Goal: Task Accomplishment & Management: Manage account settings

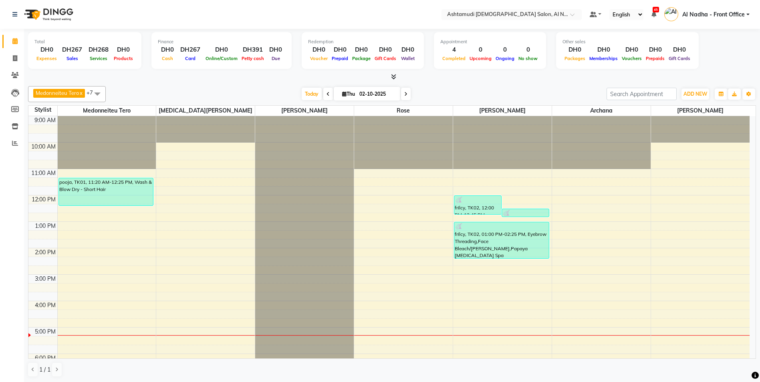
scroll to position [80, 0]
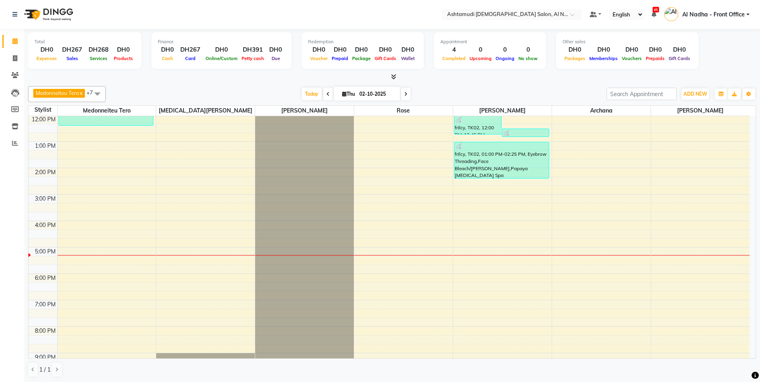
click at [573, 251] on div "9:00 AM 10:00 AM 11:00 AM 12:00 PM 1:00 PM 2:00 PM 3:00 PM 4:00 PM 5:00 PM 6:00…" at bounding box center [388, 221] width 721 height 370
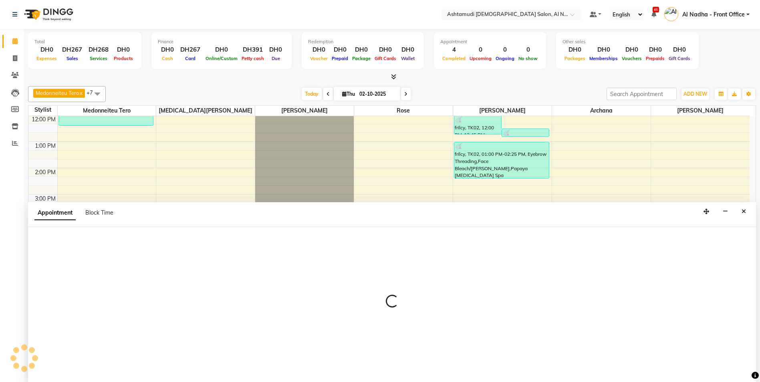
scroll to position [0, 0]
select select "88905"
select select "1020"
select select "tentative"
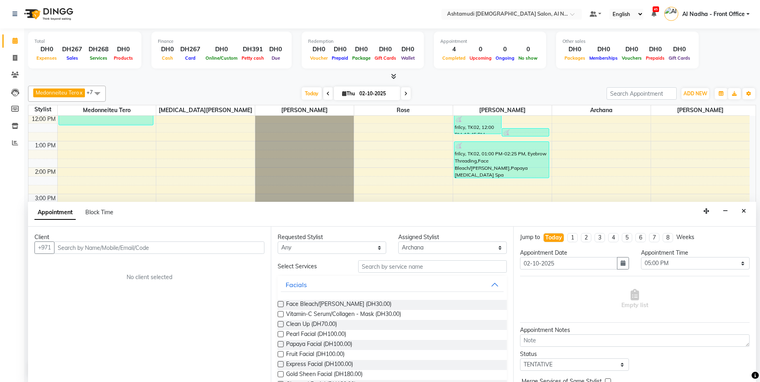
click at [97, 248] on input "text" at bounding box center [159, 248] width 210 height 12
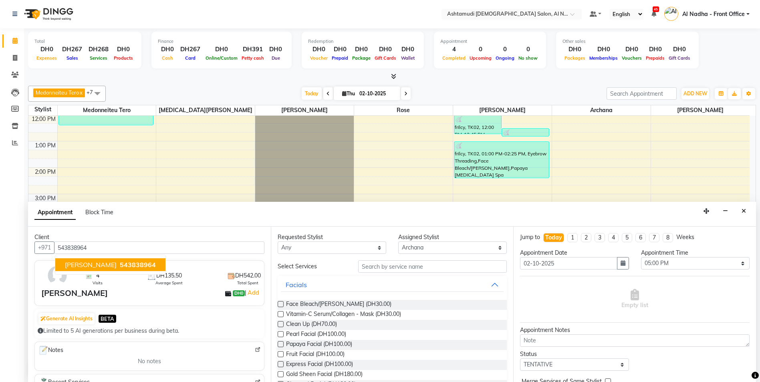
click at [120, 268] on span "543838964" at bounding box center [138, 265] width 36 height 8
type input "543838964"
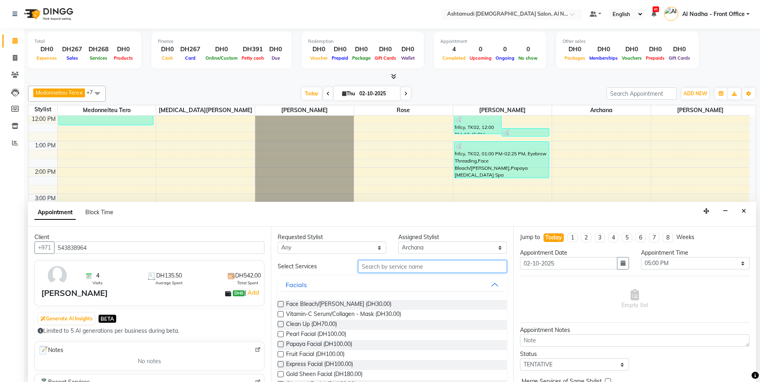
click at [369, 269] on input "text" at bounding box center [432, 266] width 149 height 12
type input "CURE"
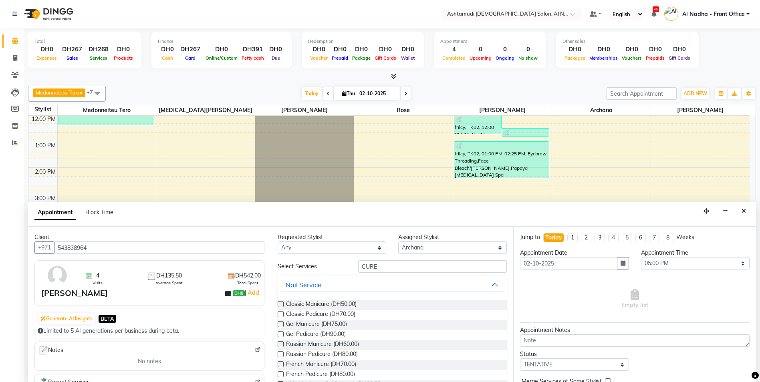
click at [281, 314] on label at bounding box center [281, 314] width 6 height 6
click at [281, 314] on input "checkbox" at bounding box center [280, 315] width 5 height 5
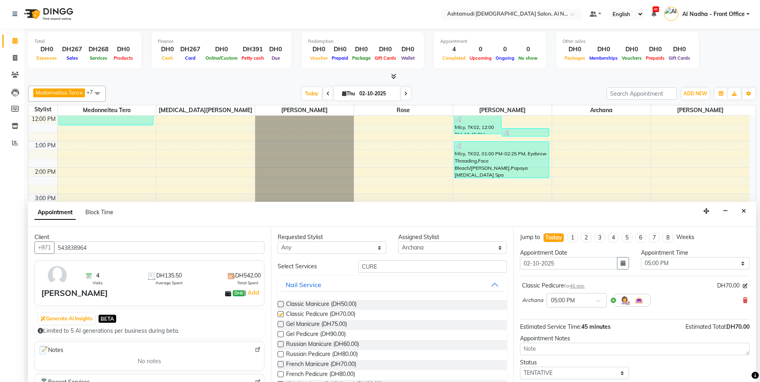
checkbox input "false"
click at [383, 268] on input "CURE" at bounding box center [432, 266] width 149 height 12
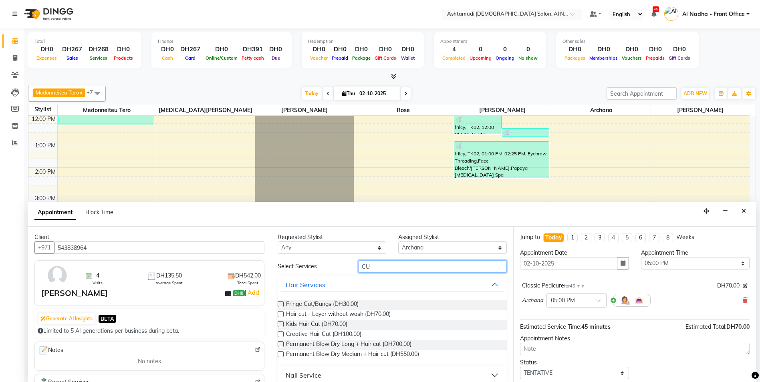
type input "C"
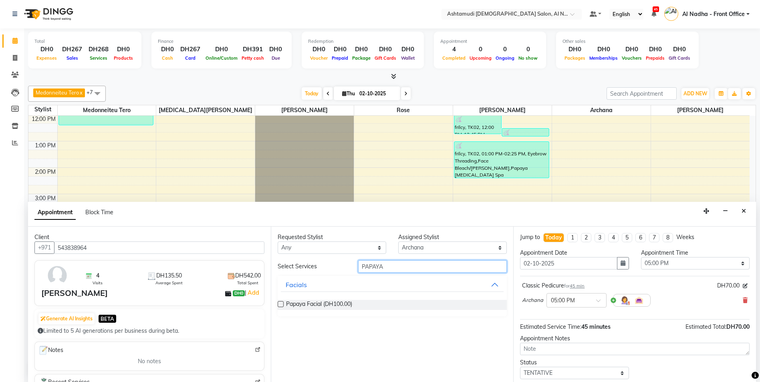
type input "PAPAYA"
click at [283, 304] on label at bounding box center [281, 304] width 6 height 6
click at [283, 304] on input "checkbox" at bounding box center [280, 305] width 5 height 5
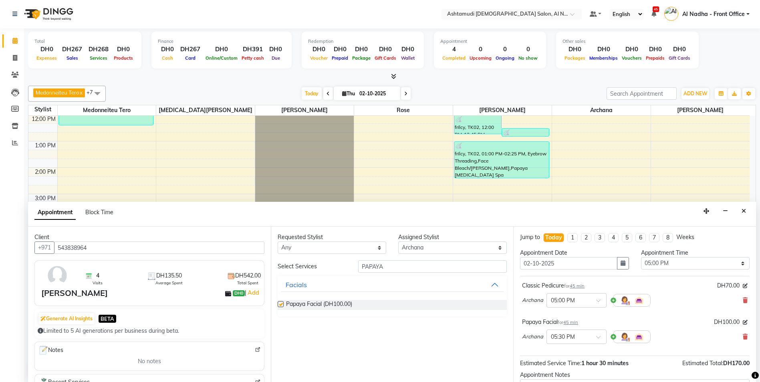
checkbox input "false"
click at [392, 268] on input "PAPAYA" at bounding box center [432, 266] width 149 height 12
type input "P"
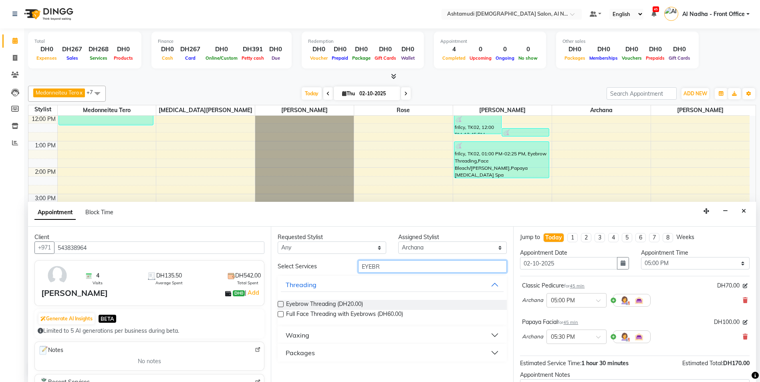
type input "EYEBR"
click at [280, 305] on label at bounding box center [281, 304] width 6 height 6
click at [280, 305] on input "checkbox" at bounding box center [280, 305] width 5 height 5
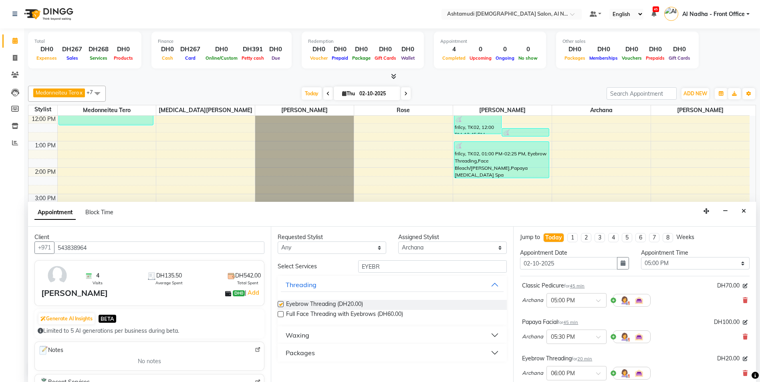
checkbox input "false"
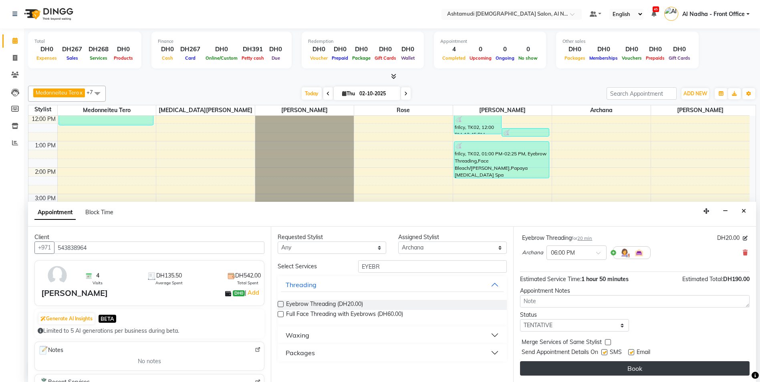
click at [595, 365] on button "Book" at bounding box center [635, 368] width 230 height 14
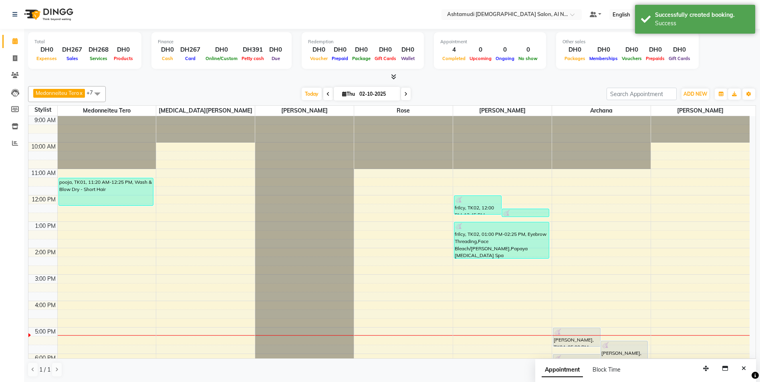
scroll to position [80, 0]
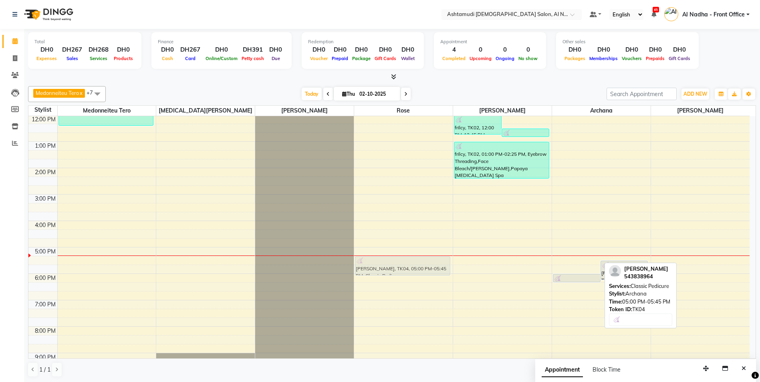
drag, startPoint x: 563, startPoint y: 252, endPoint x: 388, endPoint y: 264, distance: 176.4
click at [388, 264] on tr "pooja, TK01, 11:20 AM-12:25 PM, Wash & Blow Dry - Short Hair SHREDHA, TK04, 05:…" at bounding box center [388, 221] width 721 height 370
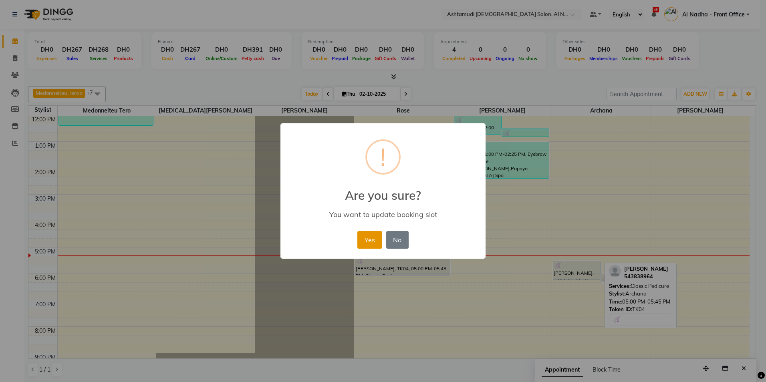
click at [361, 240] on button "Yes" at bounding box center [369, 240] width 24 height 18
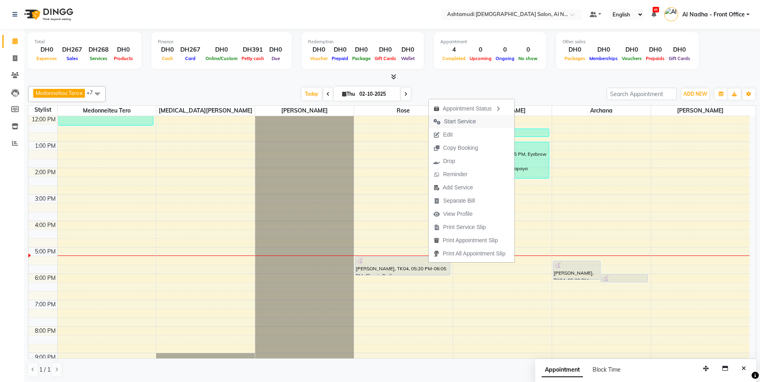
click at [462, 123] on span "Start Service" at bounding box center [460, 121] width 32 height 8
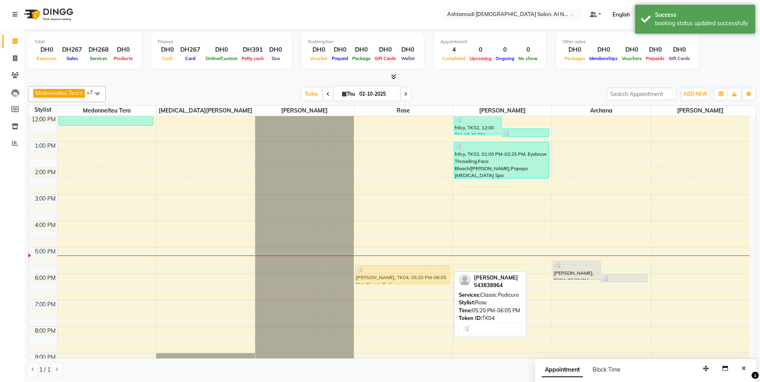
drag, startPoint x: 398, startPoint y: 268, endPoint x: 399, endPoint y: 276, distance: 7.7
click at [399, 276] on div "SHREDHA, TK04, 05:20 PM-06:05 PM, Classic Pedicure SHREDHA, TK04, 05:20 PM-06:0…" at bounding box center [403, 221] width 99 height 370
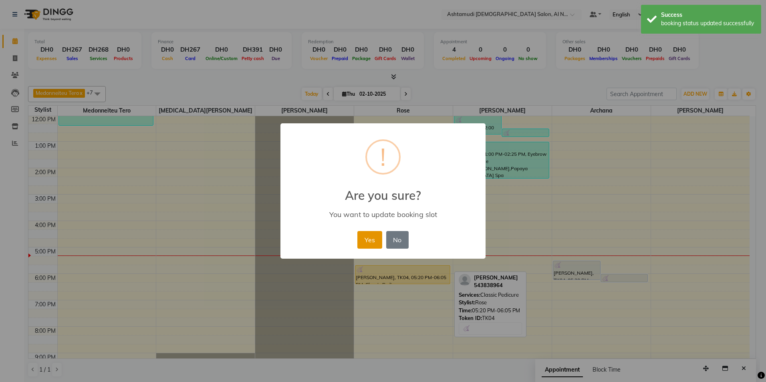
click at [362, 233] on button "Yes" at bounding box center [369, 240] width 24 height 18
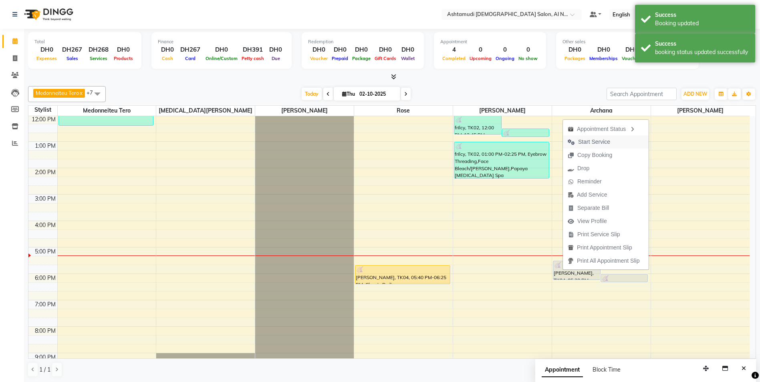
click at [604, 144] on span "Start Service" at bounding box center [594, 142] width 32 height 8
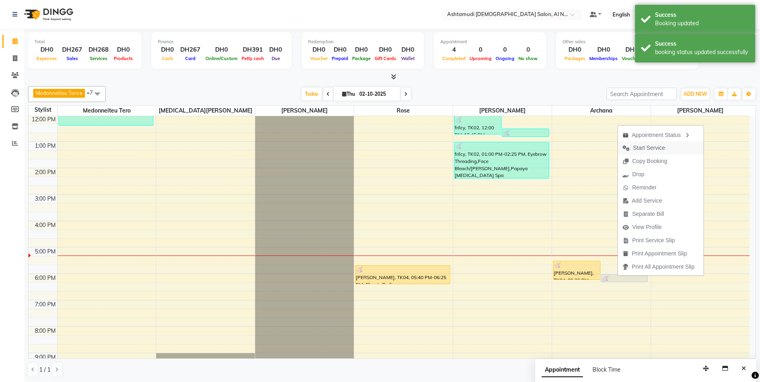
click at [639, 145] on span "Start Service" at bounding box center [649, 148] width 32 height 8
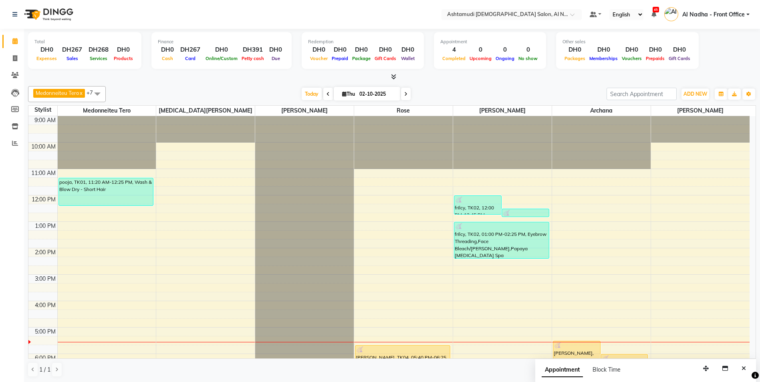
scroll to position [120, 0]
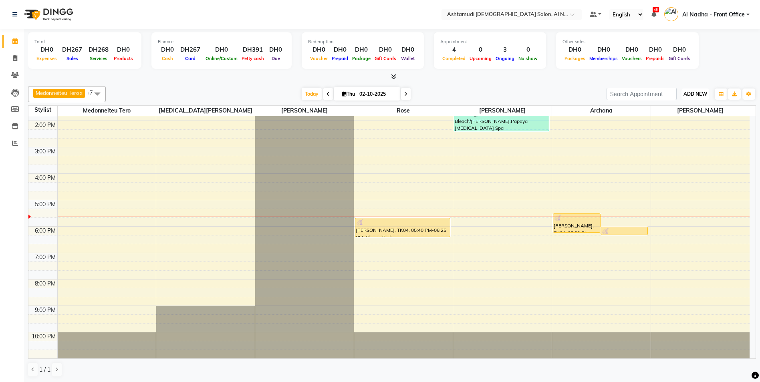
click at [686, 92] on span "ADD NEW" at bounding box center [696, 94] width 24 height 6
click at [688, 129] on link "Add Expense" at bounding box center [677, 130] width 63 height 10
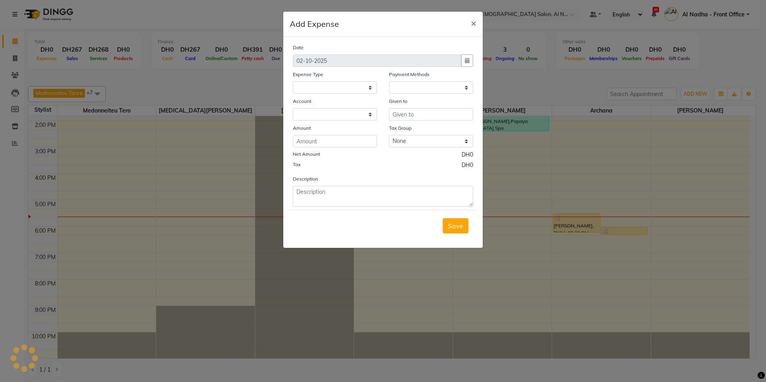
select select "6166"
select select "1"
select select "6165"
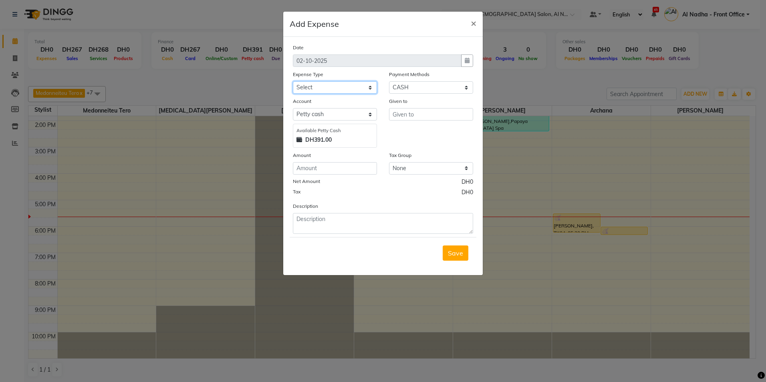
drag, startPoint x: 359, startPoint y: 90, endPoint x: 359, endPoint y: 95, distance: 4.4
click at [359, 90] on select "Select ACCOMODATION EXPENSES ADVERTISEMENT SALES PROMOTIONAL EXPENSES Bonus BRI…" at bounding box center [335, 87] width 84 height 12
select select "6232"
click at [293, 81] on select "Select ACCOMODATION EXPENSES ADVERTISEMENT SALES PROMOTIONAL EXPENSES Bonus BRI…" at bounding box center [335, 87] width 84 height 12
click at [341, 169] on input "number" at bounding box center [335, 168] width 84 height 12
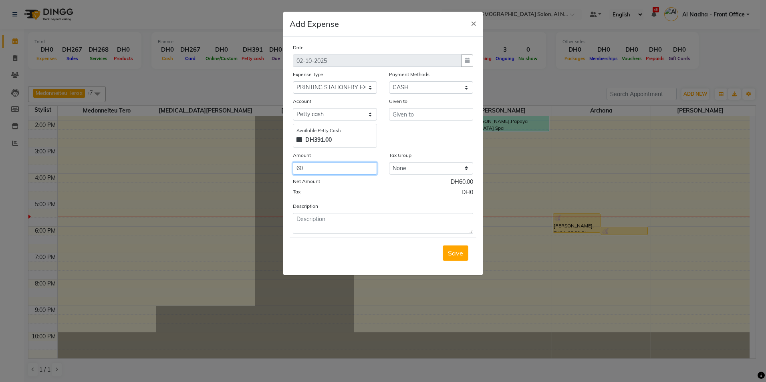
type input "60"
click at [408, 113] on input "text" at bounding box center [431, 114] width 84 height 12
type input "MOBZI MOBILE PHONES"
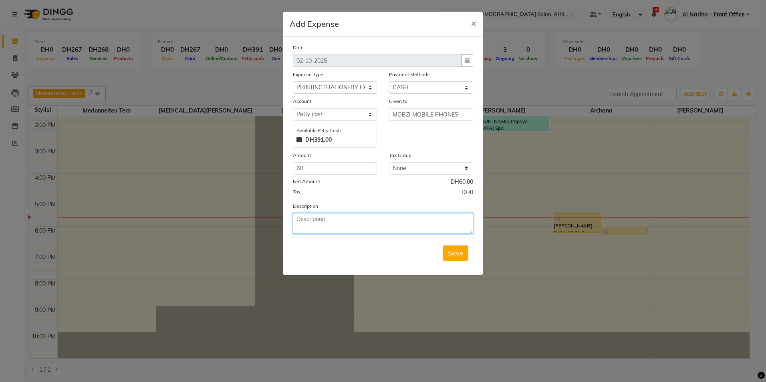
click at [308, 228] on textarea at bounding box center [383, 223] width 180 height 21
type textarea "TAB COVER AND GLASS"
click at [455, 254] on span "Save" at bounding box center [455, 253] width 15 height 8
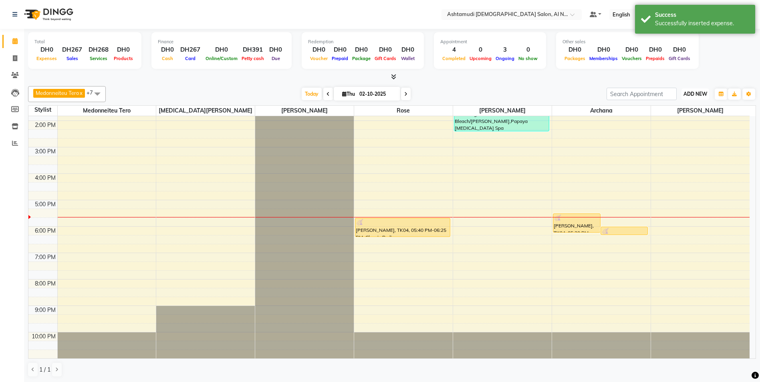
click at [694, 92] on span "ADD NEW" at bounding box center [696, 94] width 24 height 6
click at [691, 128] on link "Add Expense" at bounding box center [677, 130] width 63 height 10
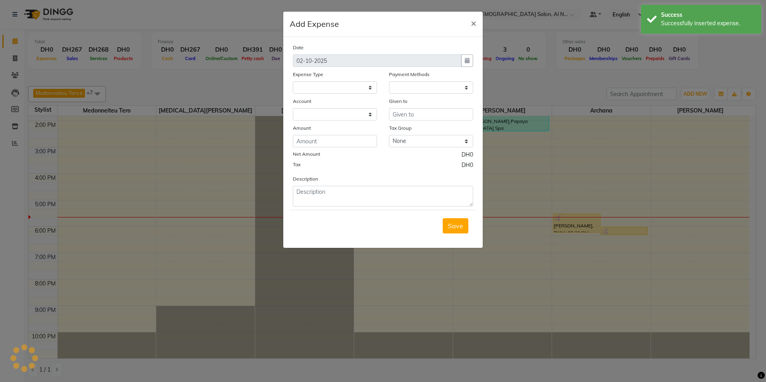
select select "6166"
select select "1"
select select "6165"
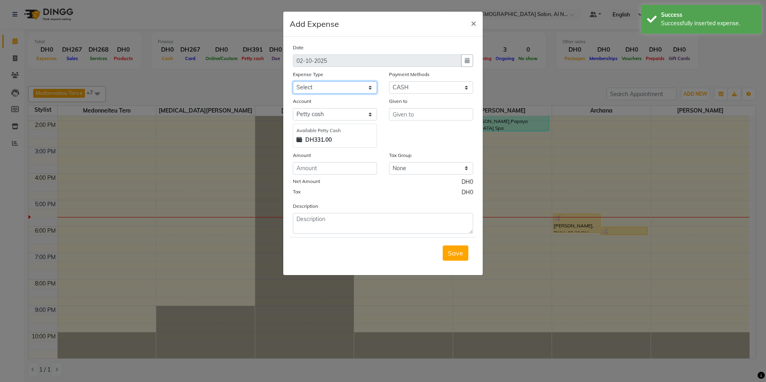
click at [340, 87] on select "Select ACCOMODATION EXPENSES ADVERTISEMENT SALES PROMOTIONAL EXPENSES Bonus BRI…" at bounding box center [335, 87] width 84 height 12
select select "6187"
click at [293, 81] on select "Select ACCOMODATION EXPENSES ADVERTISEMENT SALES PROMOTIONAL EXPENSES Bonus BRI…" at bounding box center [335, 87] width 84 height 12
click at [350, 168] on input "number" at bounding box center [335, 168] width 84 height 12
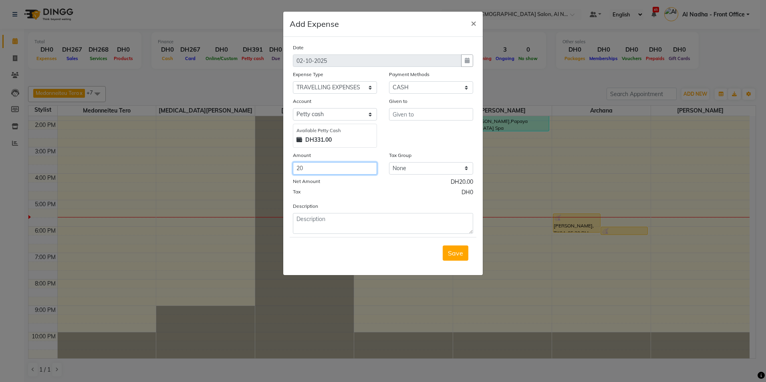
type input "20"
click at [404, 117] on input "text" at bounding box center [431, 114] width 84 height 12
type input "TAXI"
click at [325, 216] on textarea at bounding box center [383, 223] width 180 height 21
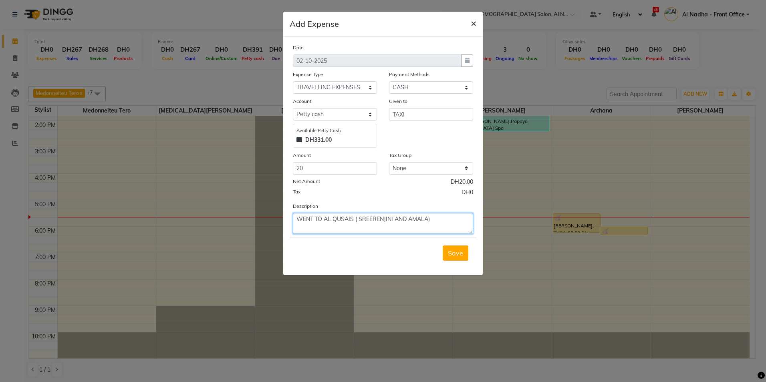
type textarea "WENT TO AL QUSAIS ( SREERENJINI AND AMALA)"
click at [471, 21] on span "×" at bounding box center [474, 23] width 6 height 12
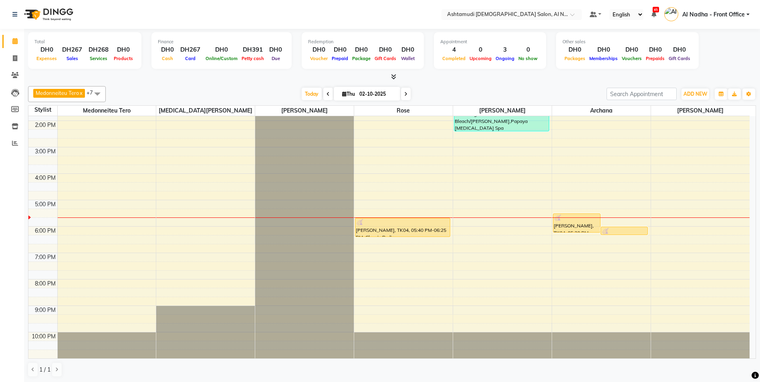
scroll to position [7, 0]
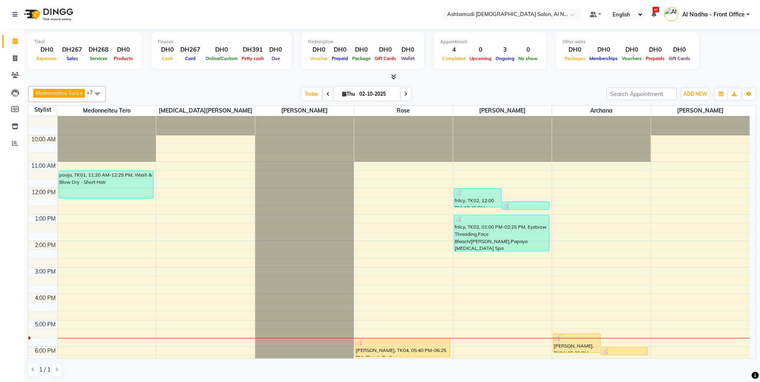
click at [342, 95] on icon at bounding box center [344, 93] width 4 height 5
select select "10"
select select "2025"
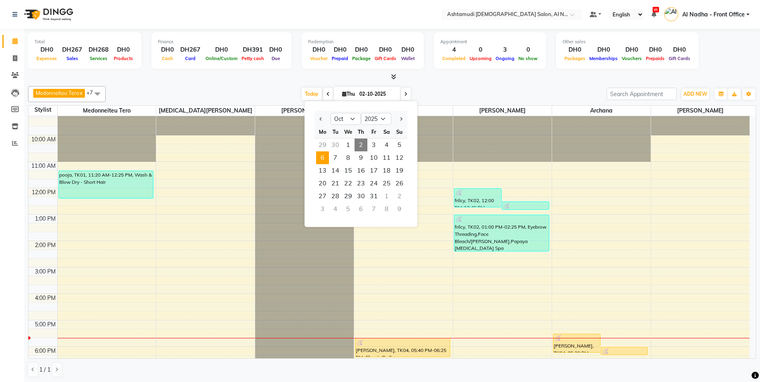
click at [320, 158] on span "6" at bounding box center [322, 157] width 13 height 13
type input "06-10-2025"
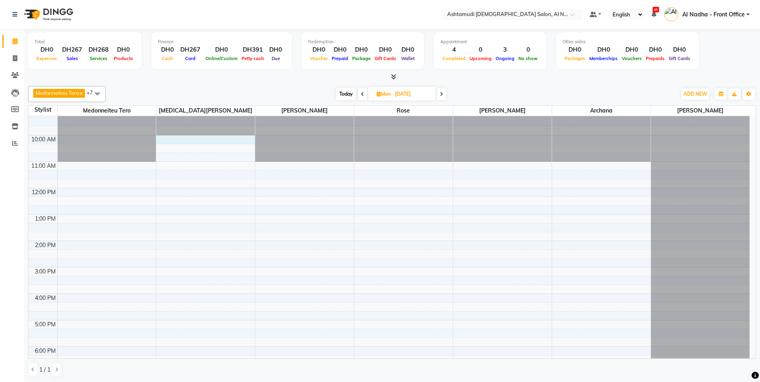
click at [186, 143] on div "9:00 AM 10:00 AM 11:00 AM 12:00 PM 1:00 PM 2:00 PM 3:00 PM 4:00 PM 5:00 PM 6:00…" at bounding box center [388, 294] width 721 height 370
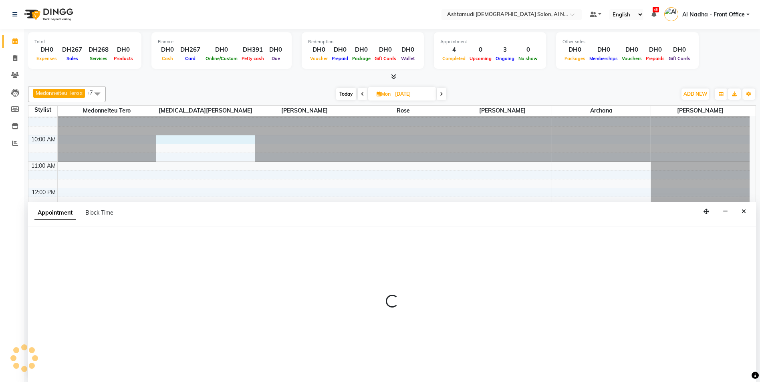
scroll to position [0, 0]
select select "60031"
select select "600"
select select "tentative"
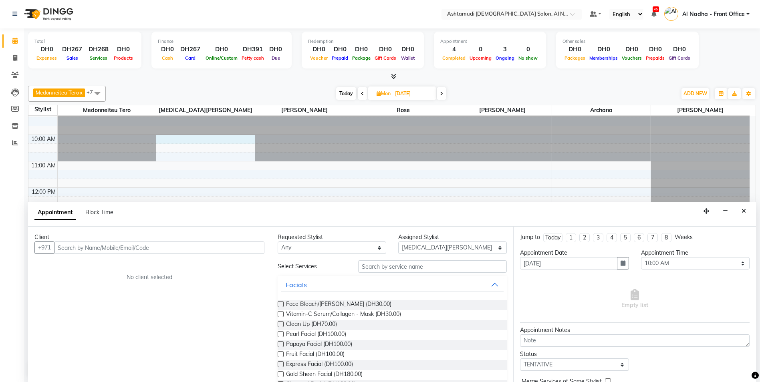
click at [79, 244] on input "text" at bounding box center [159, 248] width 210 height 12
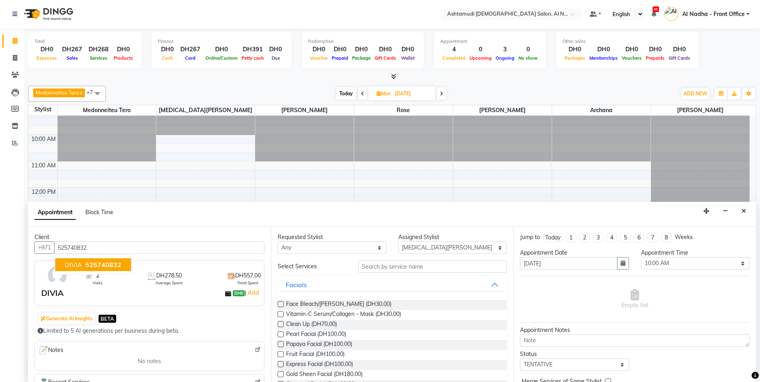
drag, startPoint x: 114, startPoint y: 268, endPoint x: 121, endPoint y: 265, distance: 7.4
click at [114, 268] on span "525740832" at bounding box center [103, 265] width 36 height 8
type input "525740832"
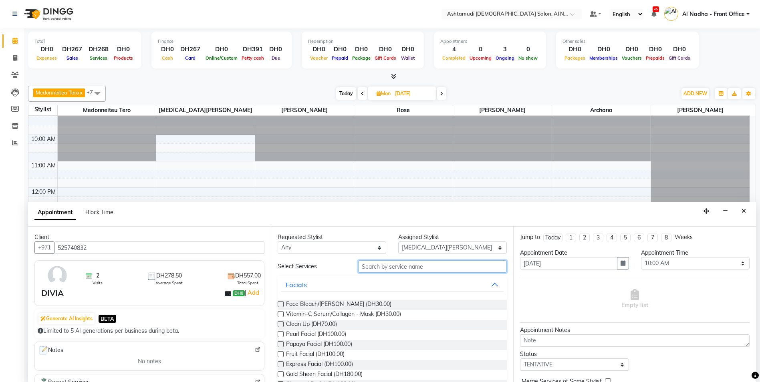
click at [370, 271] on input "text" at bounding box center [432, 266] width 149 height 12
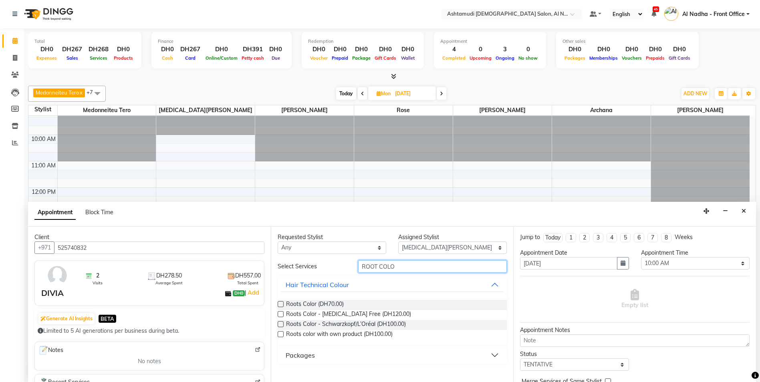
type input "ROOT COLO"
click at [282, 316] on label at bounding box center [281, 314] width 6 height 6
click at [282, 316] on input "checkbox" at bounding box center [280, 315] width 5 height 5
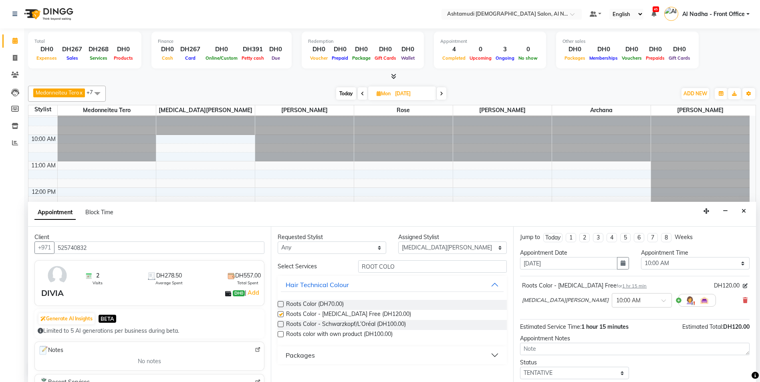
checkbox input "false"
click at [396, 264] on input "ROOT COLO" at bounding box center [432, 266] width 149 height 12
type input "R"
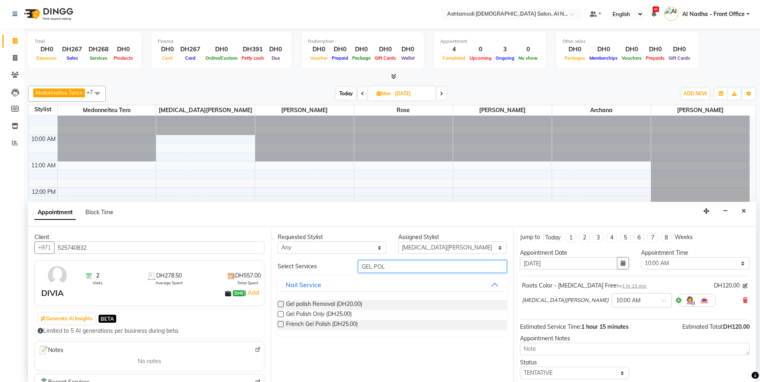
type input "GEL POL"
click at [281, 315] on label at bounding box center [281, 314] width 6 height 6
click at [281, 315] on input "checkbox" at bounding box center [280, 315] width 5 height 5
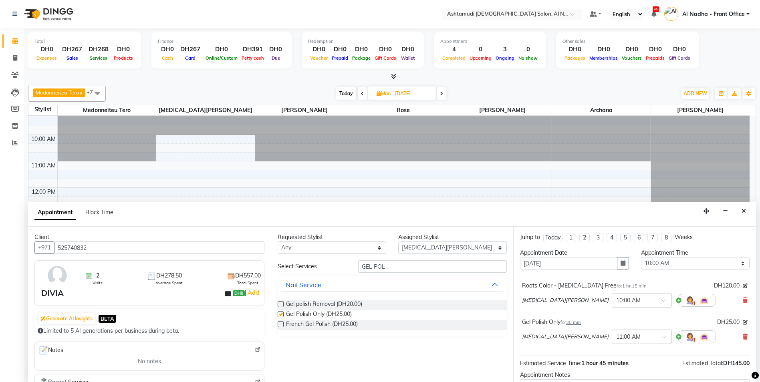
checkbox input "false"
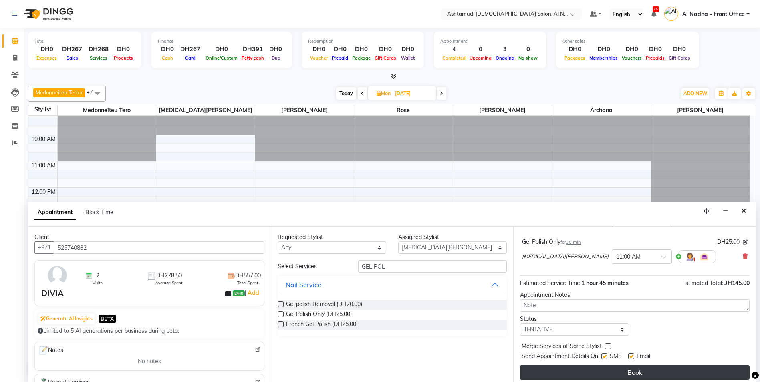
click at [580, 373] on button "Book" at bounding box center [635, 372] width 230 height 14
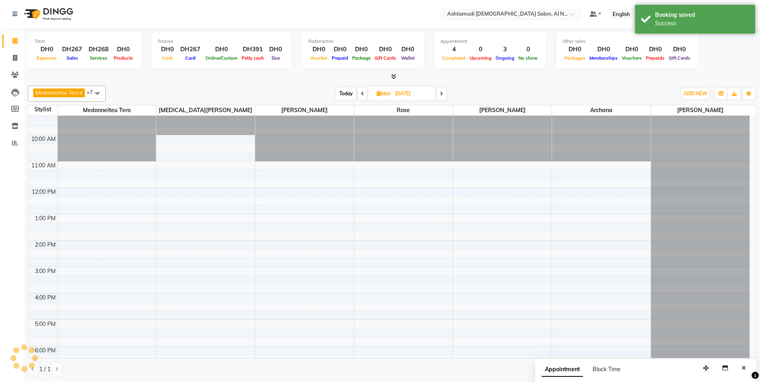
scroll to position [0, 0]
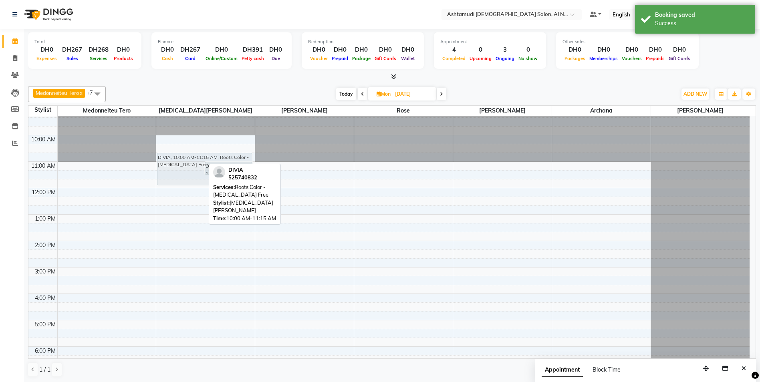
drag, startPoint x: 175, startPoint y: 153, endPoint x: 177, endPoint y: 170, distance: 16.6
click at [177, 170] on div "DIVIA, 10:00 AM-11:15 AM, Roots Color - Ammonia Free DIVIA, 11:00 AM-11:30 AM, …" at bounding box center [205, 294] width 99 height 370
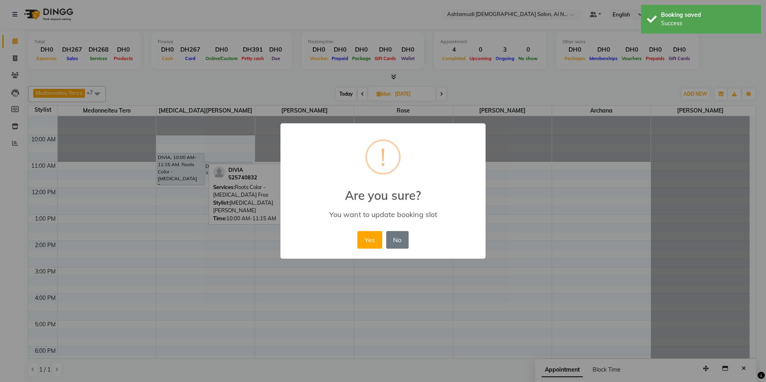
drag, startPoint x: 370, startPoint y: 240, endPoint x: 372, endPoint y: 248, distance: 8.3
click at [371, 240] on button "Yes" at bounding box center [369, 240] width 24 height 18
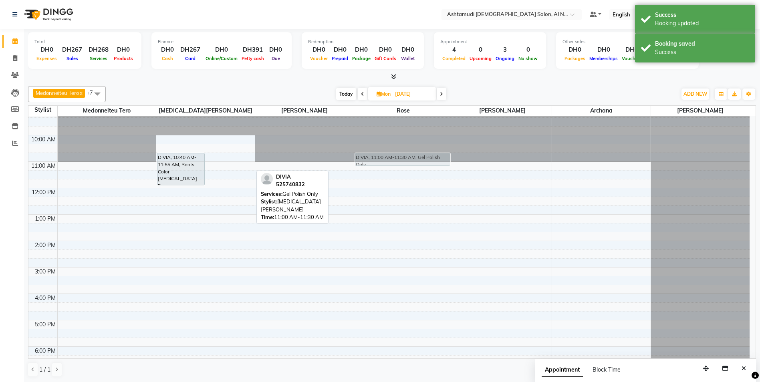
drag, startPoint x: 214, startPoint y: 171, endPoint x: 391, endPoint y: 163, distance: 177.3
click at [391, 163] on tr "DIVIA, 10:40 AM-11:55 AM, Roots Color - Ammonia Free DIVIA, 11:00 AM-11:30 AM, …" at bounding box center [388, 294] width 721 height 370
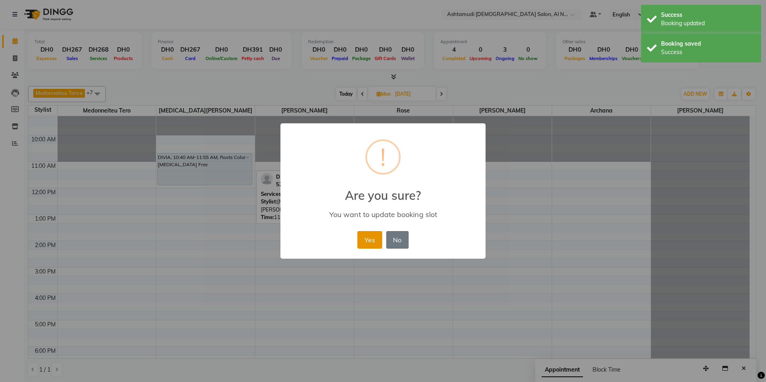
click at [369, 243] on button "Yes" at bounding box center [369, 240] width 24 height 18
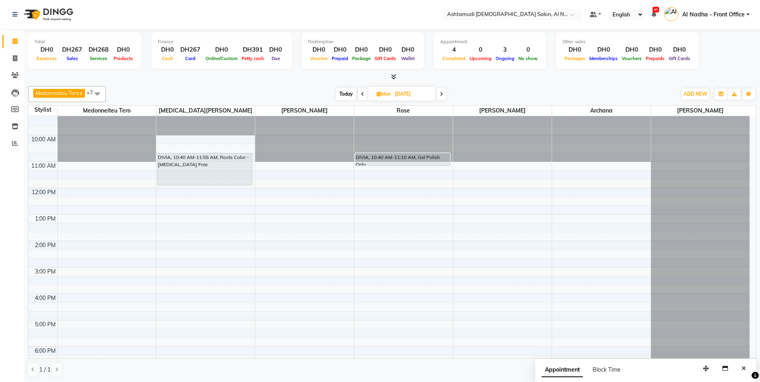
click at [363, 94] on icon at bounding box center [362, 94] width 3 height 5
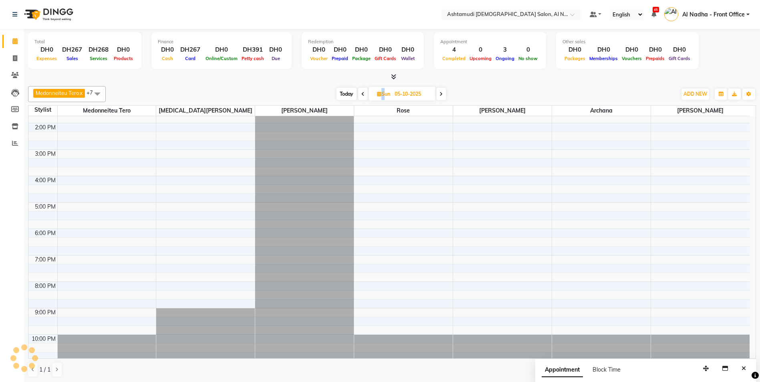
click at [363, 94] on icon at bounding box center [362, 94] width 3 height 5
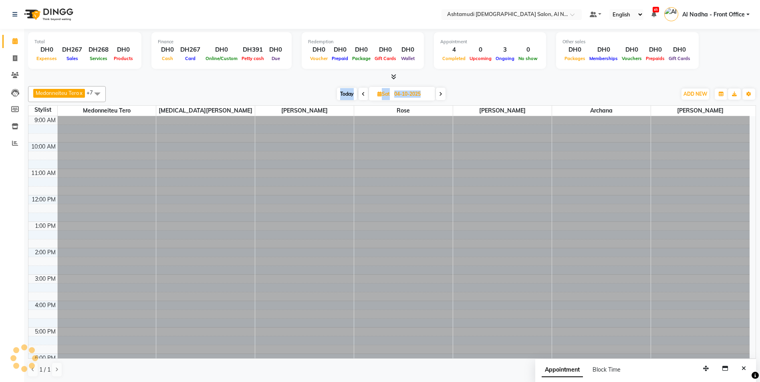
click at [363, 94] on icon at bounding box center [363, 94] width 3 height 5
click at [363, 94] on icon at bounding box center [364, 94] width 3 height 5
type input "02-10-2025"
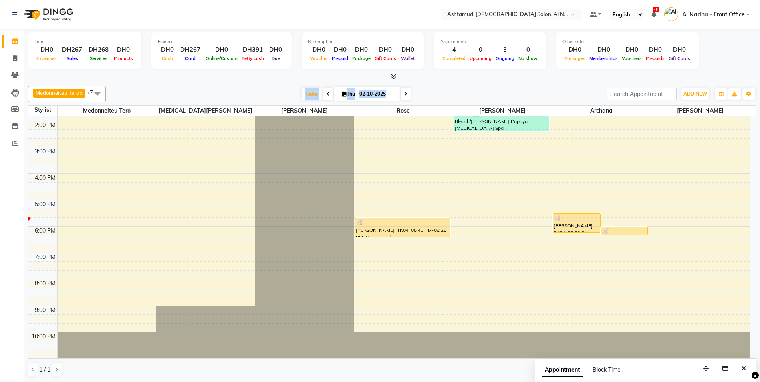
scroll to position [0, 0]
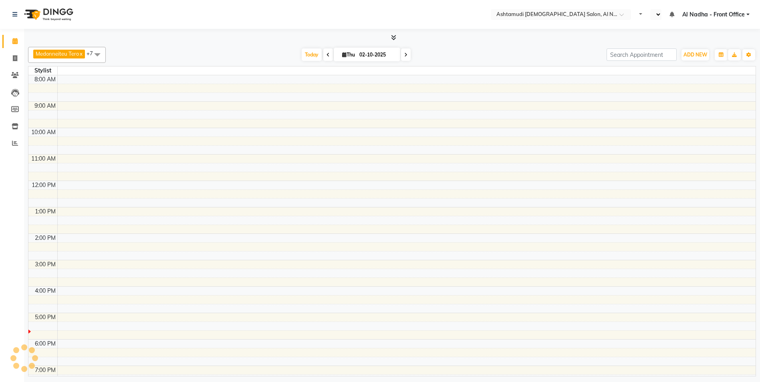
select select "en"
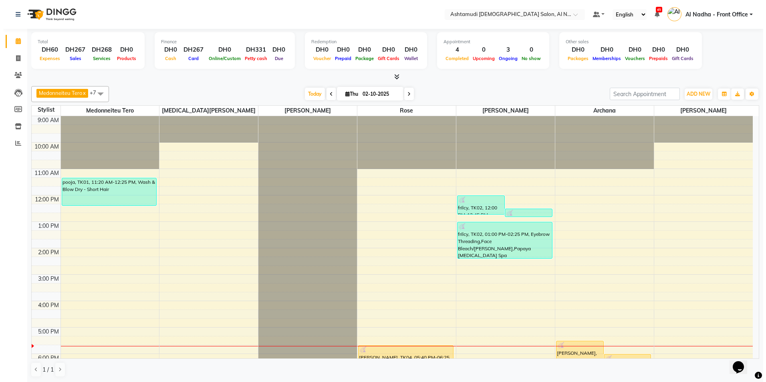
scroll to position [120, 0]
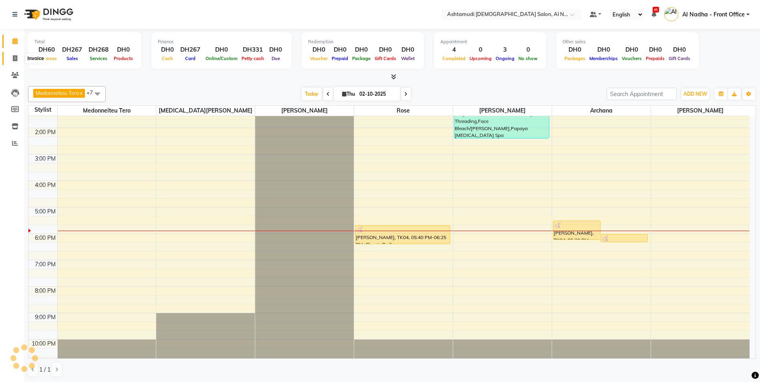
click at [18, 57] on span at bounding box center [15, 58] width 14 height 9
select select "service"
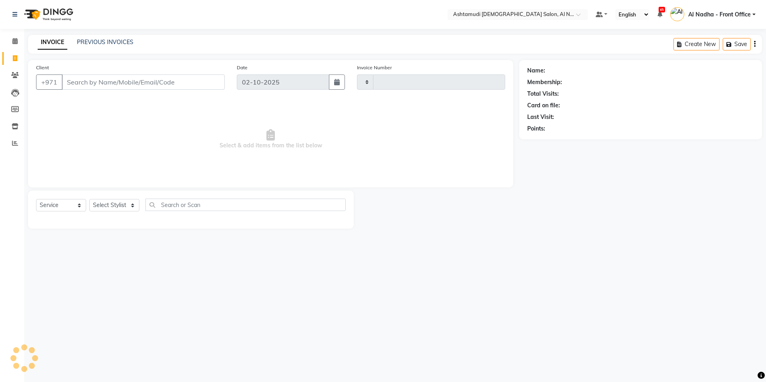
click at [93, 80] on input "Client" at bounding box center [143, 82] width 163 height 15
type input "543392184"
type input "2547"
select select "7088"
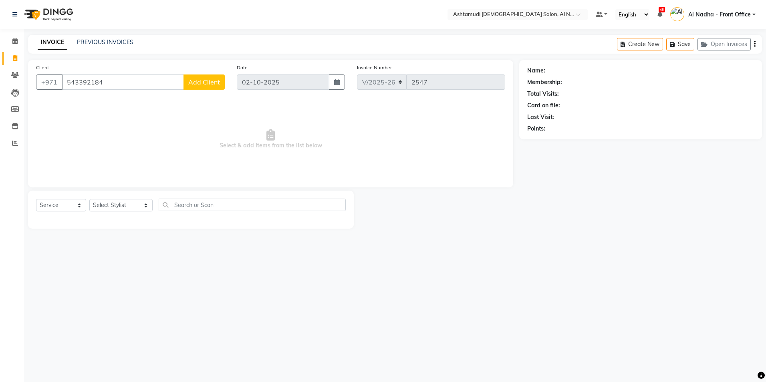
type input "543392184"
click at [196, 84] on span "Add Client" at bounding box center [204, 82] width 32 height 8
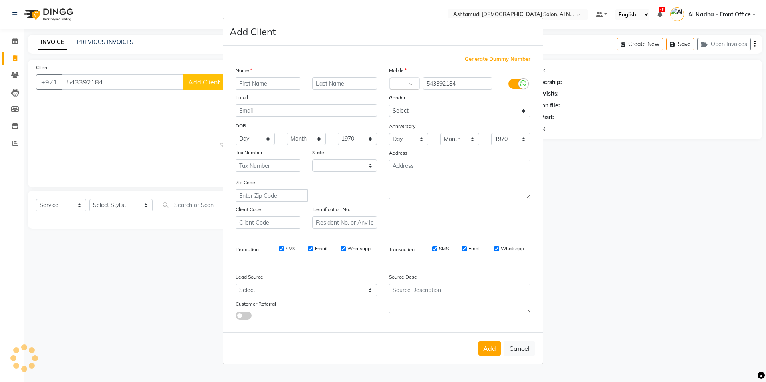
select select "3798"
type input "BABY [PERSON_NAME]"
click at [270, 290] on select "Select Walk-in Referral Internet Friend Word of Mouth Advertisement Facebook Ju…" at bounding box center [306, 290] width 141 height 12
select select "49107"
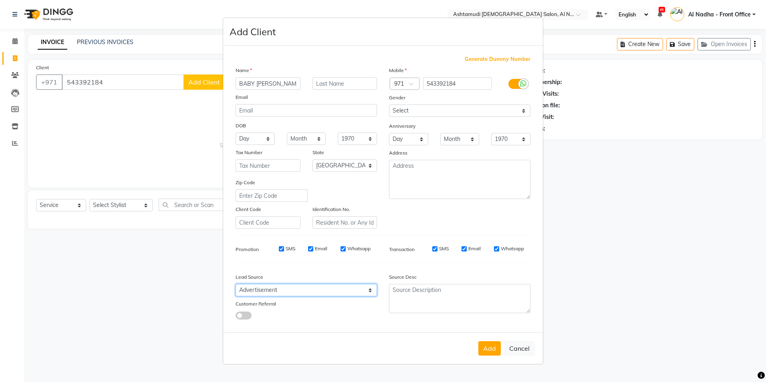
click at [236, 284] on select "Select Walk-in Referral Internet Friend Word of Mouth Advertisement Facebook Ju…" at bounding box center [306, 290] width 141 height 12
click at [268, 137] on select "Day 01 02 03 04 05 06 07 08 09 10 11 12 13 14 15 16 17 18 19 20 21 22 23 24 25 …" at bounding box center [255, 139] width 39 height 12
select select "10"
click at [236, 133] on select "Day 01 02 03 04 05 06 07 08 09 10 11 12 13 14 15 16 17 18 19 20 21 22 23 24 25 …" at bounding box center [255, 139] width 39 height 12
drag, startPoint x: 315, startPoint y: 138, endPoint x: 317, endPoint y: 144, distance: 6.3
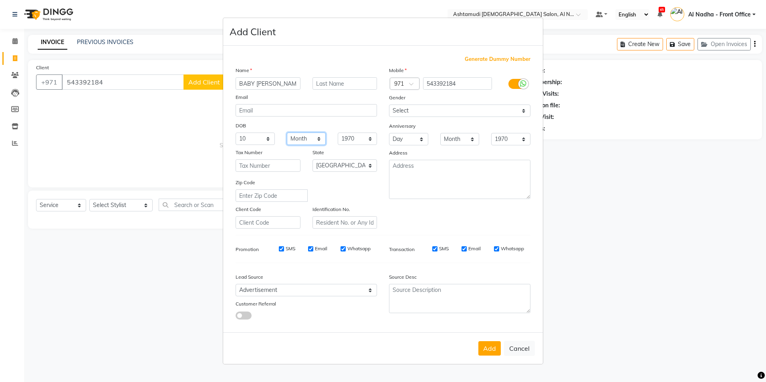
click at [316, 138] on select "Month January February March April May June July August September October Novem…" at bounding box center [306, 139] width 39 height 12
click at [287, 133] on select "Month January February March April May June July August September October Novem…" at bounding box center [306, 139] width 39 height 12
drag, startPoint x: 321, startPoint y: 139, endPoint x: 321, endPoint y: 146, distance: 6.4
click at [321, 139] on select "Month January February March April May June July August September October Novem…" at bounding box center [306, 139] width 39 height 12
select select "02"
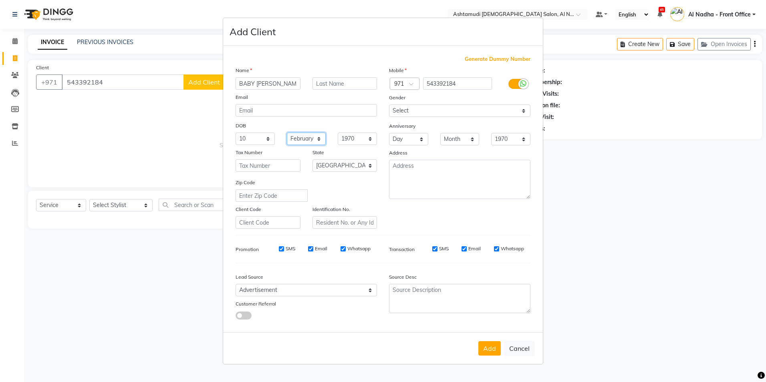
click at [287, 133] on select "Month January February March April May June July August September October Novem…" at bounding box center [306, 139] width 39 height 12
click at [369, 137] on select "1940 1941 1942 1943 1944 1945 1946 1947 1948 1949 1950 1951 1952 1953 1954 1955…" at bounding box center [357, 139] width 39 height 12
select select "1981"
click at [338, 133] on select "1940 1941 1942 1943 1944 1945 1946 1947 1948 1949 1950 1951 1952 1953 1954 1955…" at bounding box center [357, 139] width 39 height 12
click at [424, 111] on select "Select Male Female Other Prefer Not To Say" at bounding box center [459, 111] width 141 height 12
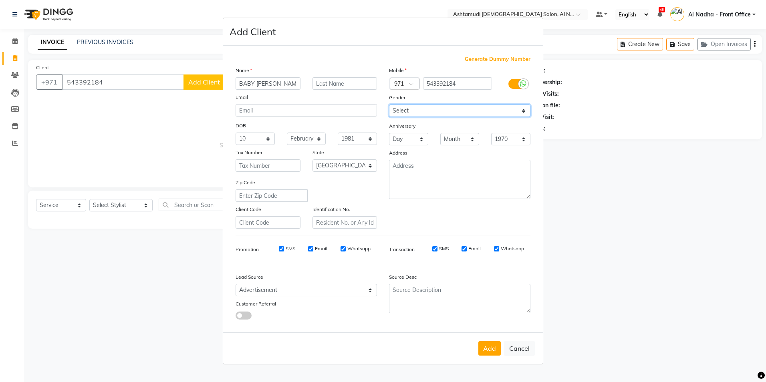
select select "female"
click at [389, 105] on select "Select Male Female Other Prefer Not To Say" at bounding box center [459, 111] width 141 height 12
click at [486, 347] on button "Add" at bounding box center [489, 348] width 22 height 14
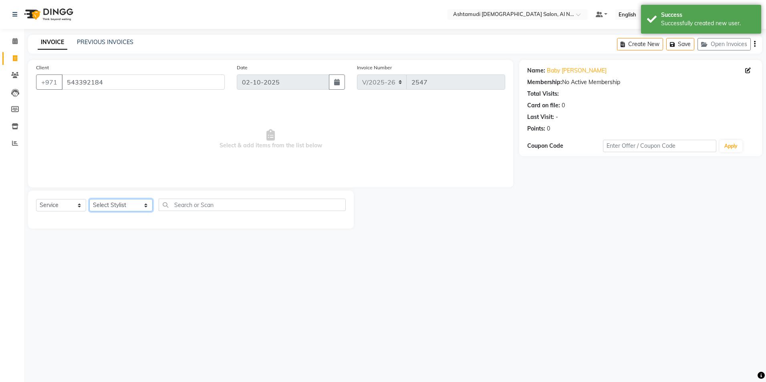
click at [113, 207] on select "Select Stylist Al Nadha - Front Office Archana Medonneiteu Tero [PERSON_NAME] […" at bounding box center [120, 205] width 63 height 12
select select "60031"
click at [89, 199] on select "Select Stylist Al Nadha - Front Office Archana Medonneiteu Tero Mehwish Mubeen …" at bounding box center [120, 205] width 63 height 12
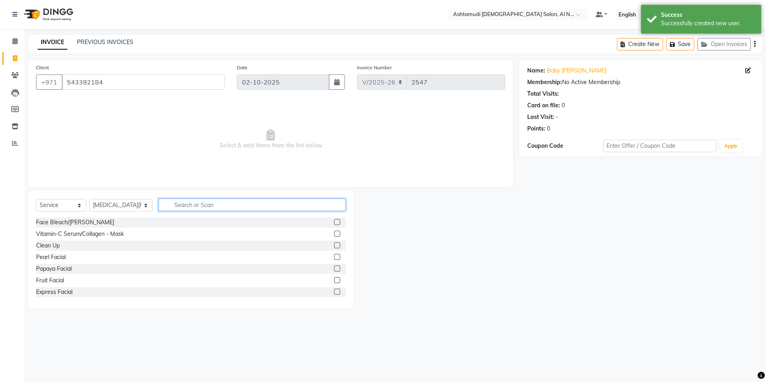
click at [171, 208] on input "text" at bounding box center [252, 205] width 187 height 12
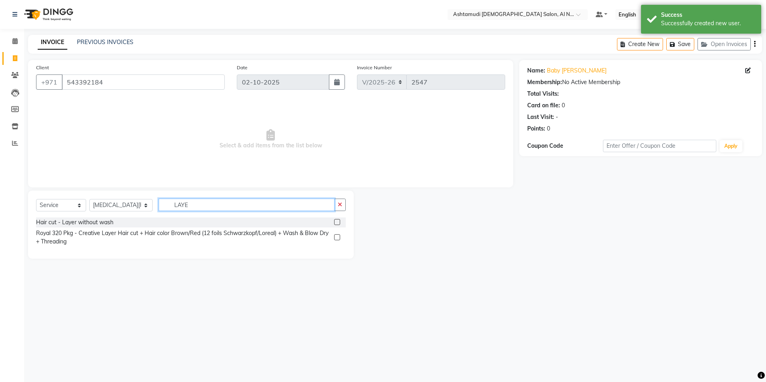
type input "LAYE"
click at [336, 222] on label at bounding box center [337, 222] width 6 height 6
click at [336, 222] on input "checkbox" at bounding box center [336, 222] width 5 height 5
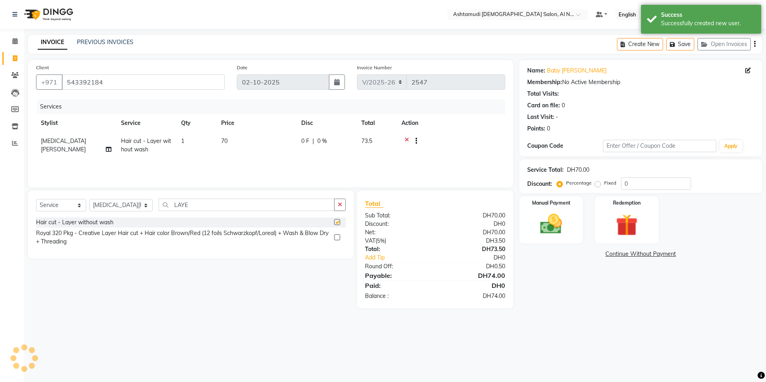
checkbox input "false"
click at [117, 205] on select "Select Stylist Al Nadha - Front Office Archana Medonneiteu Tero Mehwish Mubeen …" at bounding box center [120, 205] width 63 height 12
select select "68348"
click at [89, 199] on select "Select Stylist Al Nadha - Front Office Archana Medonneiteu Tero Mehwish Mubeen …" at bounding box center [120, 205] width 63 height 12
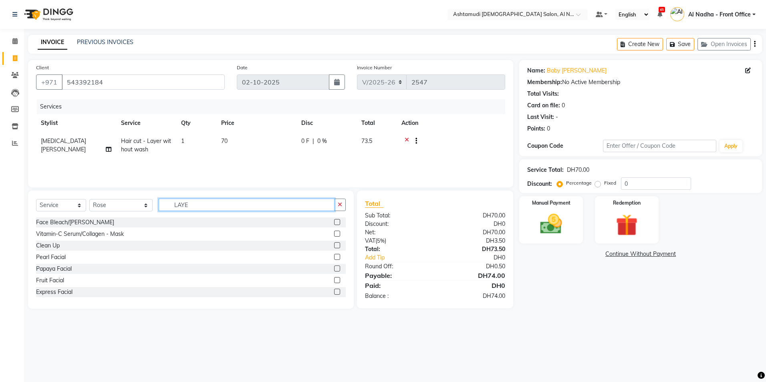
click at [184, 208] on input "LAYE" at bounding box center [247, 205] width 176 height 12
type input "L"
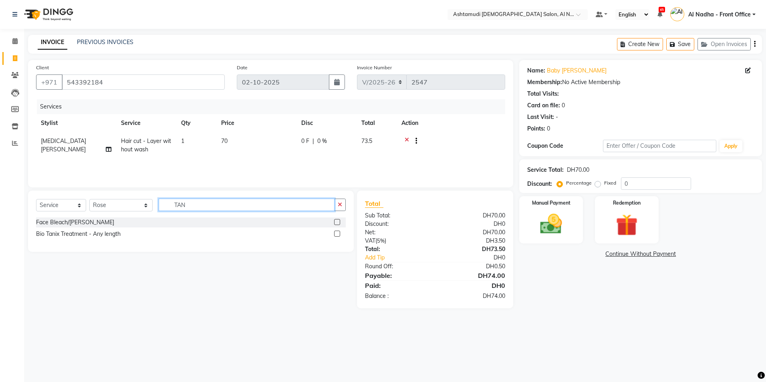
type input "TAN"
click at [338, 222] on label at bounding box center [337, 222] width 6 height 6
click at [338, 222] on input "checkbox" at bounding box center [336, 222] width 5 height 5
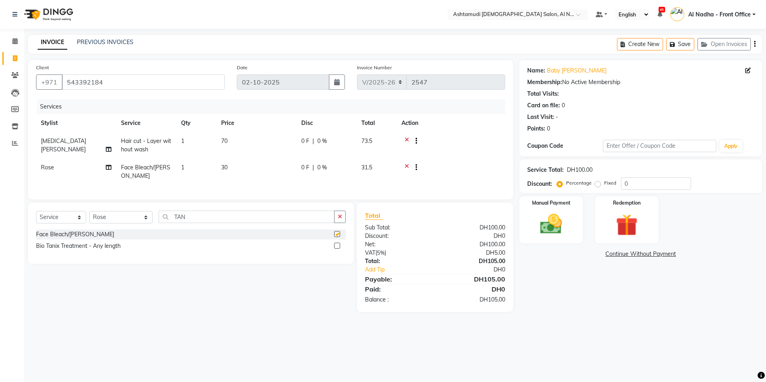
checkbox input "false"
click at [211, 220] on input "TAN" at bounding box center [247, 217] width 176 height 12
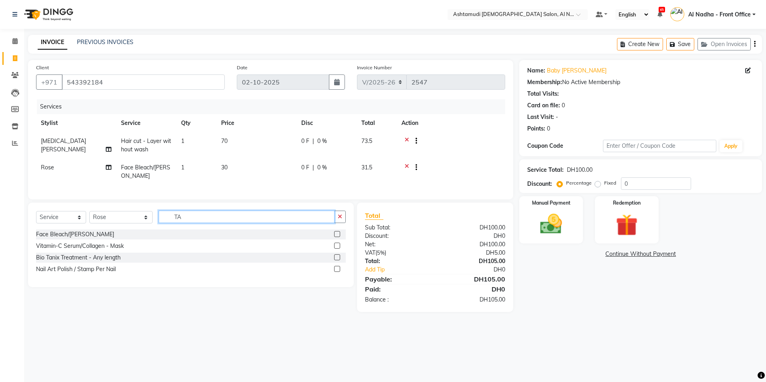
type input "T"
type input "CLEA"
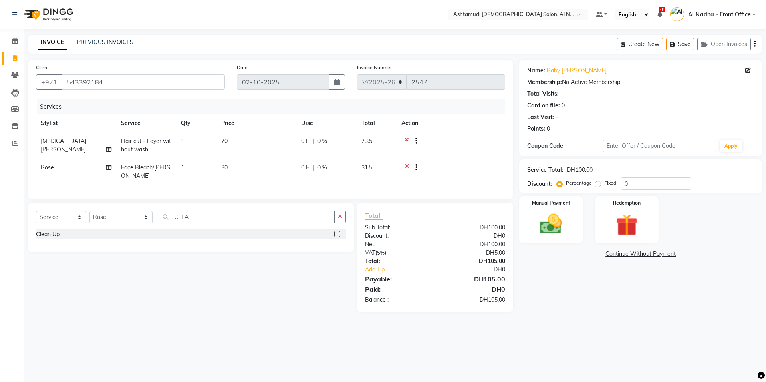
click at [337, 237] on label at bounding box center [337, 234] width 6 height 6
click at [337, 237] on input "checkbox" at bounding box center [336, 234] width 5 height 5
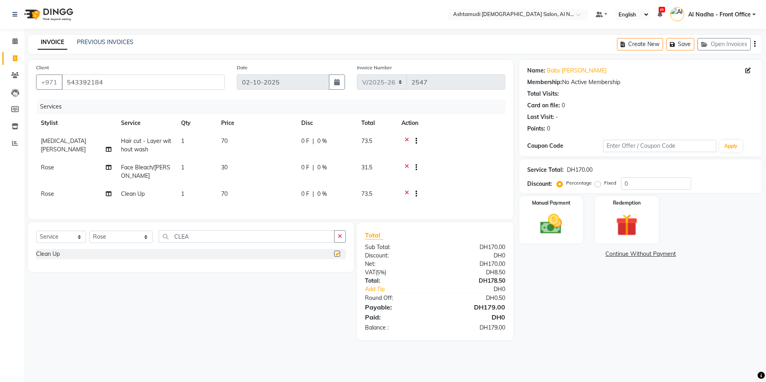
checkbox input "false"
click at [653, 184] on input "0" at bounding box center [656, 184] width 70 height 12
type input "025"
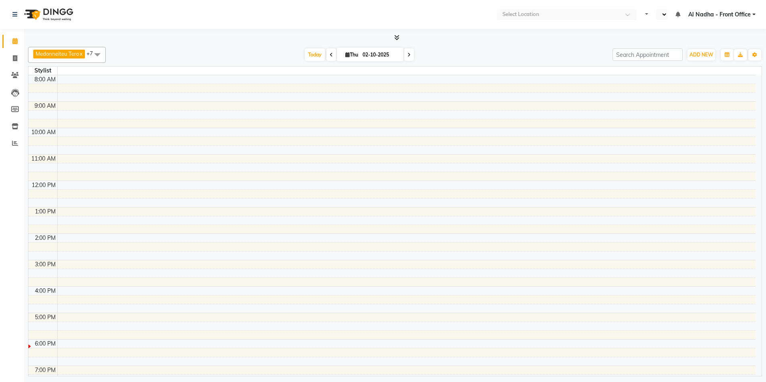
select select "en"
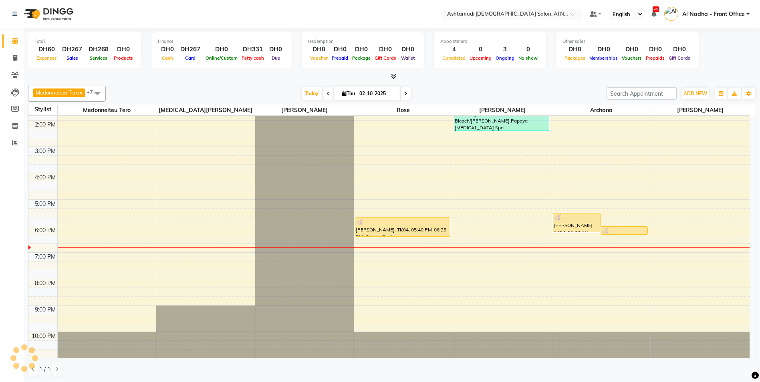
scroll to position [87, 0]
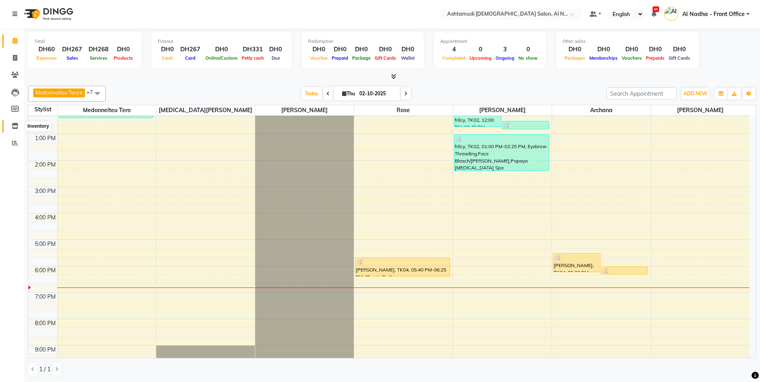
click at [16, 123] on icon at bounding box center [15, 126] width 7 height 6
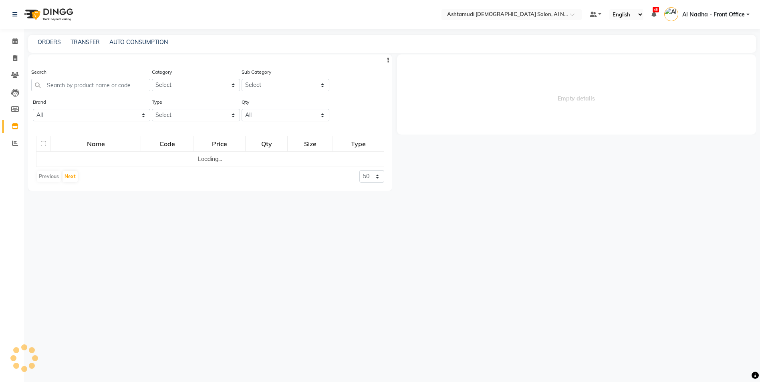
select select
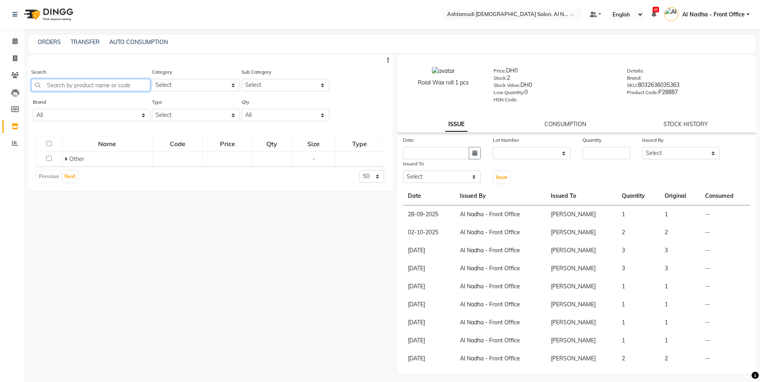
click at [73, 84] on input "text" at bounding box center [90, 85] width 119 height 12
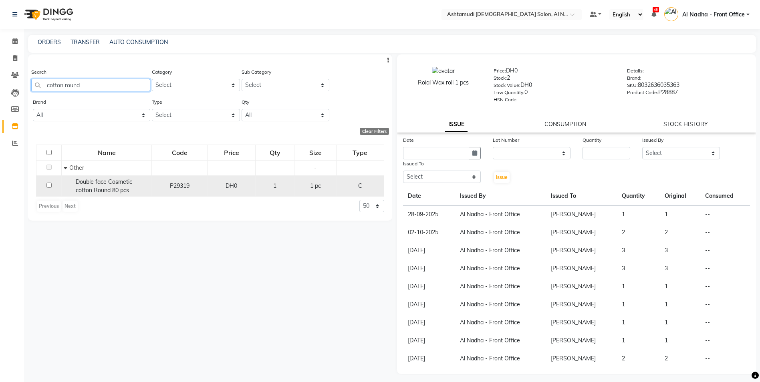
type input "cotton round"
click at [48, 186] on input "checkbox" at bounding box center [48, 185] width 5 height 5
checkbox input "true"
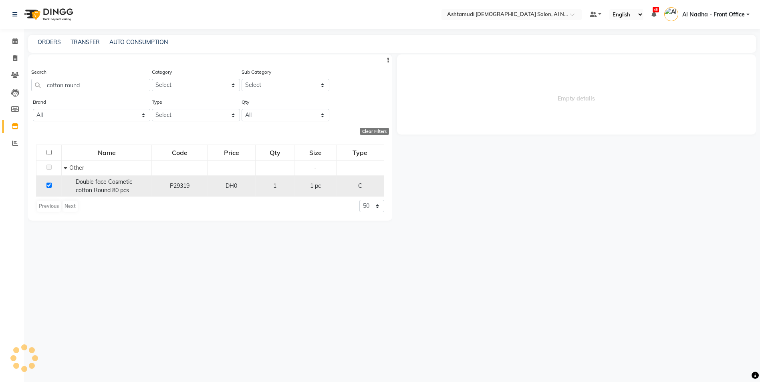
select select
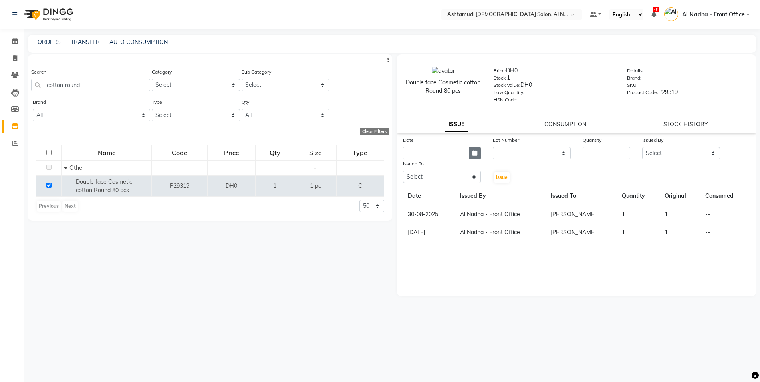
click at [472, 155] on icon "button" at bounding box center [474, 153] width 5 height 6
select select "10"
select select "2025"
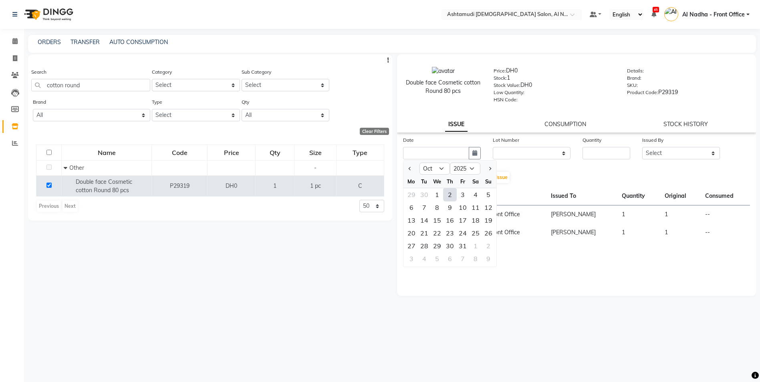
click at [450, 197] on div "2" at bounding box center [450, 194] width 13 height 13
type input "02-10-2025"
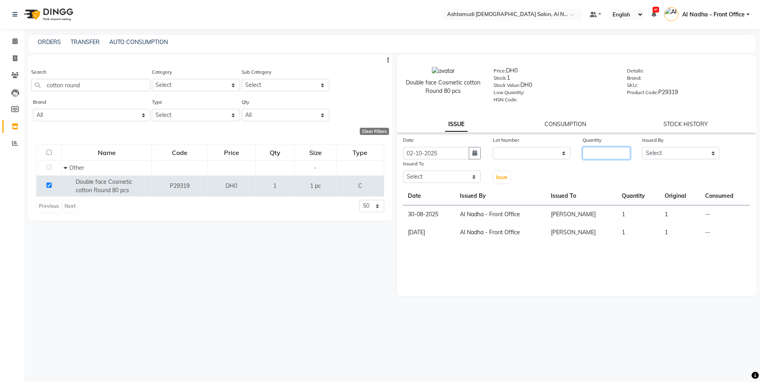
click at [591, 155] on input "number" at bounding box center [607, 153] width 48 height 12
type input "1"
click at [669, 155] on select "Select Al Nadha - Front Office Archana Medonneiteu Tero Mehwish Mubeen Minu Kha…" at bounding box center [681, 153] width 78 height 12
select select "59177"
click at [642, 147] on select "Select Al Nadha - Front Office Archana Medonneiteu Tero Mehwish Mubeen Minu Kha…" at bounding box center [681, 153] width 78 height 12
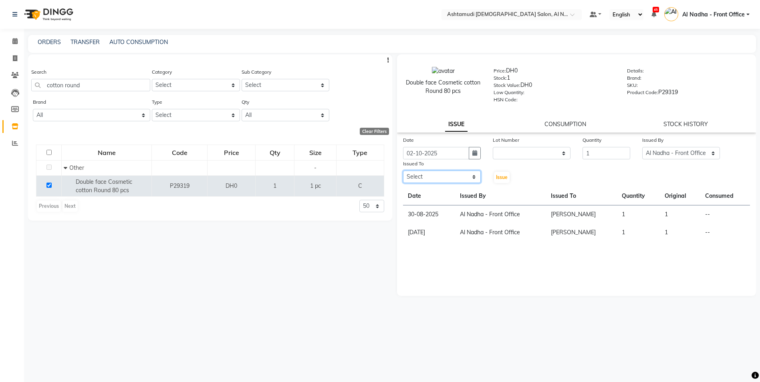
click at [445, 179] on select "Select Al Nadha - Front Office Archana Medonneiteu Tero Mehwish Mubeen Minu Kha…" at bounding box center [442, 177] width 78 height 12
select select "71437"
click at [403, 171] on select "Select Al Nadha - Front Office Archana Medonneiteu Tero Mehwish Mubeen Minu Kha…" at bounding box center [442, 177] width 78 height 12
click at [504, 177] on span "Issue" at bounding box center [502, 177] width 12 height 6
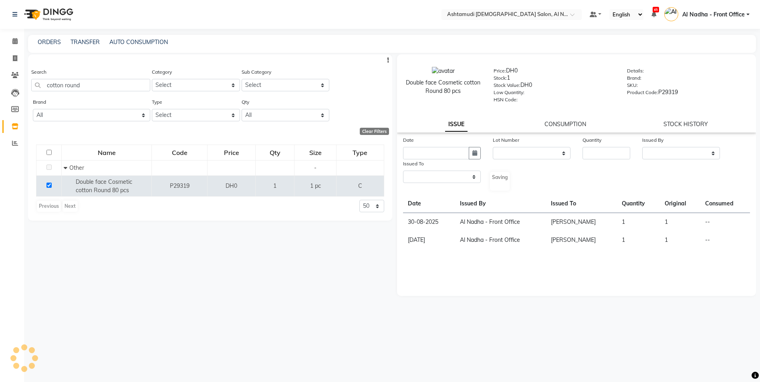
select select
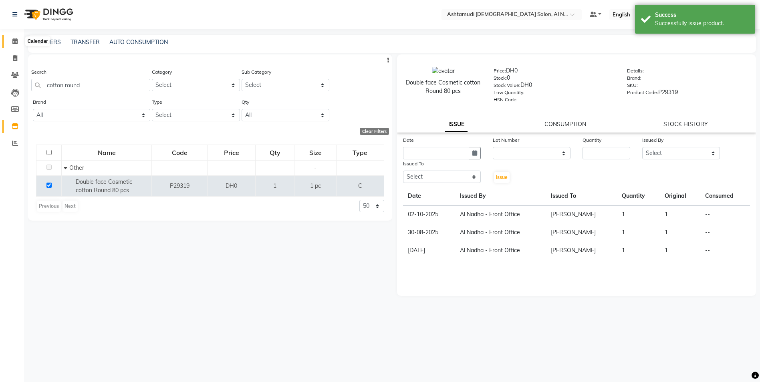
click at [14, 38] on icon at bounding box center [14, 41] width 5 height 6
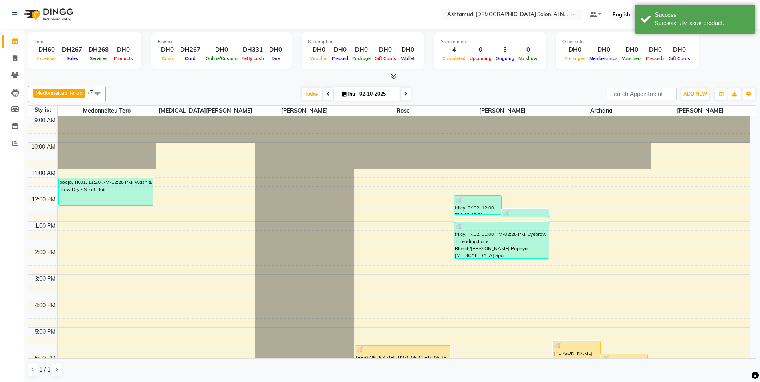
scroll to position [120, 0]
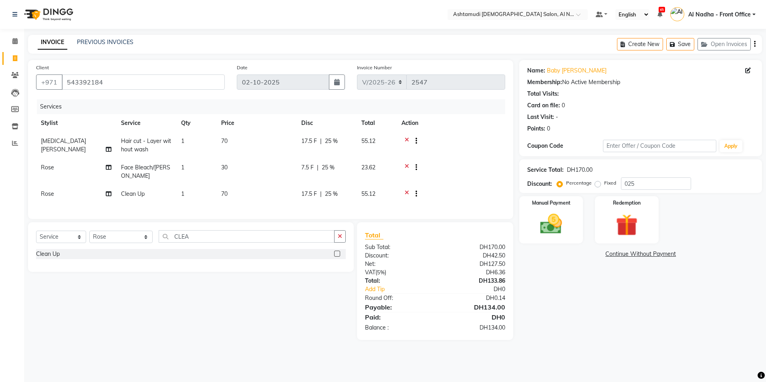
select select "7088"
select select "service"
select select "68348"
drag, startPoint x: 548, startPoint y: 224, endPoint x: 555, endPoint y: 229, distance: 8.8
click at [548, 224] on img at bounding box center [551, 224] width 37 height 26
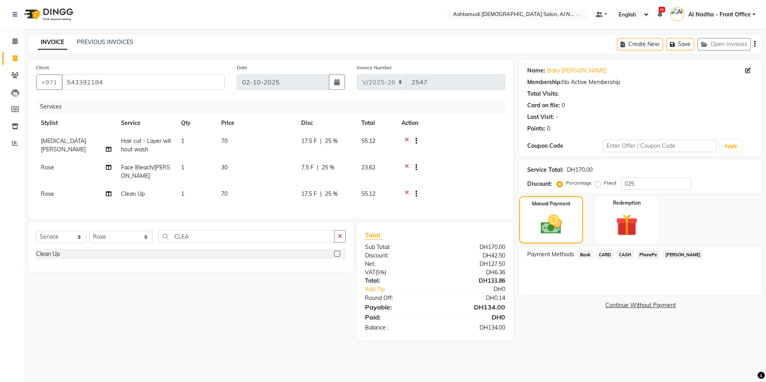
click at [626, 254] on span "CASH" at bounding box center [625, 254] width 17 height 9
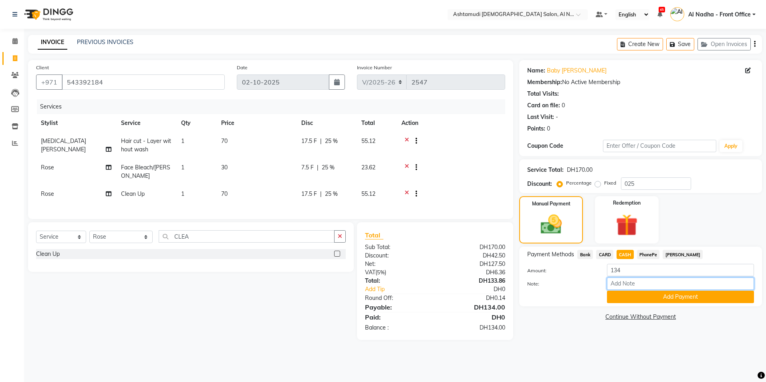
click at [631, 282] on input "Note:" at bounding box center [680, 284] width 147 height 12
type input "sreerenjini"
click at [644, 299] on button "Add Payment" at bounding box center [680, 297] width 147 height 12
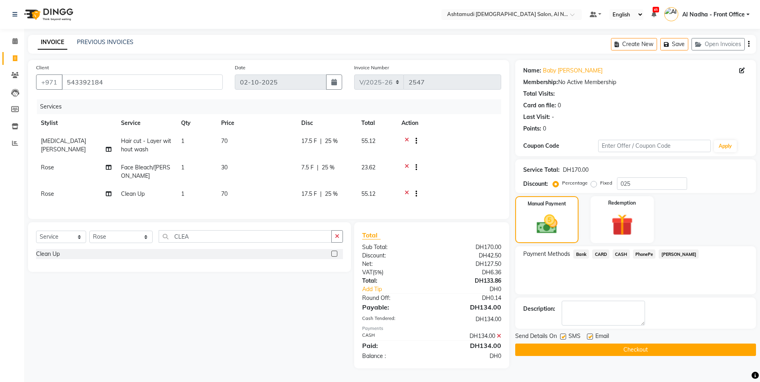
click at [615, 349] on button "Checkout" at bounding box center [635, 350] width 241 height 12
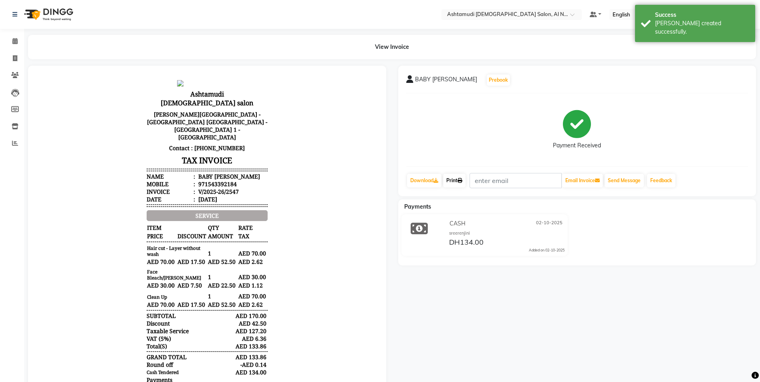
click at [456, 182] on link "Print" at bounding box center [454, 181] width 22 height 14
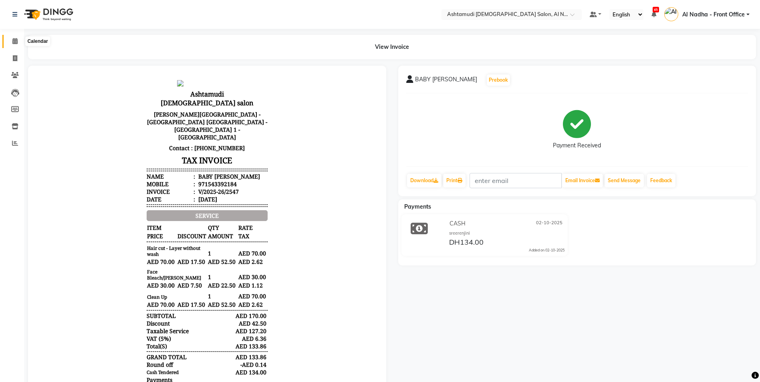
click at [12, 38] on span at bounding box center [15, 41] width 14 height 9
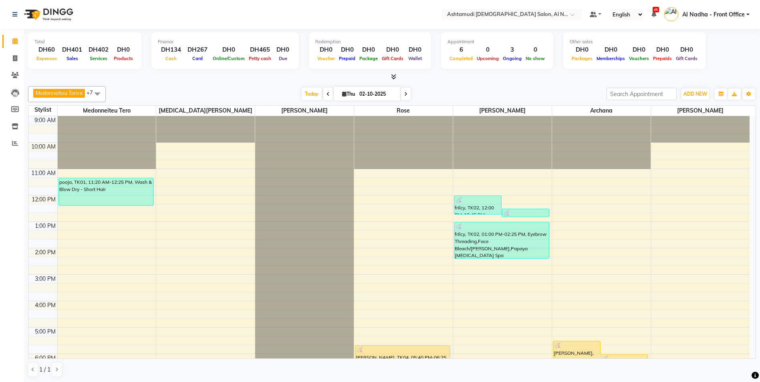
scroll to position [120, 0]
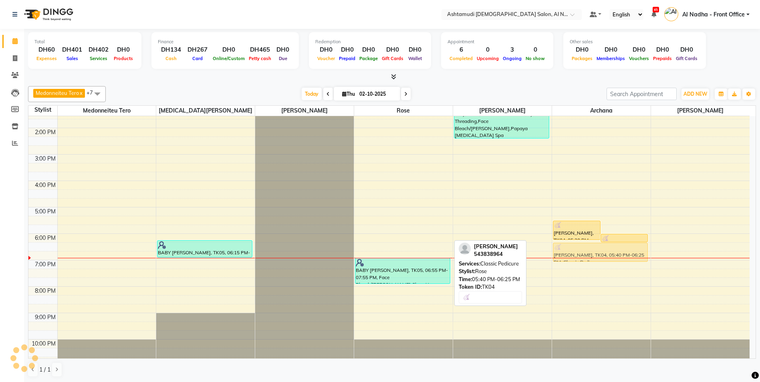
drag, startPoint x: 426, startPoint y: 238, endPoint x: 592, endPoint y: 256, distance: 167.3
click at [592, 256] on tr "pooja, TK01, 11:20 AM-12:25 PM, Wash & Blow Dry - Short Hair BABY [PERSON_NAME]…" at bounding box center [388, 181] width 721 height 370
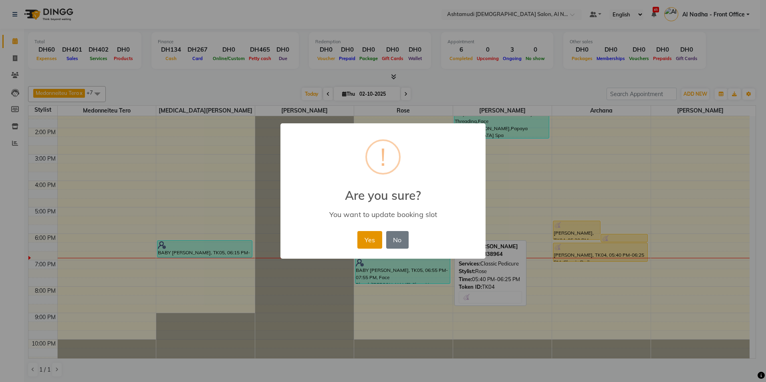
click at [365, 238] on button "Yes" at bounding box center [369, 240] width 24 height 18
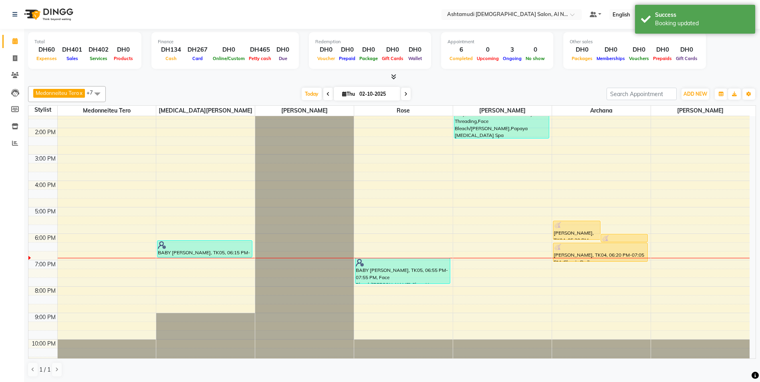
scroll to position [127, 0]
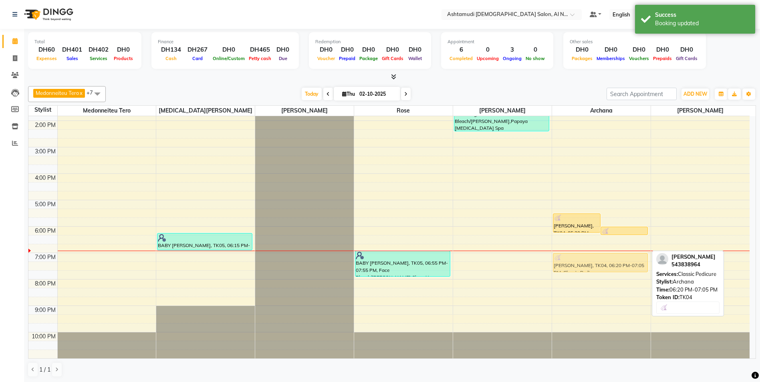
drag, startPoint x: 578, startPoint y: 246, endPoint x: 575, endPoint y: 261, distance: 15.4
click at [575, 261] on div "SHREDHA, TK04, 05:30 PM-06:15 PM, Papaya Facial SHREDHA, TK04, 06:00 PM-06:20 P…" at bounding box center [601, 174] width 99 height 370
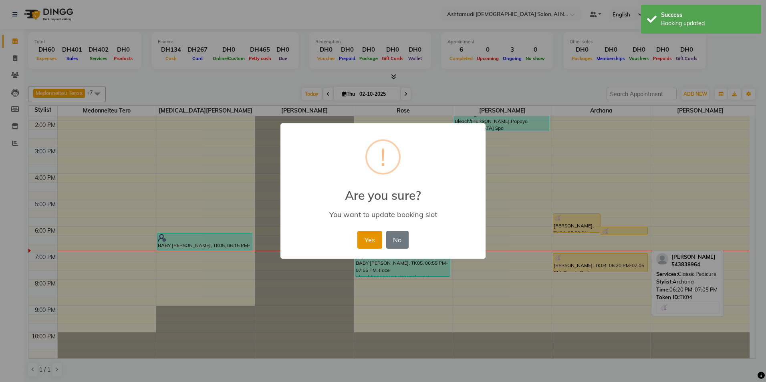
click at [369, 240] on button "Yes" at bounding box center [369, 240] width 24 height 18
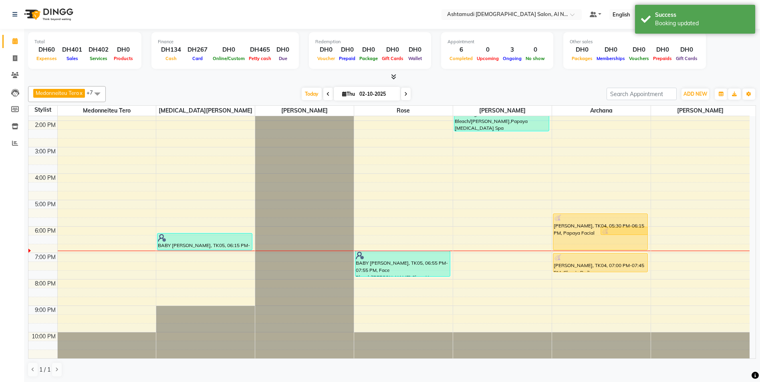
drag, startPoint x: 576, startPoint y: 232, endPoint x: 576, endPoint y: 248, distance: 16.4
click at [576, 248] on div "SHREDHA, TK04, 05:30 PM-06:15 PM, Papaya Facial SHREDHA, TK04, 06:00 PM-06:20 P…" at bounding box center [601, 174] width 99 height 370
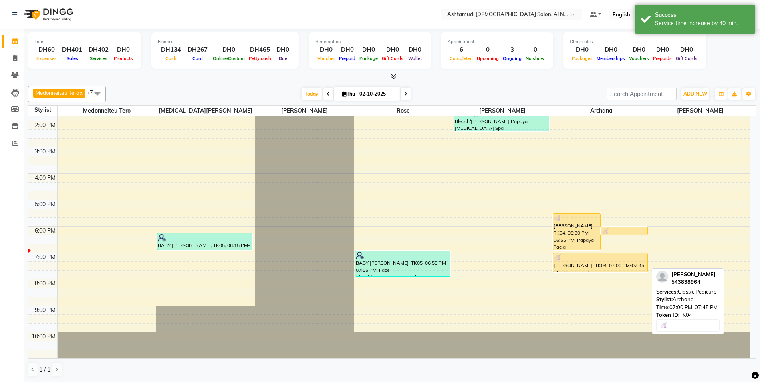
click at [568, 271] on div "SHREDHA, TK04, 05:30 PM-06:55 PM, Papaya Facial SHREDHA, TK04, 06:00 PM-06:20 P…" at bounding box center [601, 174] width 99 height 370
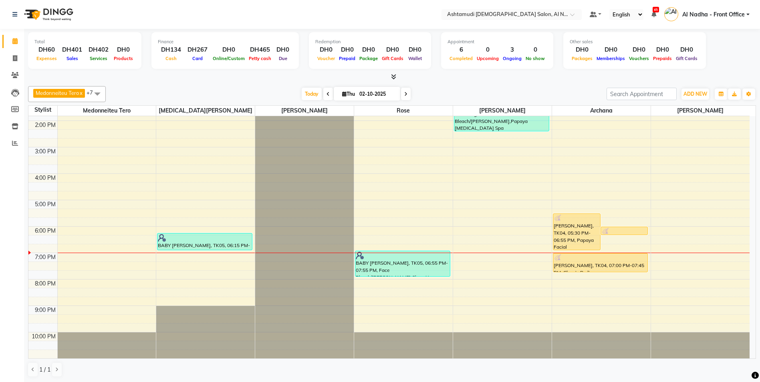
click at [77, 258] on div "9:00 AM 10:00 AM 11:00 AM 12:00 PM 1:00 PM 2:00 PM 3:00 PM 4:00 PM 5:00 PM 6:00…" at bounding box center [388, 174] width 721 height 370
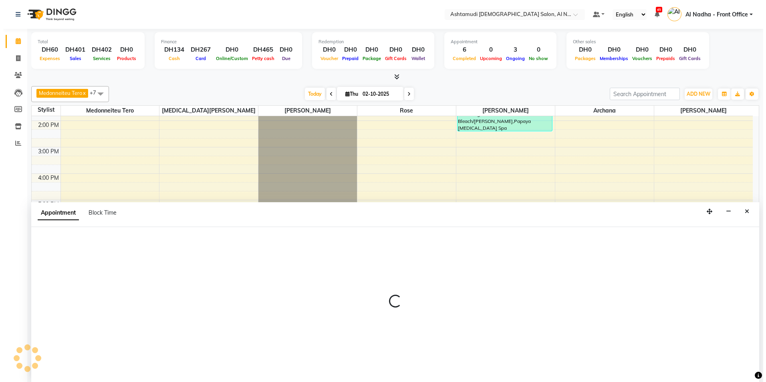
scroll to position [0, 0]
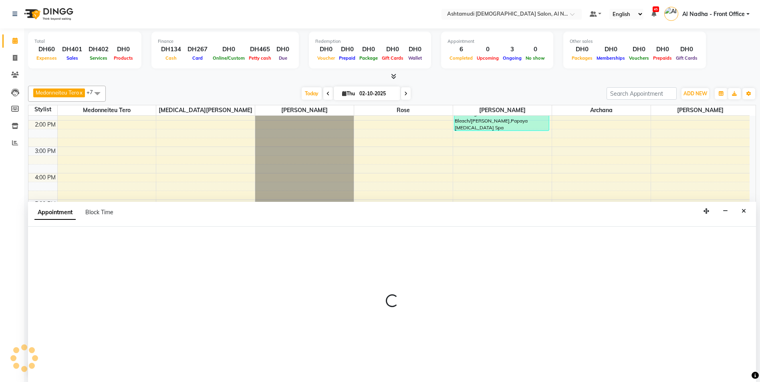
select select "59179"
select select "tentative"
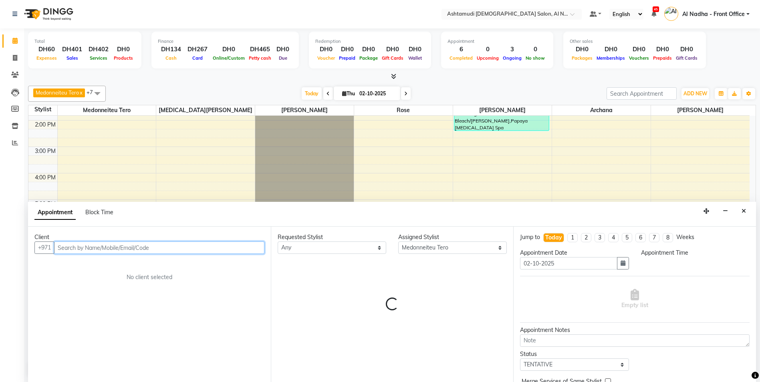
select select "1140"
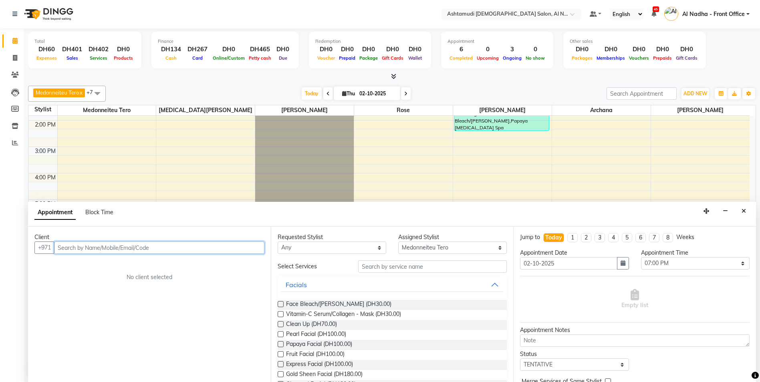
click at [81, 249] on input "text" at bounding box center [159, 248] width 210 height 12
click at [744, 212] on icon "Close" at bounding box center [744, 211] width 4 height 6
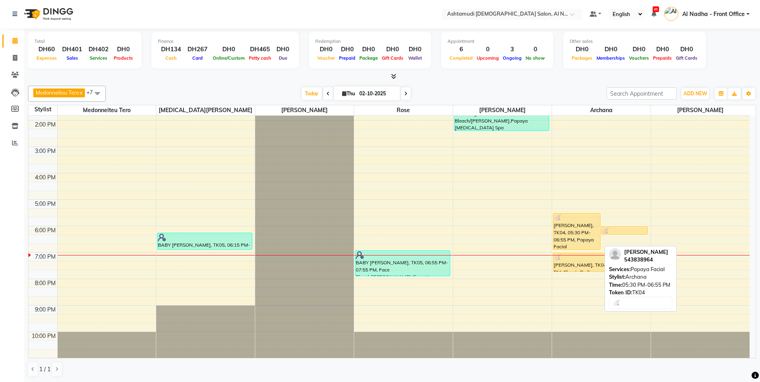
click at [586, 232] on div "[PERSON_NAME], TK04, 05:30 PM-06:55 PM, Papaya Facial" at bounding box center [576, 232] width 47 height 36
click at [580, 243] on div "[PERSON_NAME], TK04, 05:30 PM-06:55 PM, Papaya Facial" at bounding box center [576, 232] width 47 height 36
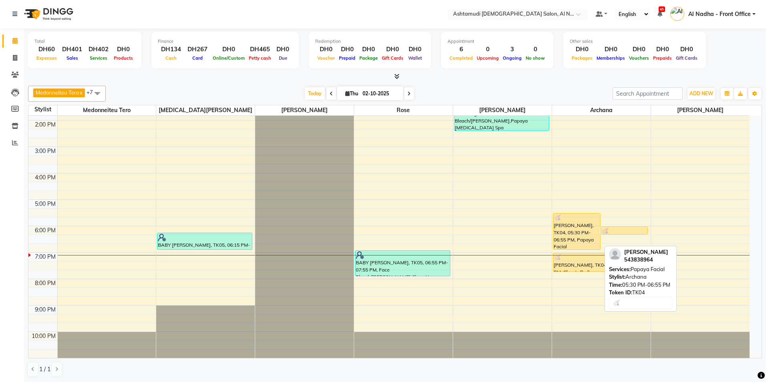
select select "1"
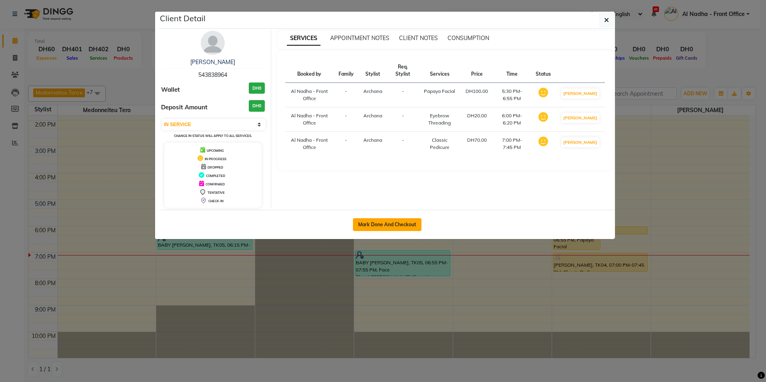
click at [401, 222] on button "Mark Done And Checkout" at bounding box center [387, 224] width 69 height 13
select select "service"
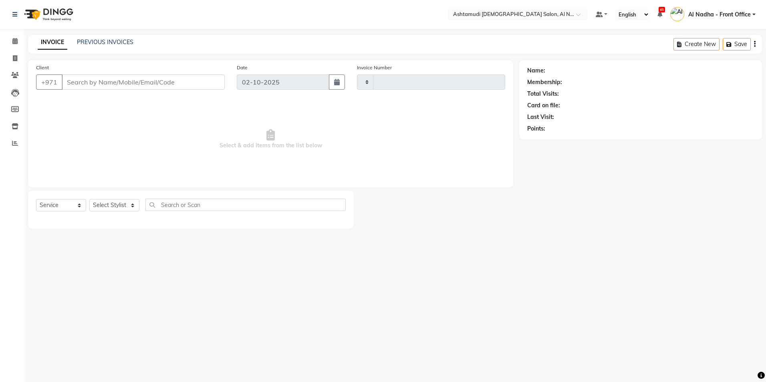
type input "2548"
select select "7088"
type input "543838964"
select select "88905"
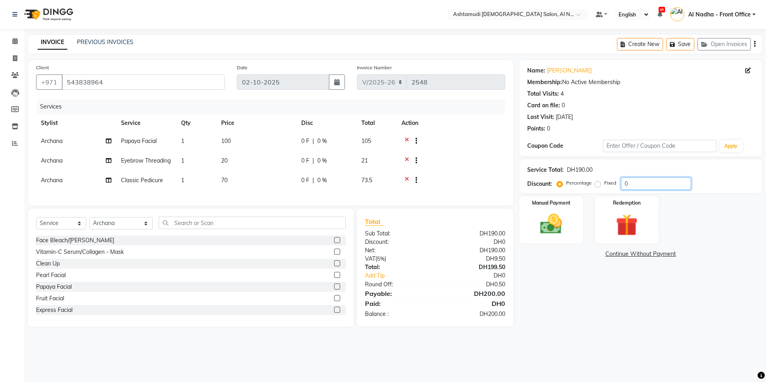
click at [635, 180] on input "0" at bounding box center [656, 184] width 70 height 12
type input "025"
click at [555, 224] on img at bounding box center [551, 224] width 37 height 26
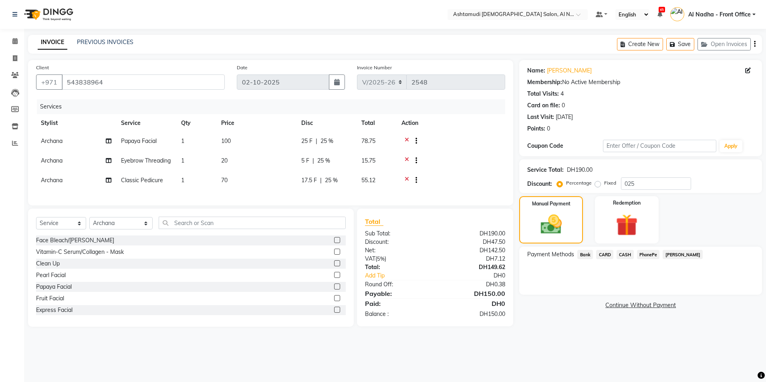
click at [603, 258] on span "CARD" at bounding box center [604, 254] width 17 height 9
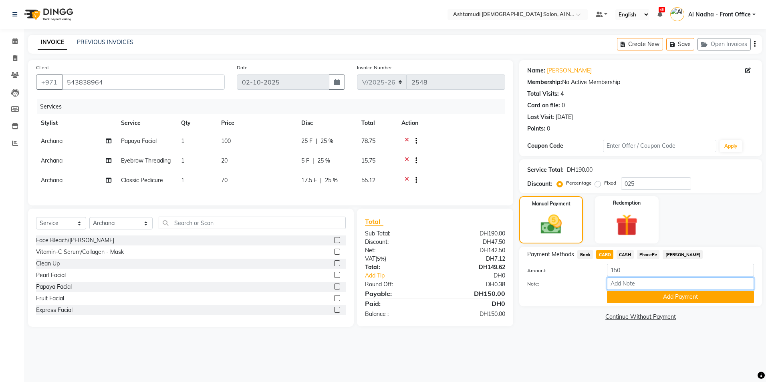
click at [618, 281] on input "Note:" at bounding box center [680, 284] width 147 height 12
type input "sreerenjini"
click at [638, 299] on button "Add Payment" at bounding box center [680, 297] width 147 height 12
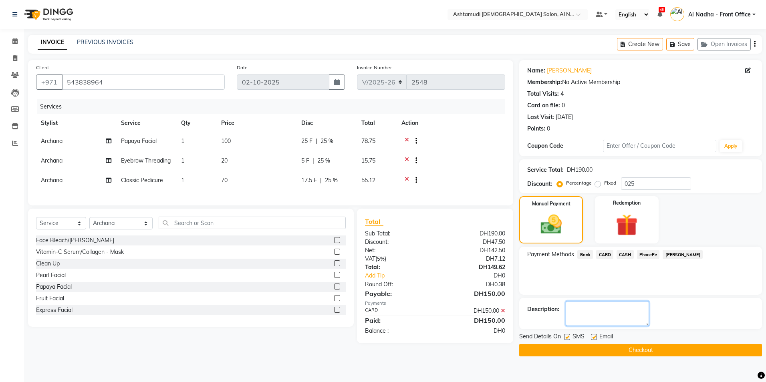
click at [630, 312] on textarea at bounding box center [607, 313] width 83 height 25
type textarea "9529"
click at [562, 350] on button "Checkout" at bounding box center [640, 350] width 243 height 12
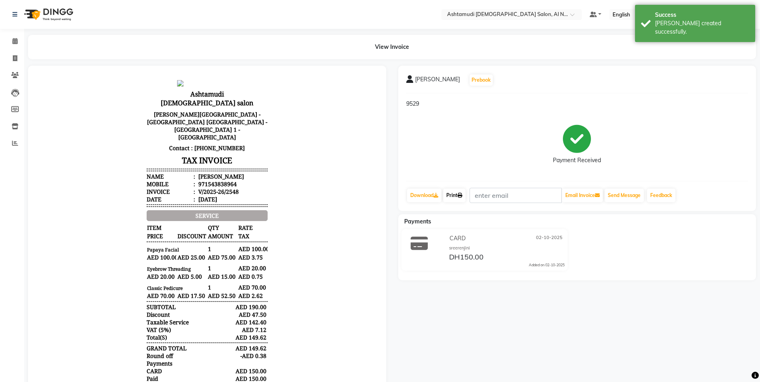
click at [458, 196] on link "Print" at bounding box center [454, 196] width 22 height 14
click at [15, 44] on span at bounding box center [15, 41] width 14 height 9
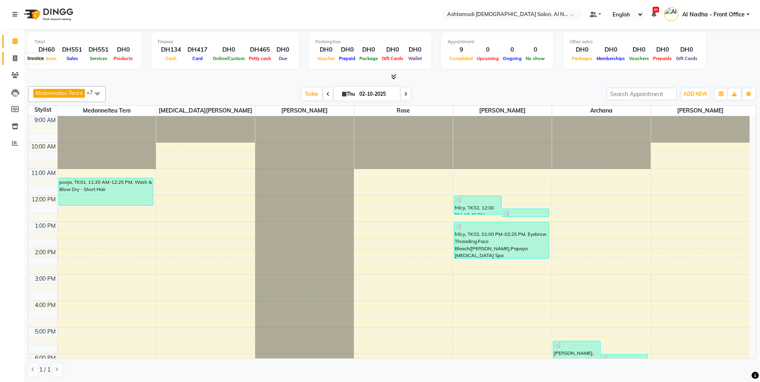
click at [13, 58] on icon at bounding box center [15, 58] width 4 height 6
select select "service"
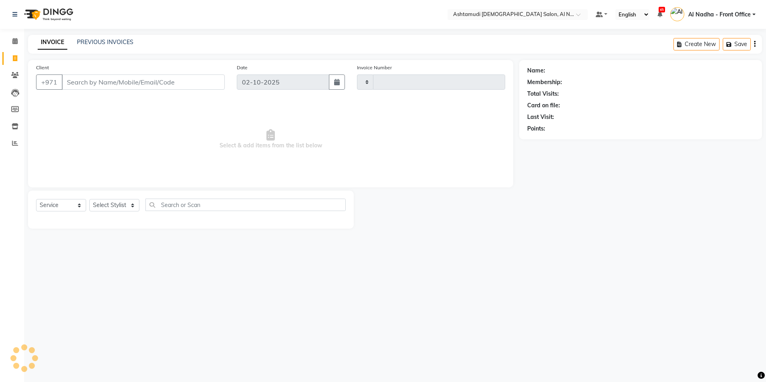
type input "2549"
select select "7088"
drag, startPoint x: 117, startPoint y: 203, endPoint x: 120, endPoint y: 210, distance: 8.1
click at [117, 203] on select "Select Stylist" at bounding box center [114, 205] width 50 height 12
select select "68348"
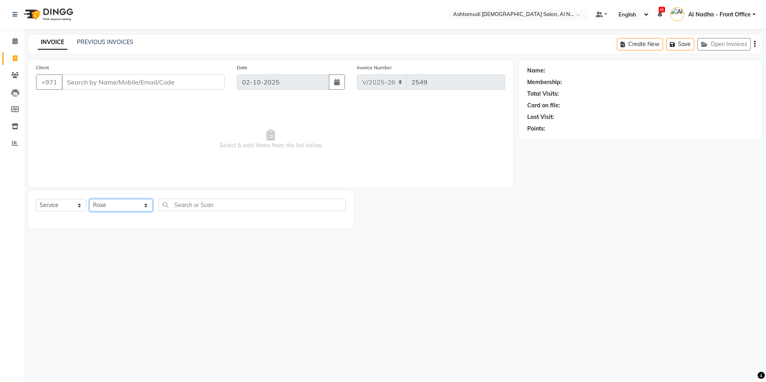
click at [89, 199] on select "Select Stylist Al Nadha - Front Office Archana Medonneiteu Tero Mehwish Mubeen …" at bounding box center [120, 205] width 63 height 12
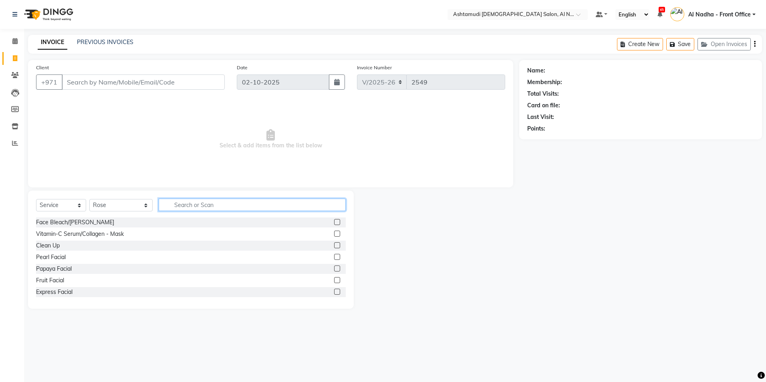
click at [177, 204] on input "text" at bounding box center [252, 205] width 187 height 12
type input "gel"
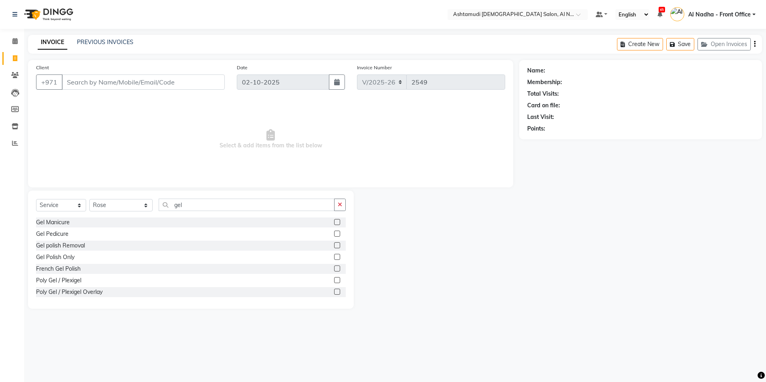
click at [334, 245] on label at bounding box center [337, 245] width 6 height 6
click at [334, 245] on input "checkbox" at bounding box center [336, 245] width 5 height 5
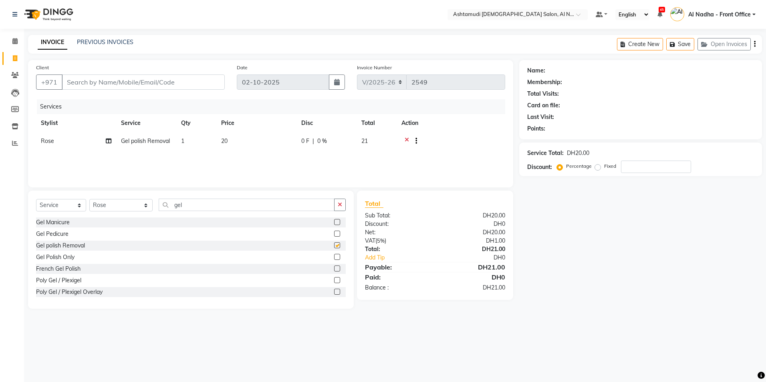
checkbox input "false"
click at [172, 203] on input "gel" at bounding box center [247, 205] width 176 height 12
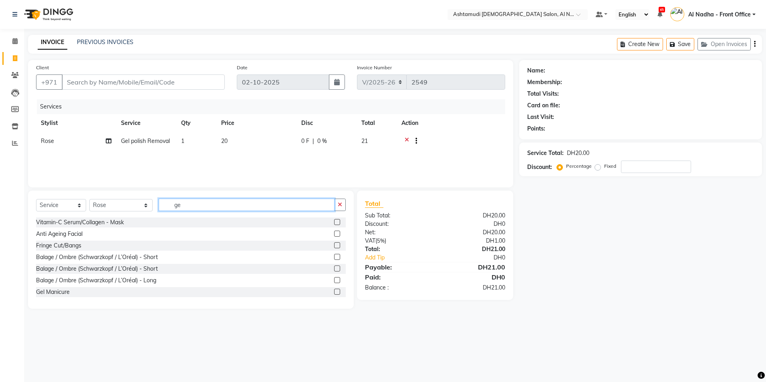
type input "g"
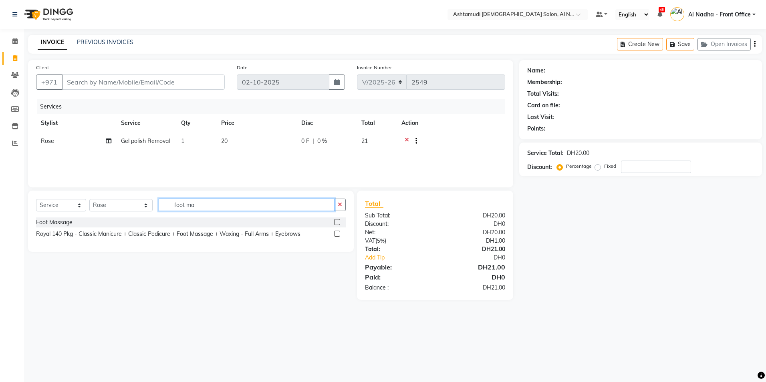
type input "foot ma"
click at [337, 222] on label at bounding box center [337, 222] width 6 height 6
click at [337, 222] on input "checkbox" at bounding box center [336, 222] width 5 height 5
checkbox input "false"
click at [212, 208] on input "foot ma" at bounding box center [247, 205] width 176 height 12
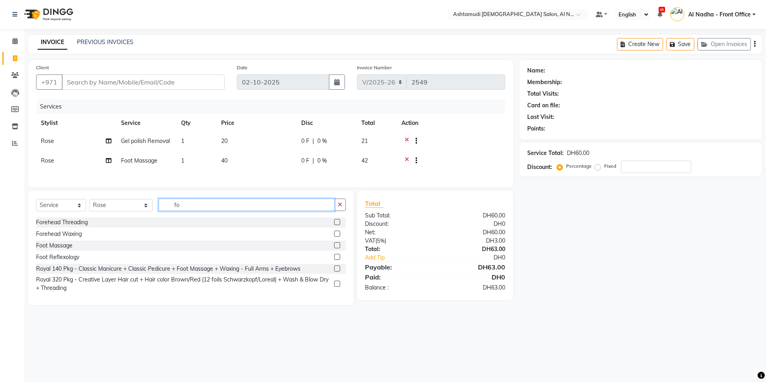
type input "f"
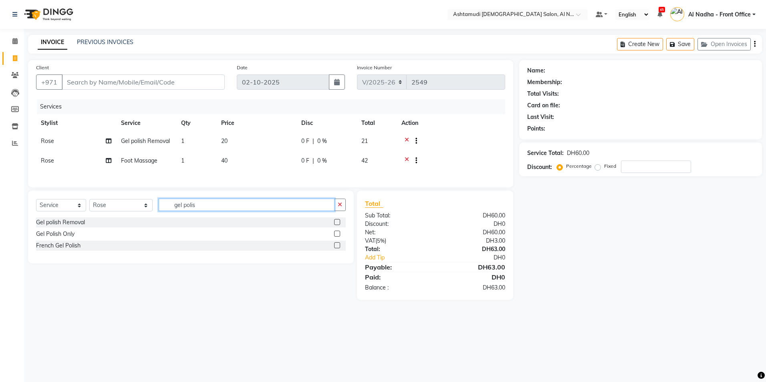
type input "gel polis"
click at [335, 237] on label at bounding box center [337, 234] width 6 height 6
click at [335, 237] on input "checkbox" at bounding box center [336, 234] width 5 height 5
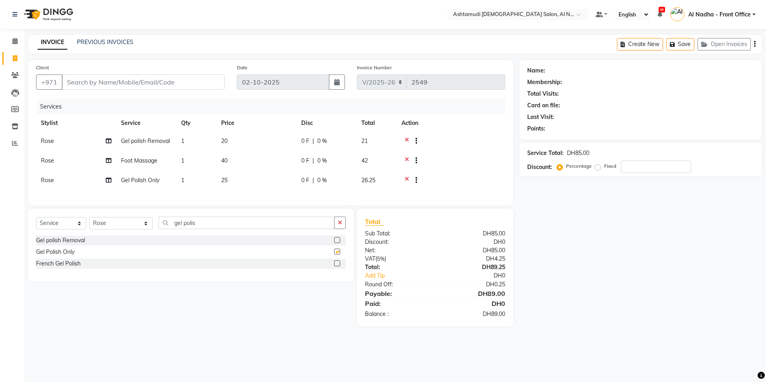
checkbox input "false"
click at [219, 229] on input "gel polis" at bounding box center [247, 223] width 176 height 12
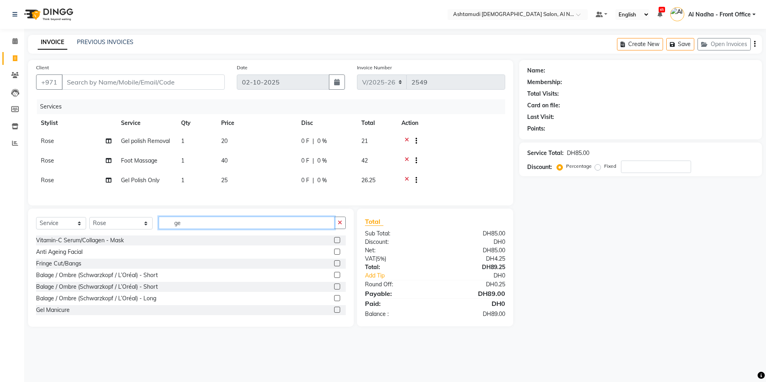
type input "g"
type input "cure"
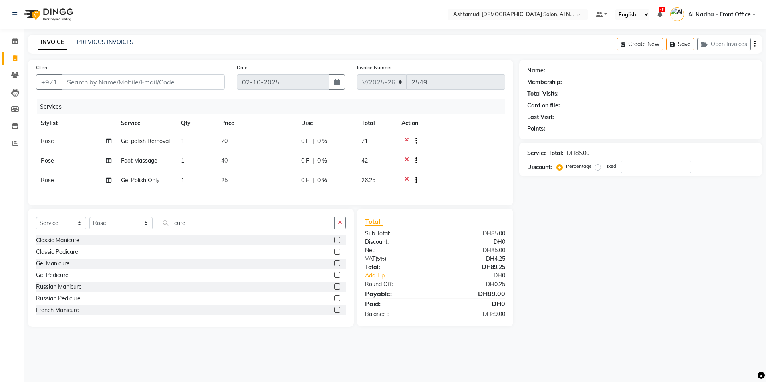
click at [334, 255] on label at bounding box center [337, 252] width 6 height 6
click at [334, 255] on input "checkbox" at bounding box center [336, 252] width 5 height 5
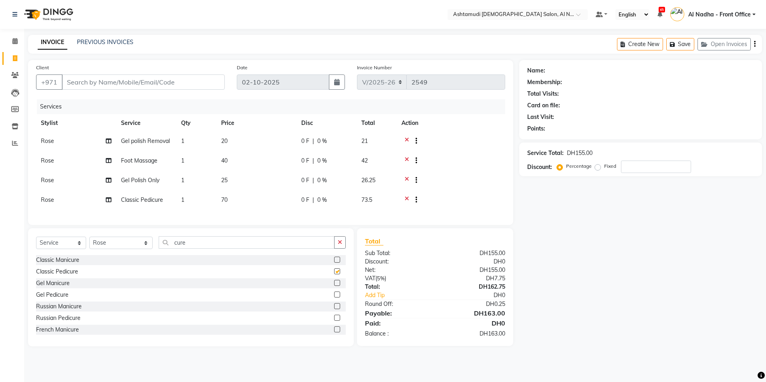
checkbox input "false"
click at [123, 249] on select "Select Stylist Al Nadha - Front Office Archana Medonneiteu Tero Mehwish Mubeen …" at bounding box center [120, 243] width 63 height 12
select select "92957"
click at [89, 243] on select "Select Stylist Al Nadha - Front Office Archana Medonneiteu Tero Mehwish Mubeen …" at bounding box center [120, 243] width 63 height 12
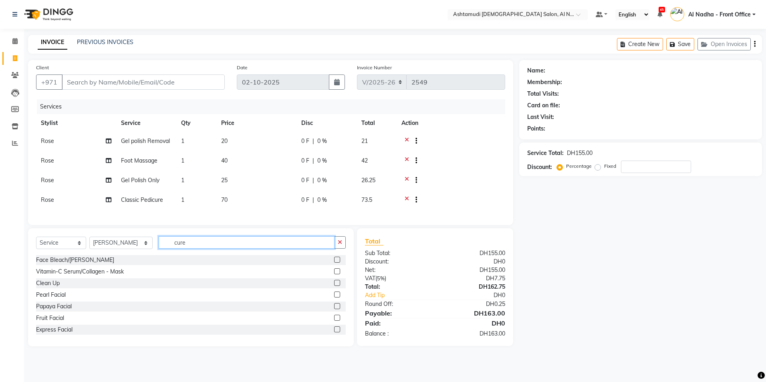
click at [193, 248] on input "cure" at bounding box center [247, 242] width 176 height 12
type input "c"
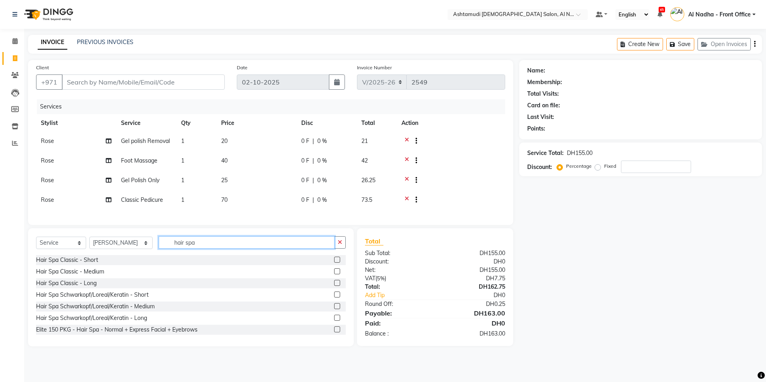
type input "hair spa"
click at [110, 249] on select "Select Stylist Al Nadha - Front Office Archana Medonneiteu Tero Mehwish Mubeen …" at bounding box center [120, 243] width 63 height 12
select select "71437"
click at [89, 243] on select "Select Stylist Al Nadha - Front Office Archana Medonneiteu Tero Mehwish Mubeen …" at bounding box center [120, 243] width 63 height 12
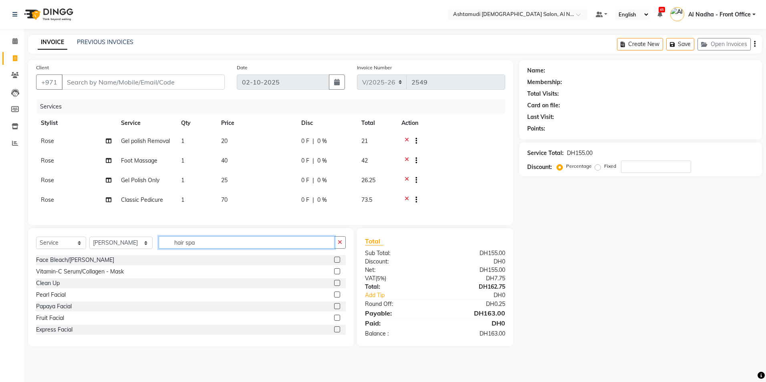
click at [189, 244] on input "hair spa" at bounding box center [247, 242] width 176 height 12
type input "h"
type input "ser"
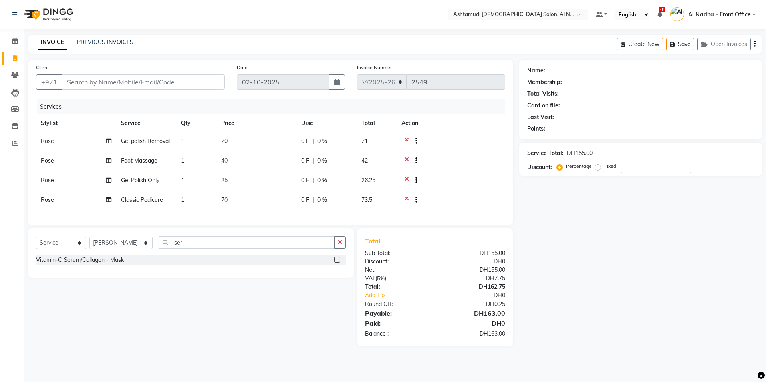
click at [339, 263] on label at bounding box center [337, 260] width 6 height 6
click at [339, 263] on input "checkbox" at bounding box center [336, 260] width 5 height 5
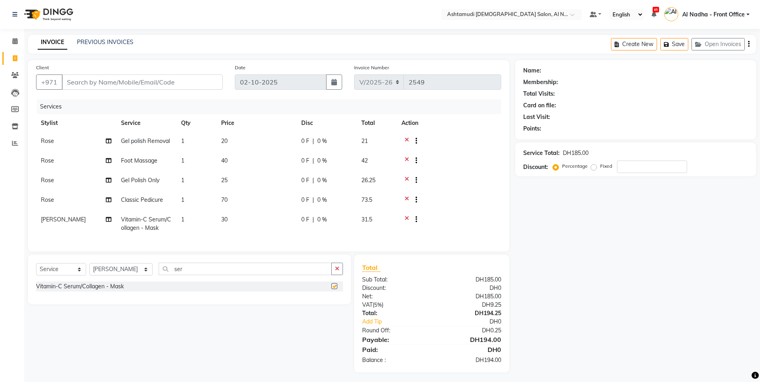
checkbox input "false"
click at [124, 276] on select "Select Stylist Al Nadha - Front Office Archana Medonneiteu Tero Mehwish Mubeen …" at bounding box center [120, 269] width 63 height 12
select select "92957"
click at [89, 269] on select "Select Stylist Al Nadha - Front Office Archana Medonneiteu Tero Mehwish Mubeen …" at bounding box center [120, 269] width 63 height 12
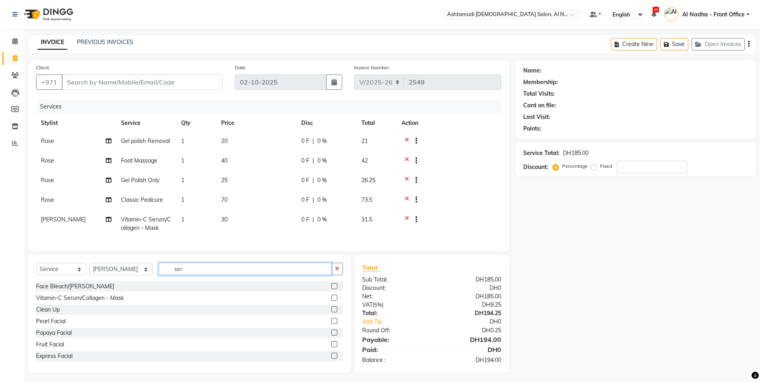
click at [183, 275] on input "ser" at bounding box center [245, 269] width 173 height 12
type input "s"
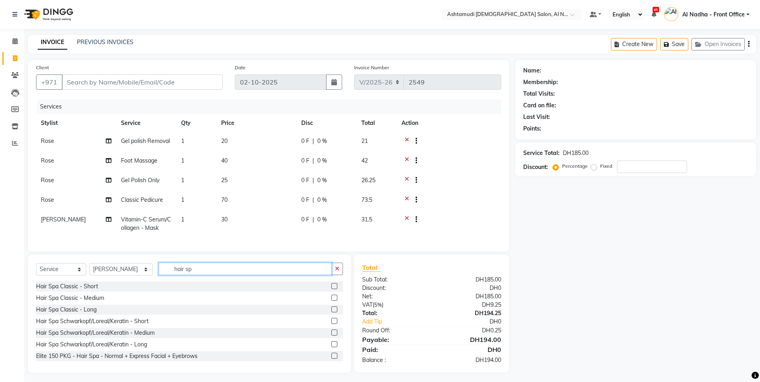
type input "hair sp"
click at [331, 336] on label at bounding box center [334, 333] width 6 height 6
click at [331, 336] on input "checkbox" at bounding box center [333, 333] width 5 height 5
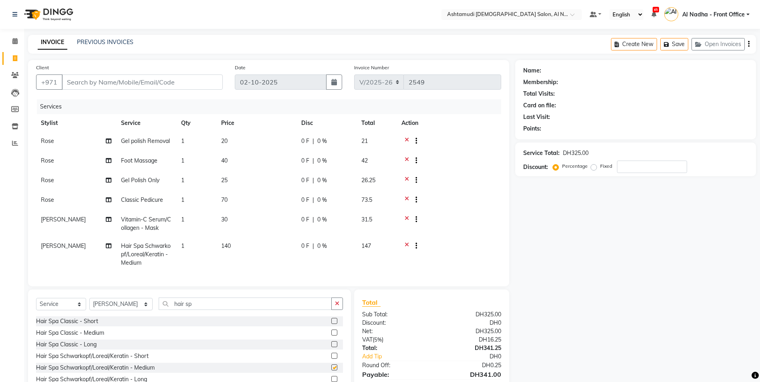
checkbox input "false"
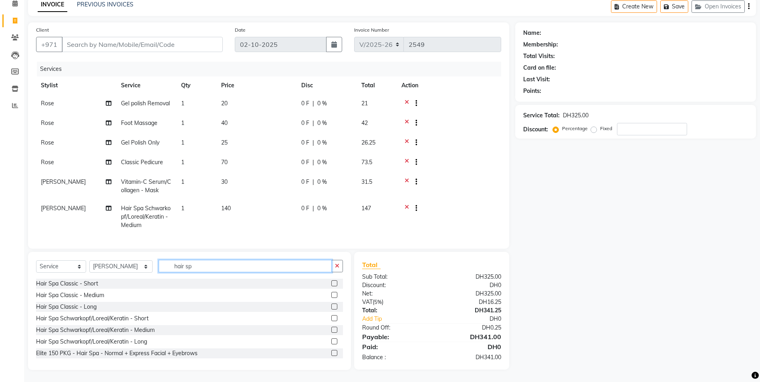
click at [186, 268] on input "hair sp" at bounding box center [245, 266] width 173 height 12
type input "h"
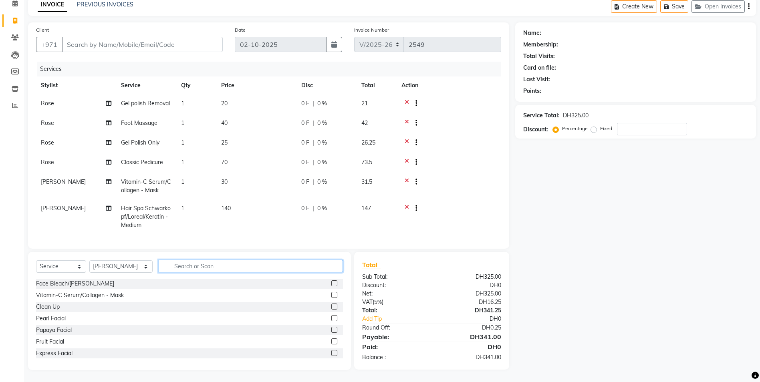
type input "r"
type input "eyebr"
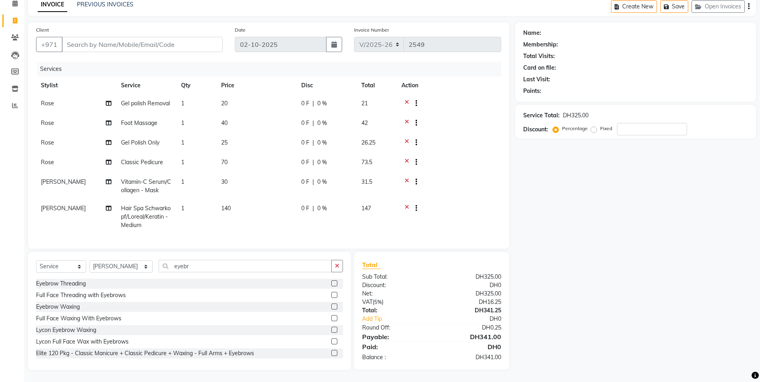
click at [331, 283] on label at bounding box center [334, 284] width 6 height 6
click at [331, 283] on input "checkbox" at bounding box center [333, 283] width 5 height 5
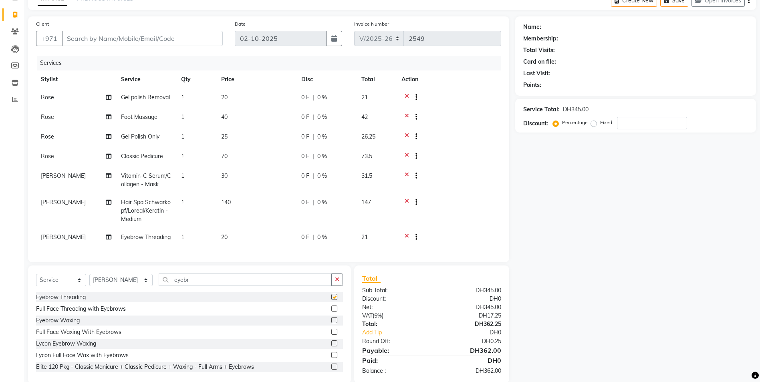
checkbox input "false"
click at [187, 278] on input "eyebr" at bounding box center [245, 280] width 173 height 12
type input "e"
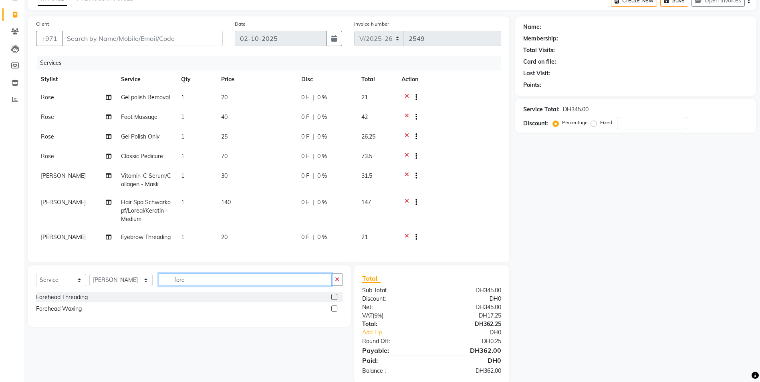
type input "fore"
click at [336, 298] on label at bounding box center [334, 297] width 6 height 6
click at [336, 298] on input "checkbox" at bounding box center [333, 297] width 5 height 5
checkbox input "false"
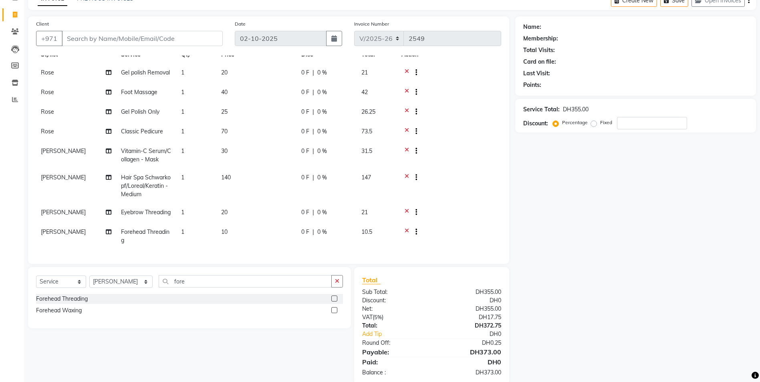
scroll to position [0, 0]
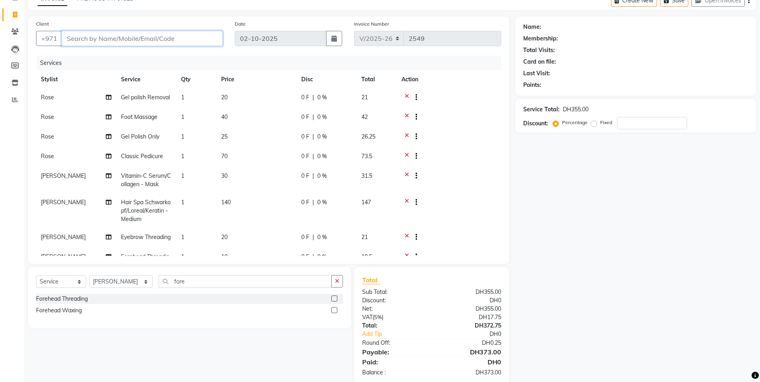
click at [78, 38] on input "Client" at bounding box center [142, 38] width 161 height 15
type input "5"
type input "0"
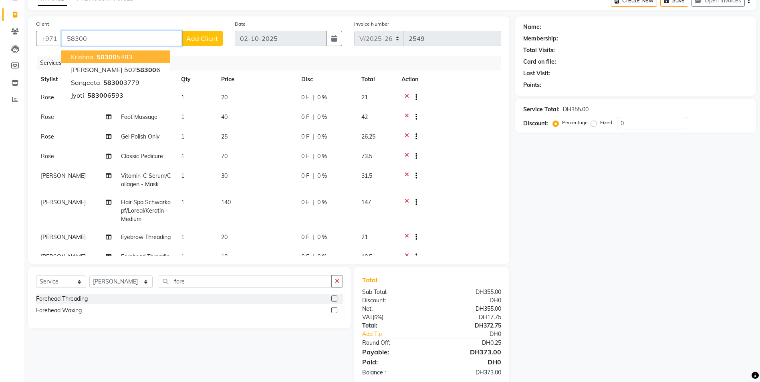
click at [139, 57] on button "krishna 58300 5483" at bounding box center [115, 56] width 109 height 13
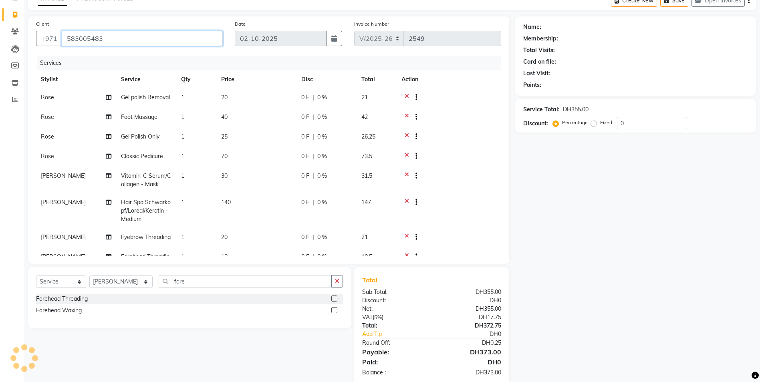
type input "583005483"
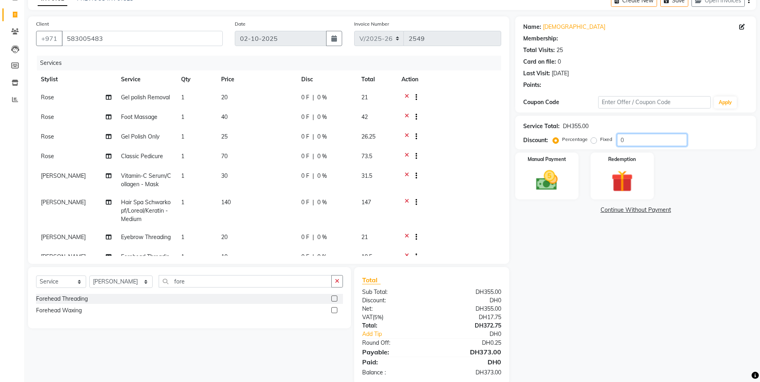
click at [637, 137] on input "0" at bounding box center [652, 140] width 70 height 12
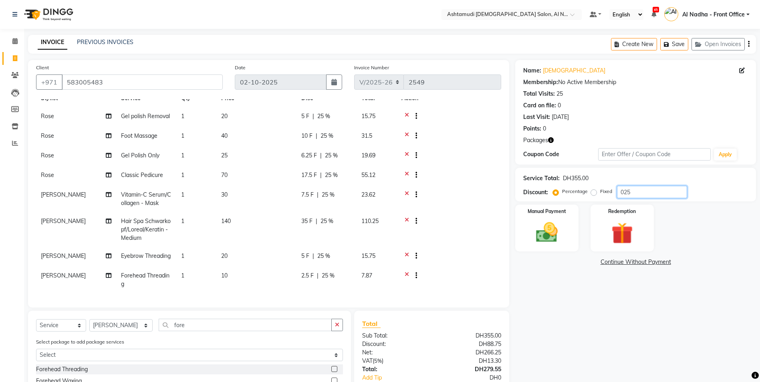
scroll to position [59, 0]
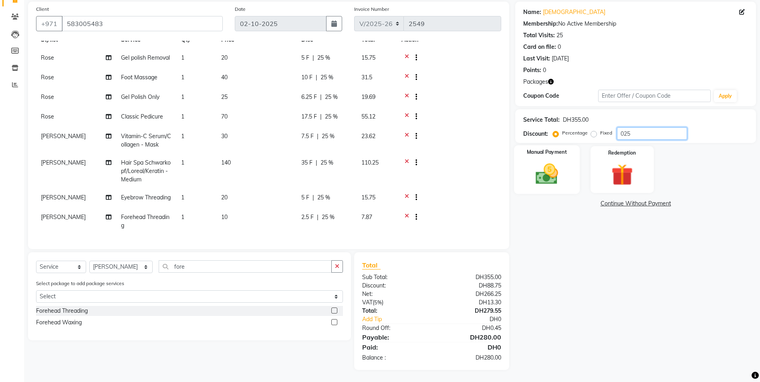
type input "025"
click at [549, 175] on img at bounding box center [547, 174] width 37 height 26
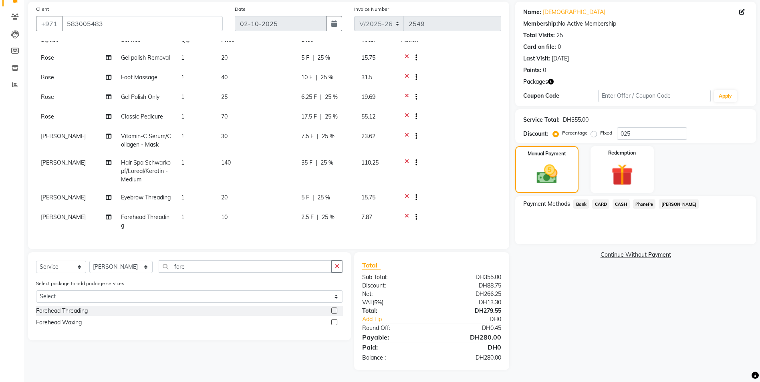
click at [604, 204] on span "CARD" at bounding box center [600, 204] width 17 height 9
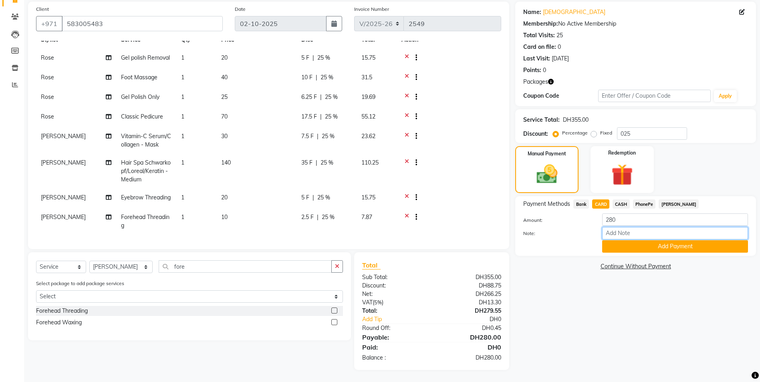
click at [627, 234] on input "Note:" at bounding box center [675, 233] width 146 height 12
type input "sreerenjini"
click at [627, 249] on button "Add Payment" at bounding box center [675, 246] width 146 height 12
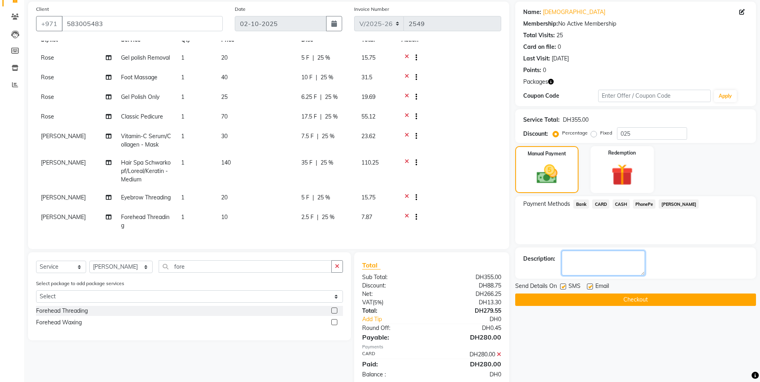
click at [618, 265] on textarea at bounding box center [603, 263] width 83 height 25
type textarea "8986"
click at [577, 297] on button "Checkout" at bounding box center [635, 300] width 241 height 12
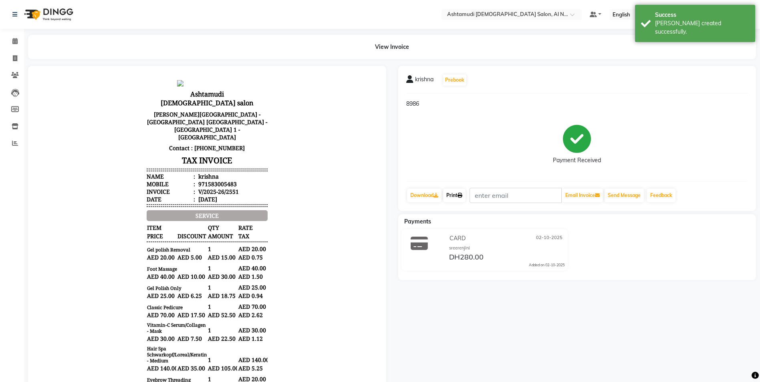
click at [459, 196] on link "Print" at bounding box center [454, 196] width 22 height 14
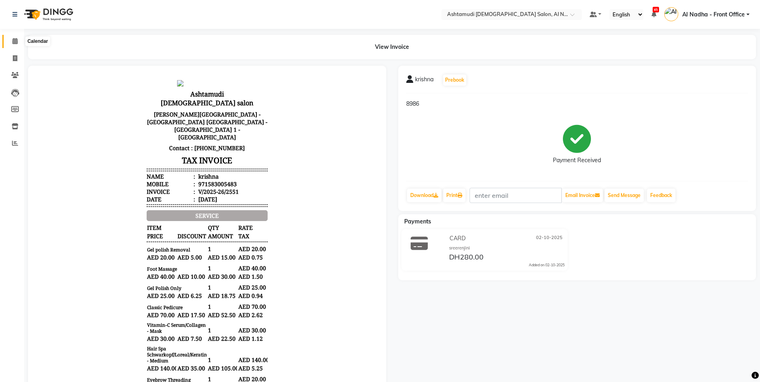
click at [16, 40] on icon at bounding box center [14, 41] width 5 height 6
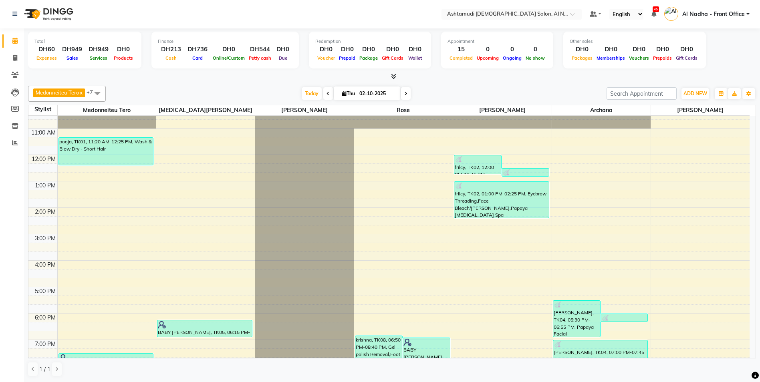
scroll to position [127, 0]
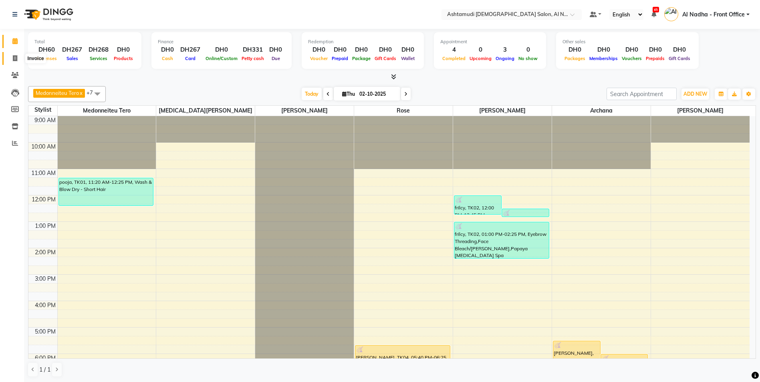
click at [16, 57] on icon at bounding box center [15, 58] width 4 height 6
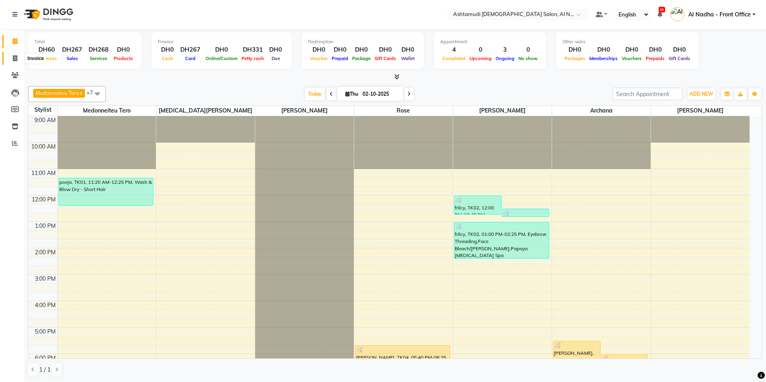
select select "service"
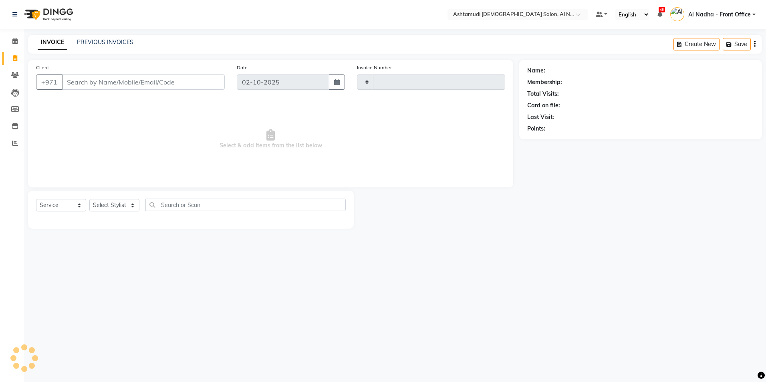
type input "2549"
select select "7088"
click at [95, 204] on select "Select Stylist Al Nadha - Front Office Archana Medonneiteu Tero [PERSON_NAME] […" at bounding box center [120, 205] width 63 height 12
select select "59093"
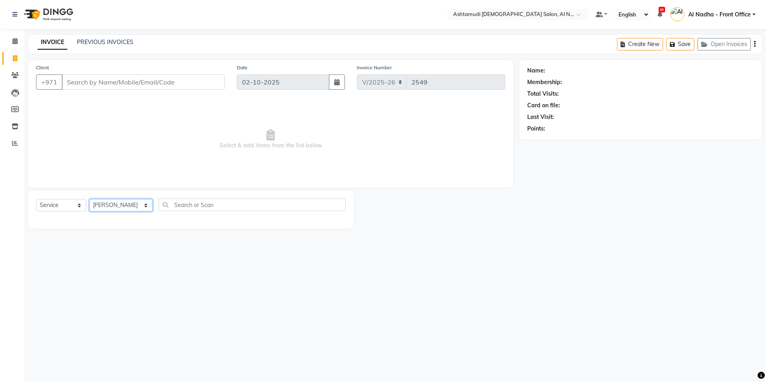
click at [89, 199] on select "Select Stylist Al Nadha - Front Office Archana Medonneiteu Tero [PERSON_NAME] […" at bounding box center [120, 205] width 63 height 12
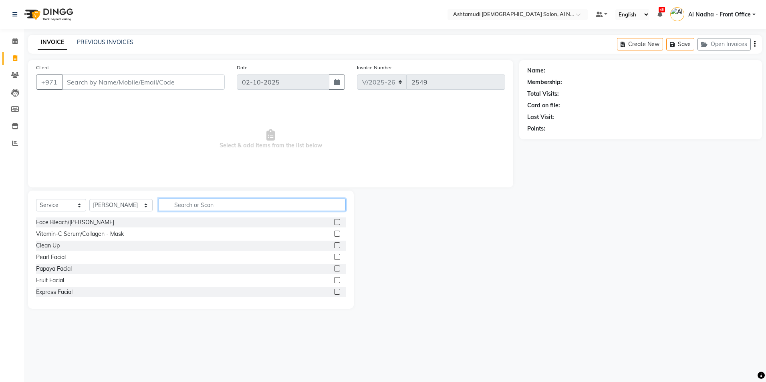
click at [189, 208] on input "text" at bounding box center [252, 205] width 187 height 12
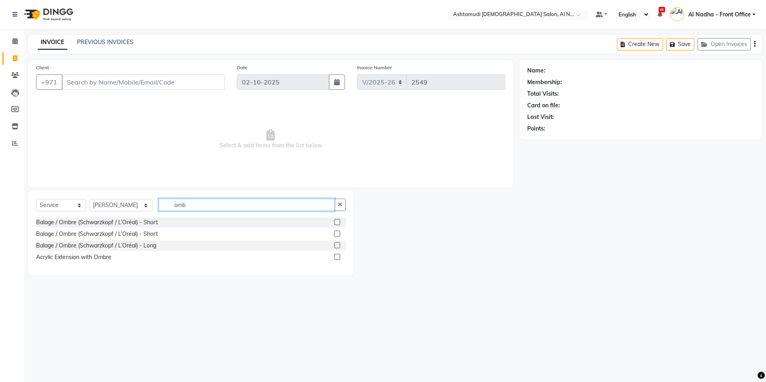
type input "omb"
click at [337, 257] on label at bounding box center [337, 257] width 6 height 6
click at [337, 257] on input "checkbox" at bounding box center [336, 257] width 5 height 5
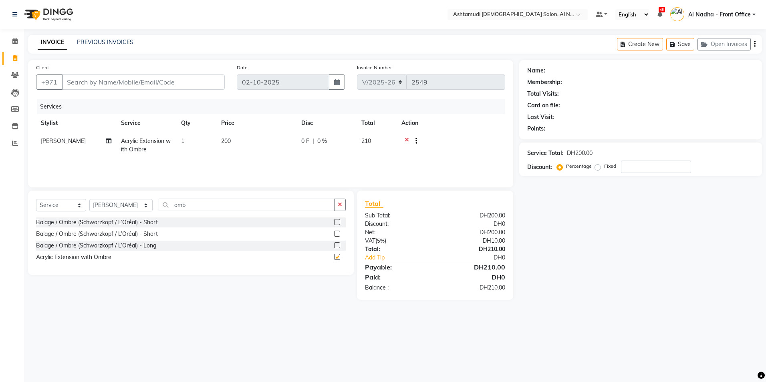
checkbox input "false"
click at [406, 139] on icon at bounding box center [407, 142] width 4 height 10
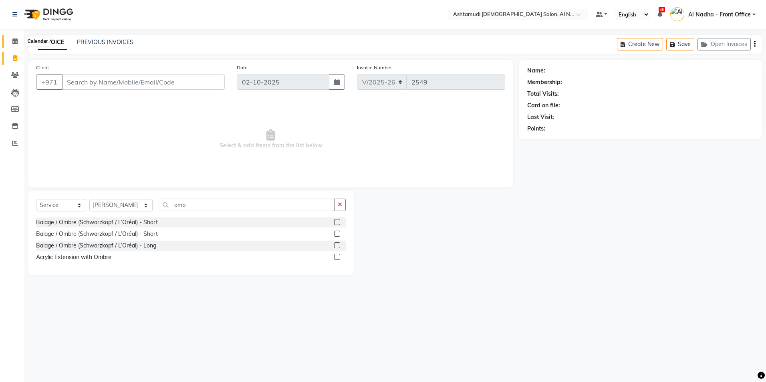
click at [14, 41] on icon at bounding box center [14, 41] width 5 height 6
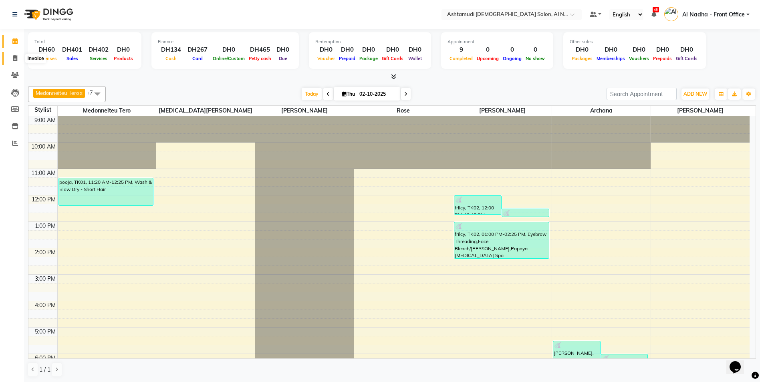
click at [15, 58] on icon at bounding box center [15, 58] width 4 height 6
select select "service"
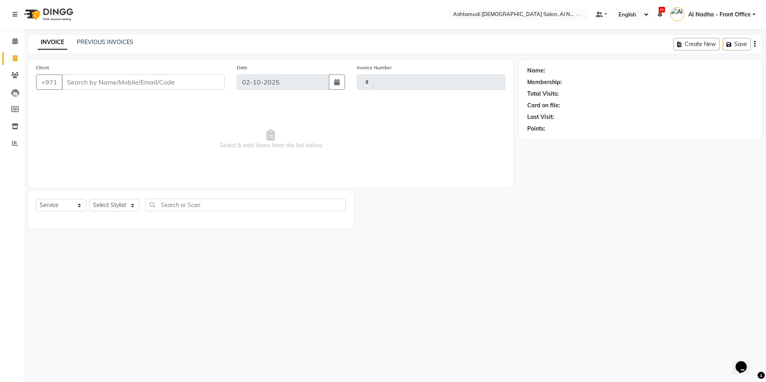
type input "2548"
select select "7088"
click at [115, 206] on select "Select Stylist Al Nadha - Front Office Archana Medonneiteu Tero [PERSON_NAME] […" at bounding box center [120, 205] width 63 height 12
select select "59179"
click at [89, 199] on select "Select Stylist Al Nadha - Front Office Archana Medonneiteu Tero [PERSON_NAME] […" at bounding box center [120, 205] width 63 height 12
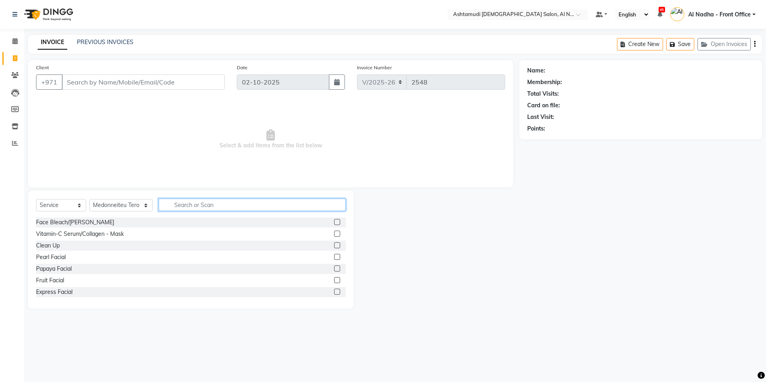
click at [168, 204] on input "text" at bounding box center [252, 205] width 187 height 12
type input "[PERSON_NAME]"
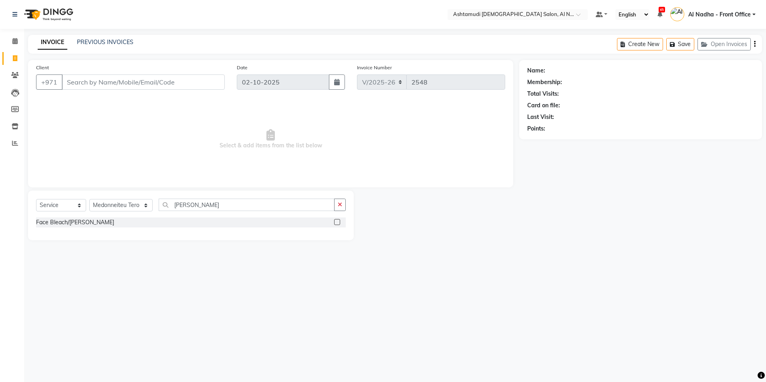
click at [337, 223] on label at bounding box center [337, 222] width 6 height 6
click at [337, 223] on input "checkbox" at bounding box center [336, 222] width 5 height 5
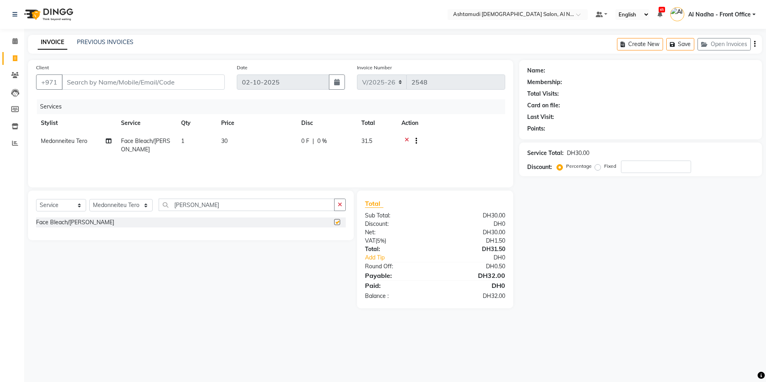
checkbox input "false"
click at [117, 205] on select "Select Stylist Al Nadha - Front Office Archana Medonneiteu Tero [PERSON_NAME] […" at bounding box center [120, 205] width 63 height 12
select select "71437"
click at [89, 199] on select "Select Stylist Al Nadha - Front Office Archana Medonneiteu Tero [PERSON_NAME] […" at bounding box center [120, 205] width 63 height 12
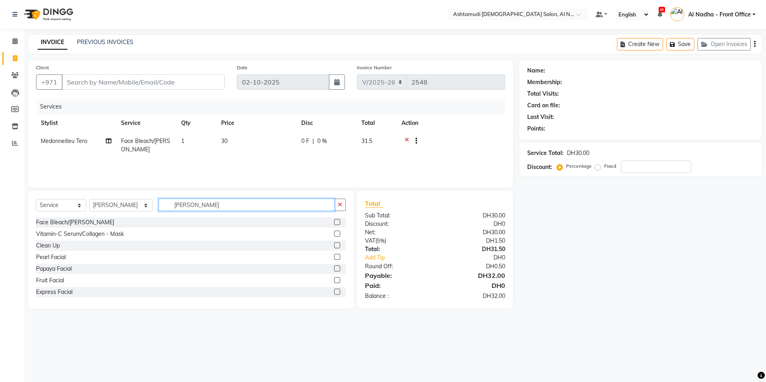
click at [186, 206] on input "[PERSON_NAME]" at bounding box center [247, 205] width 176 height 12
type input "b"
type input "eyebr"
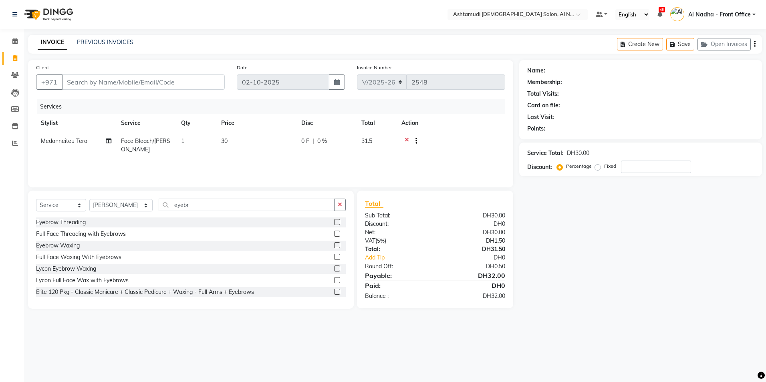
click at [334, 220] on label at bounding box center [337, 222] width 6 height 6
click at [334, 220] on input "checkbox" at bounding box center [336, 222] width 5 height 5
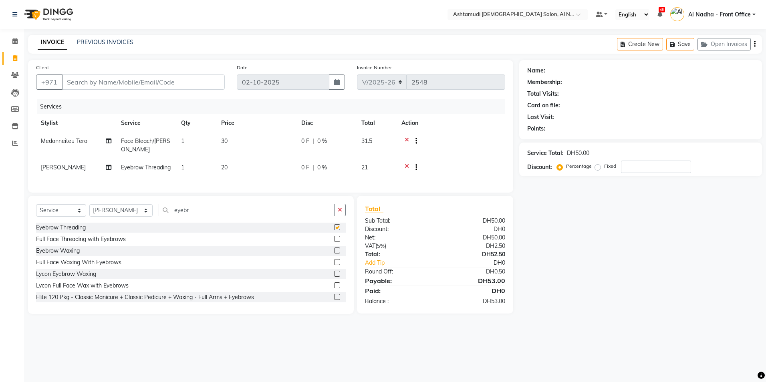
checkbox input "false"
click at [82, 75] on input "Client" at bounding box center [143, 82] width 163 height 15
type input "5"
type input "0"
type input "588180632"
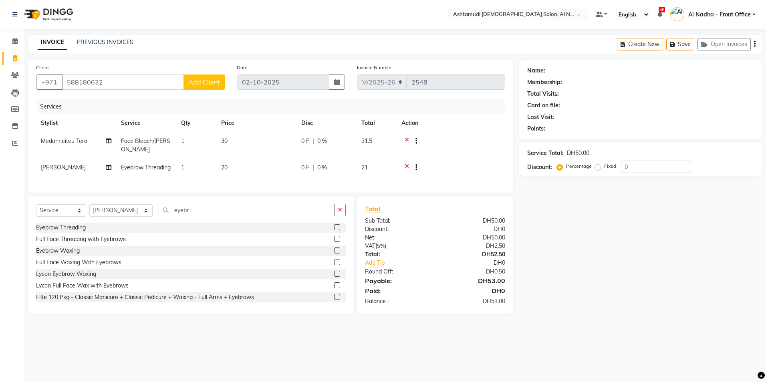
click at [204, 81] on span "Add Client" at bounding box center [204, 82] width 32 height 8
select select "3798"
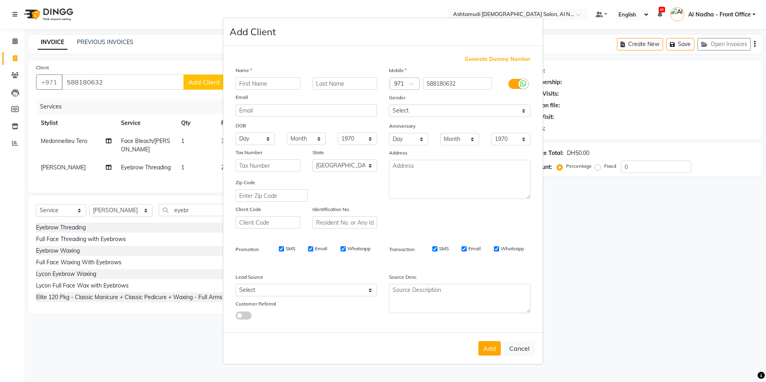
click at [244, 83] on input "text" at bounding box center [268, 83] width 65 height 12
type input "[PERSON_NAME]"
click at [267, 137] on select "Day 01 02 03 04 05 06 07 08 09 10 11 12 13 14 15 16 17 18 19 20 21 22 23 24 25 …" at bounding box center [255, 139] width 39 height 12
select select "27"
click at [236, 133] on select "Day 01 02 03 04 05 06 07 08 09 10 11 12 13 14 15 16 17 18 19 20 21 22 23 24 25 …" at bounding box center [255, 139] width 39 height 12
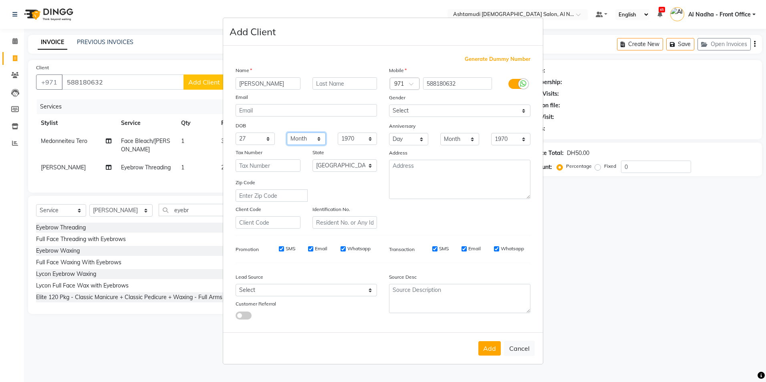
drag, startPoint x: 315, startPoint y: 140, endPoint x: 326, endPoint y: 157, distance: 20.9
click at [315, 140] on select "Month January February March April May June July August September October Novem…" at bounding box center [306, 139] width 39 height 12
select select "08"
click at [287, 133] on select "Month January February March April May June July August September October Novem…" at bounding box center [306, 139] width 39 height 12
click at [369, 142] on select "1940 1941 1942 1943 1944 1945 1946 1947 1948 1949 1950 1951 1952 1953 1954 1955…" at bounding box center [357, 139] width 39 height 12
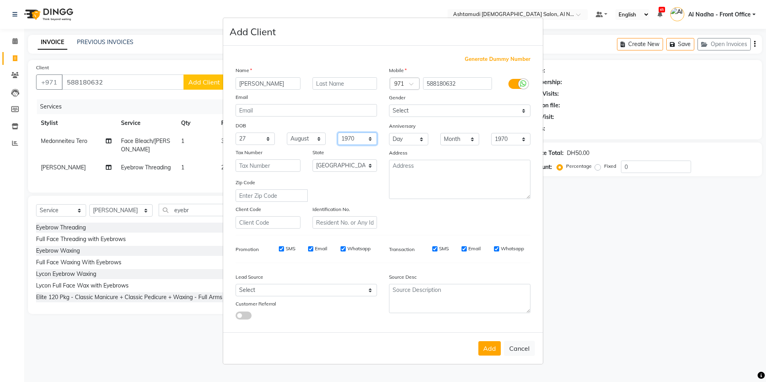
select select "1985"
click at [338, 133] on select "1940 1941 1942 1943 1944 1945 1946 1947 1948 1949 1950 1951 1952 1953 1954 1955…" at bounding box center [357, 139] width 39 height 12
click at [248, 291] on select "Select Walk-in Referral Internet Friend Word of Mouth Advertisement Facebook Ju…" at bounding box center [306, 290] width 141 height 12
select select "49106"
click at [236, 284] on select "Select Walk-in Referral Internet Friend Word of Mouth Advertisement Facebook Ju…" at bounding box center [306, 290] width 141 height 12
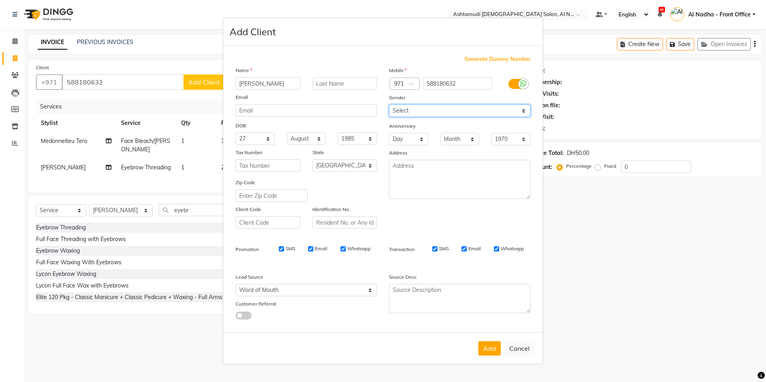
click at [415, 112] on select "Select [DEMOGRAPHIC_DATA] [DEMOGRAPHIC_DATA] Other Prefer Not To Say" at bounding box center [459, 111] width 141 height 12
select select "[DEMOGRAPHIC_DATA]"
click at [389, 105] on select "Select [DEMOGRAPHIC_DATA] [DEMOGRAPHIC_DATA] Other Prefer Not To Say" at bounding box center [459, 111] width 141 height 12
click at [491, 351] on button "Add" at bounding box center [489, 348] width 22 height 14
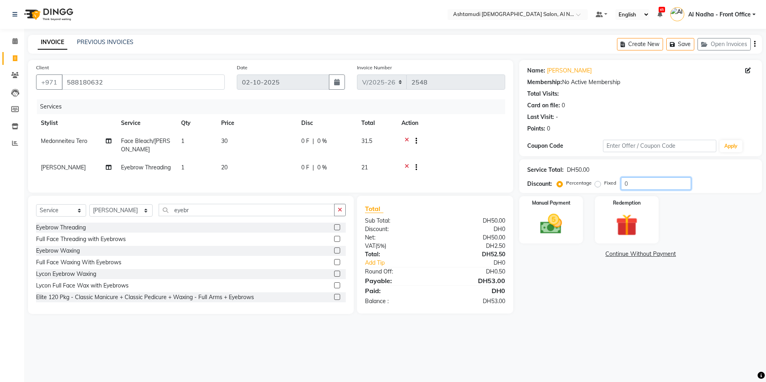
click at [632, 185] on input "0" at bounding box center [656, 184] width 70 height 12
type input "025"
click at [559, 228] on img at bounding box center [551, 224] width 37 height 26
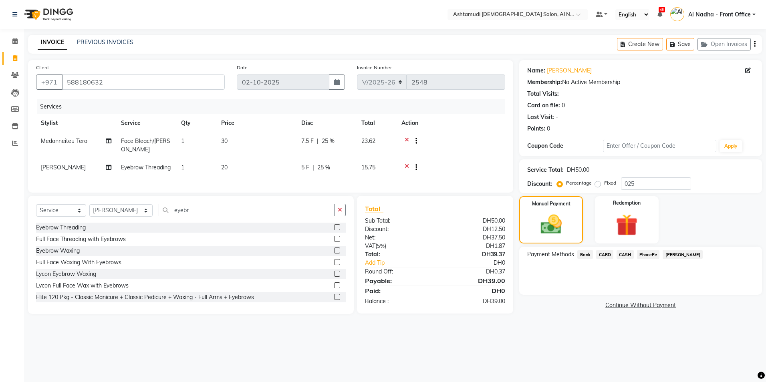
click at [604, 254] on span "CARD" at bounding box center [604, 254] width 17 height 9
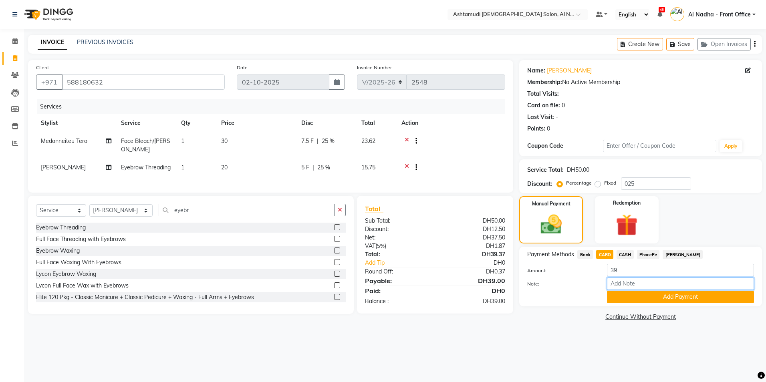
drag, startPoint x: 619, startPoint y: 281, endPoint x: 619, endPoint y: 262, distance: 18.8
click at [619, 281] on input "Note:" at bounding box center [680, 284] width 147 height 12
type input "sreerenjini"
click at [636, 297] on button "Add Payment" at bounding box center [680, 297] width 147 height 12
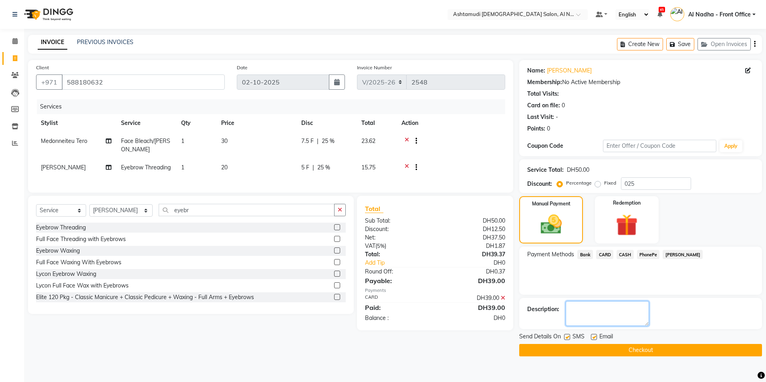
click at [603, 311] on textarea at bounding box center [607, 313] width 83 height 25
type textarea "39"
click at [577, 348] on button "Checkout" at bounding box center [640, 350] width 243 height 12
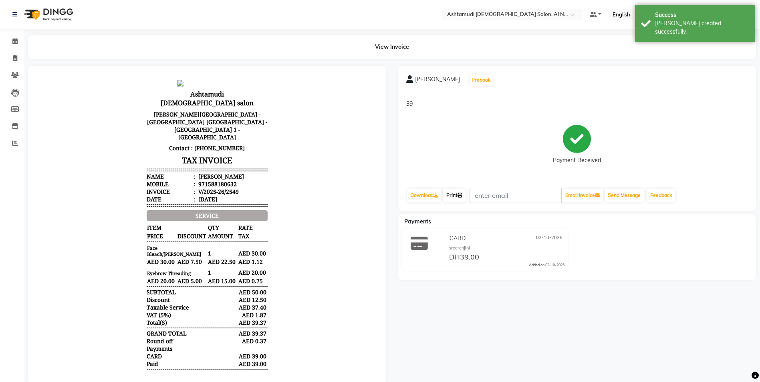
click at [464, 199] on link "Print" at bounding box center [454, 196] width 22 height 14
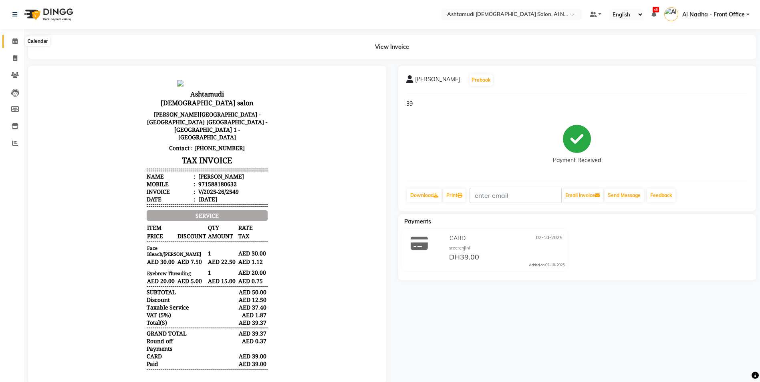
click at [16, 40] on icon at bounding box center [14, 41] width 5 height 6
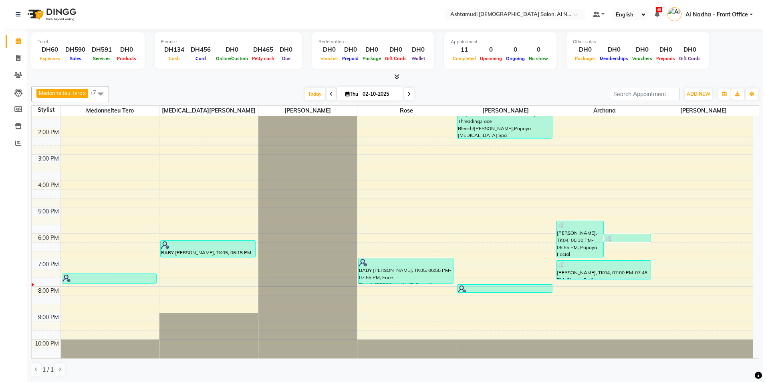
scroll to position [127, 0]
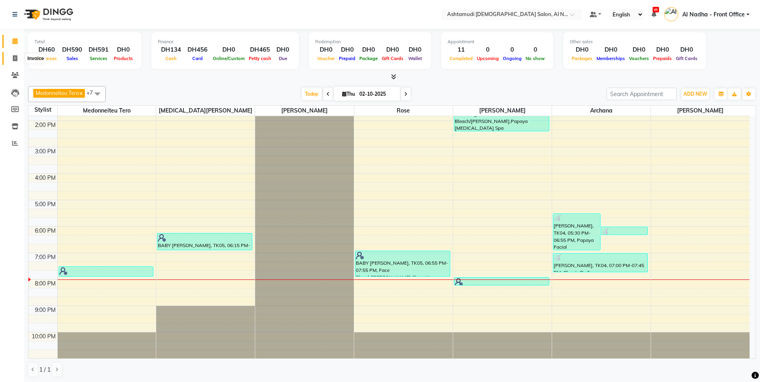
click at [16, 57] on icon at bounding box center [15, 58] width 4 height 6
select select "service"
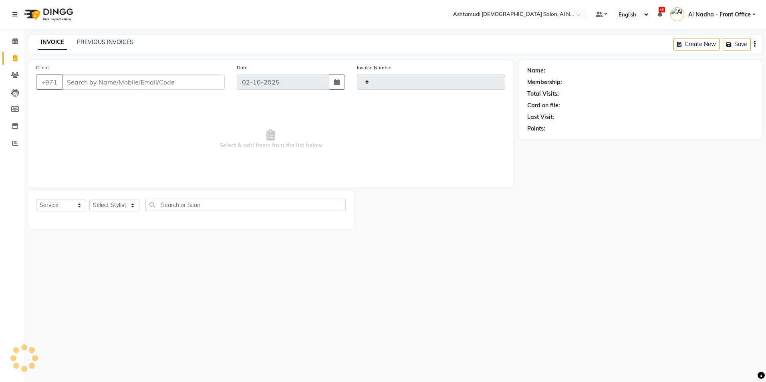
type input "2550"
select select "7088"
click at [123, 204] on select "Select Stylist Al Nadha - Front Office Archana Medonneiteu Tero [PERSON_NAME] […" at bounding box center [120, 205] width 63 height 12
select select "71437"
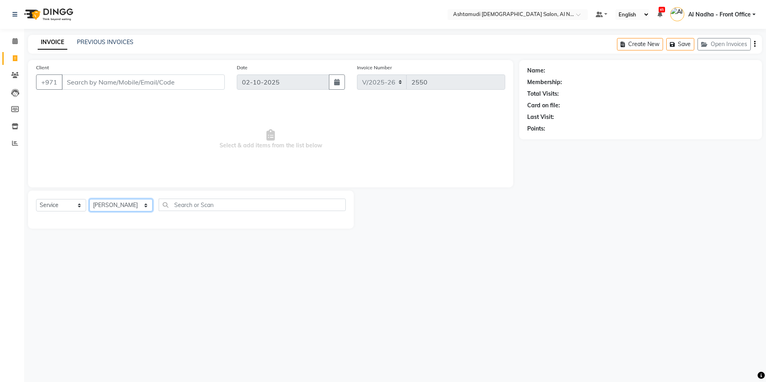
click at [89, 199] on select "Select Stylist Al Nadha - Front Office Archana Medonneiteu Tero [PERSON_NAME] […" at bounding box center [120, 205] width 63 height 12
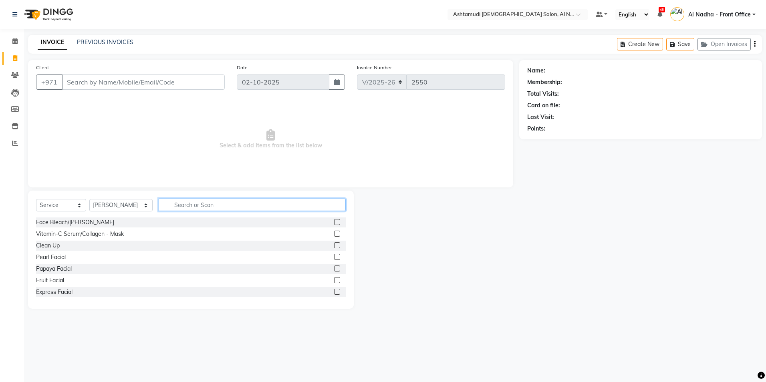
click at [171, 206] on input "text" at bounding box center [252, 205] width 187 height 12
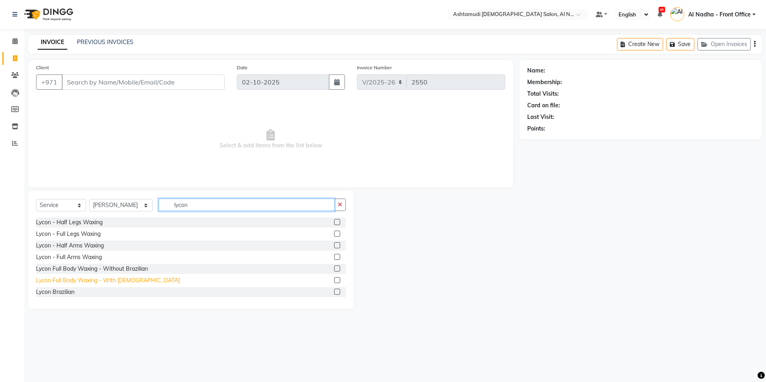
scroll to position [106, 0]
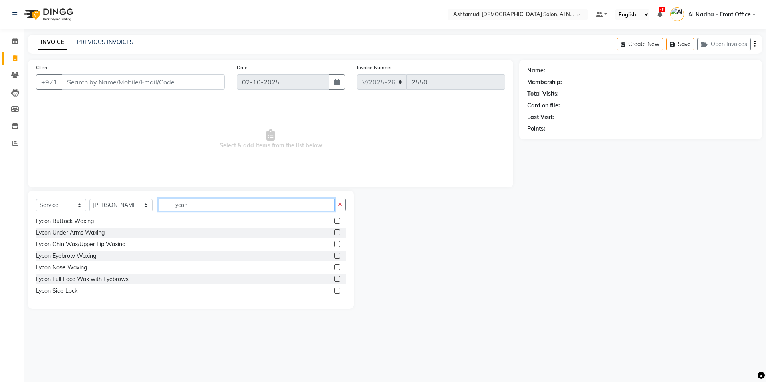
type input "lycon"
click at [334, 291] on label at bounding box center [337, 291] width 6 height 6
click at [334, 291] on input "checkbox" at bounding box center [336, 291] width 5 height 5
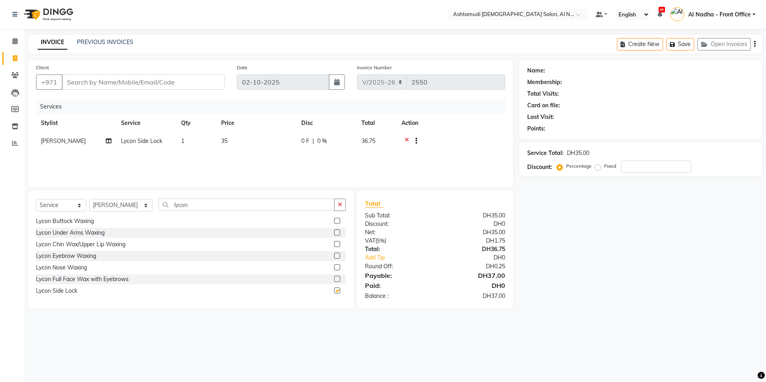
checkbox input "false"
click at [406, 138] on icon at bounding box center [407, 142] width 4 height 10
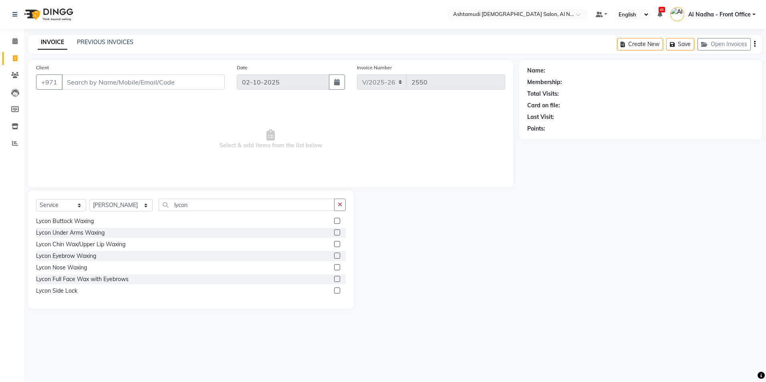
click at [334, 279] on label at bounding box center [337, 279] width 6 height 6
click at [334, 279] on input "checkbox" at bounding box center [336, 279] width 5 height 5
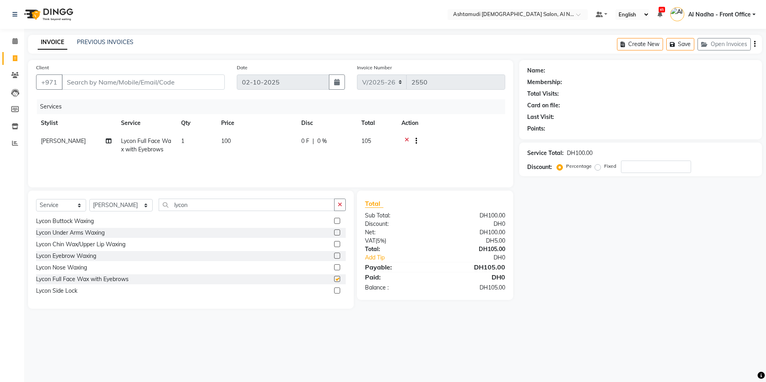
checkbox input "false"
click at [131, 80] on input "Client" at bounding box center [143, 82] width 163 height 15
type input "5"
type input "0"
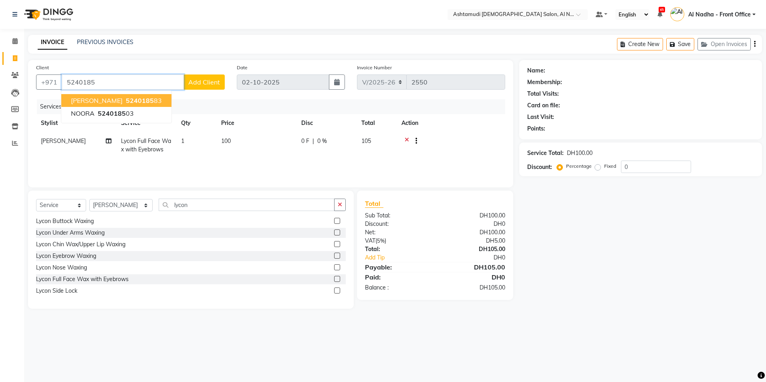
click at [124, 103] on ngb-highlight "5240185 83" at bounding box center [143, 101] width 38 height 8
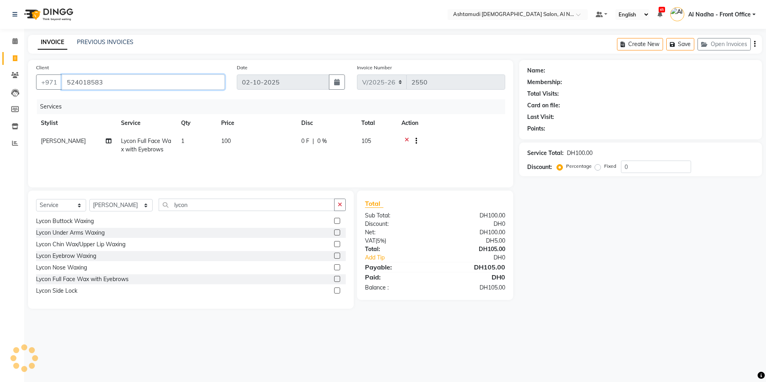
type input "524018583"
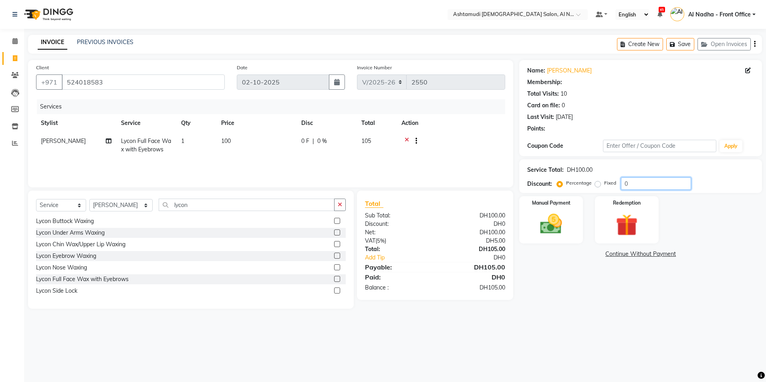
click at [630, 180] on input "0" at bounding box center [656, 184] width 70 height 12
type input "025"
click at [553, 223] on img at bounding box center [551, 224] width 37 height 26
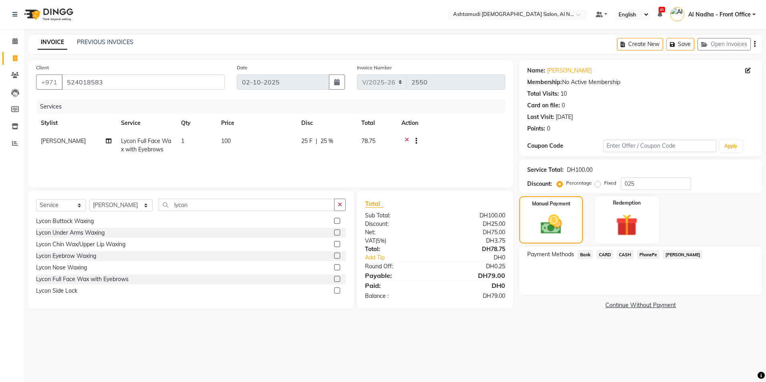
click at [629, 256] on span "CASH" at bounding box center [625, 254] width 17 height 9
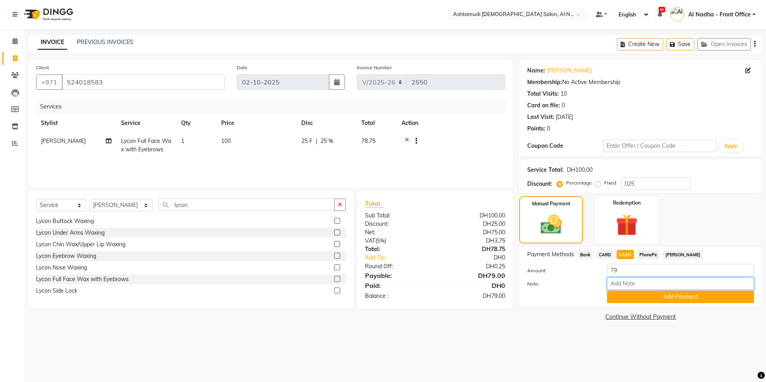
click at [641, 287] on input "Note:" at bounding box center [680, 284] width 147 height 12
type input "sreerenjini"
click at [638, 299] on button "Add Payment" at bounding box center [680, 297] width 147 height 12
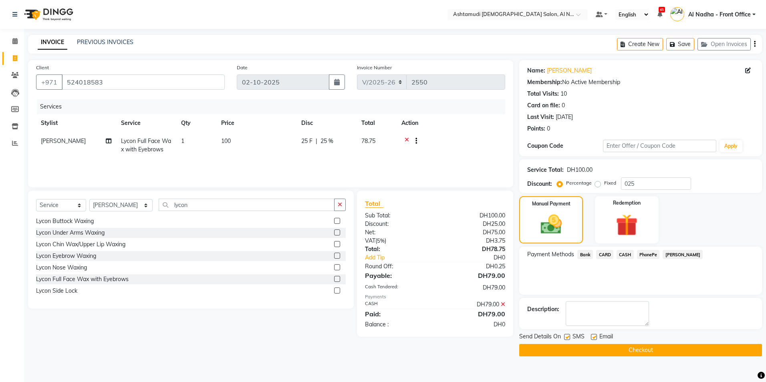
click at [592, 348] on button "Checkout" at bounding box center [640, 350] width 243 height 12
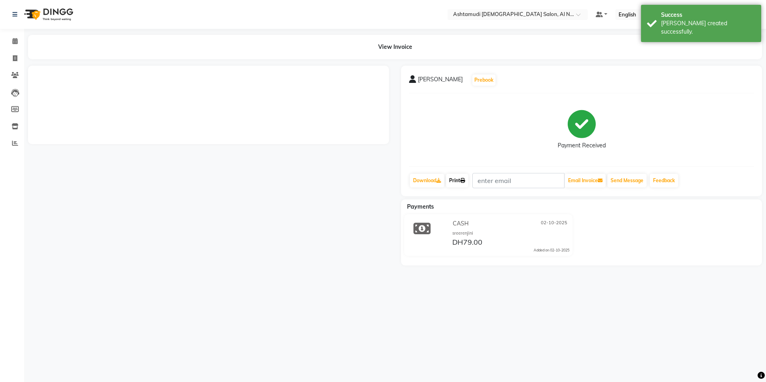
click at [465, 183] on icon at bounding box center [462, 180] width 5 height 5
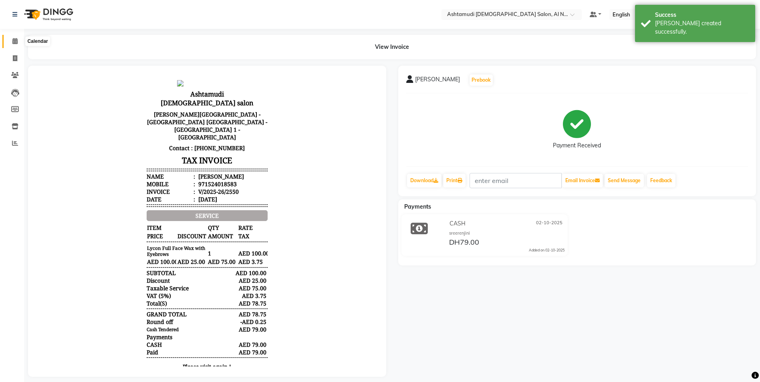
click at [15, 38] on span at bounding box center [15, 41] width 14 height 9
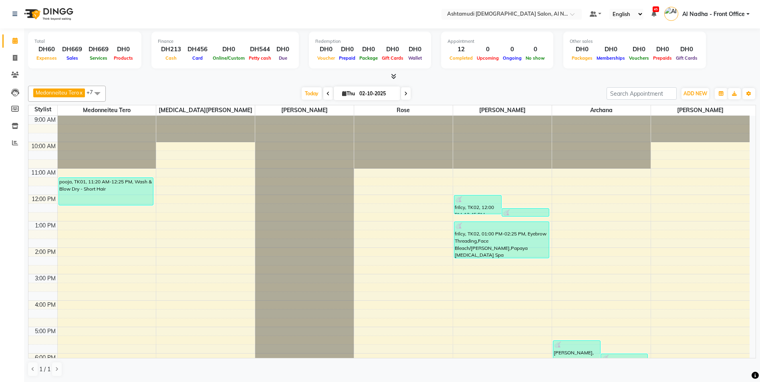
scroll to position [127, 0]
click at [16, 60] on icon at bounding box center [15, 58] width 4 height 6
select select "service"
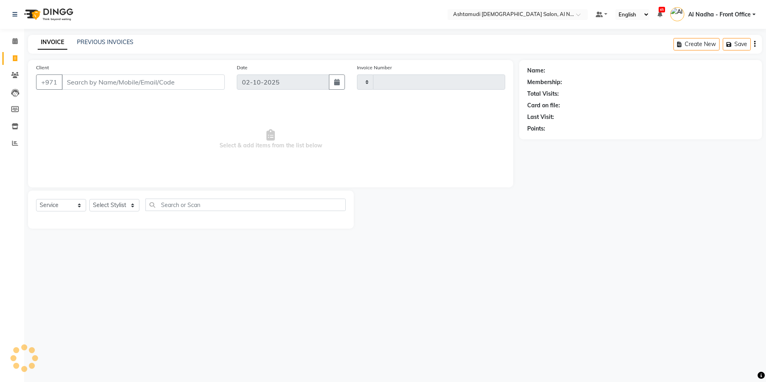
type input "2552"
select select "7088"
click at [101, 203] on select "Select Stylist" at bounding box center [114, 205] width 50 height 12
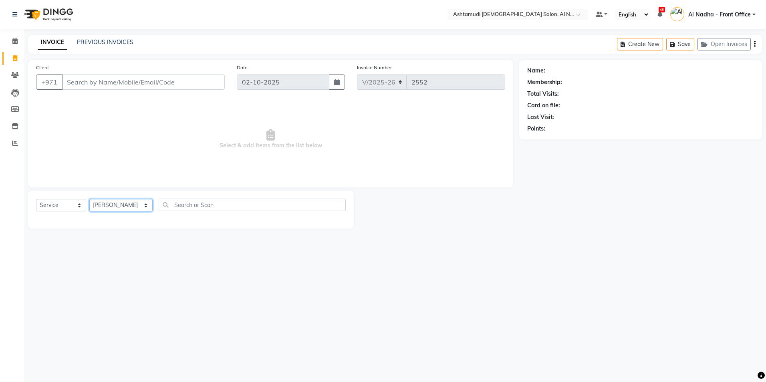
click at [89, 199] on select "Select Stylist Al Nadha - Front Office Archana Medonneiteu Tero Mehwish Mubeen …" at bounding box center [120, 205] width 63 height 12
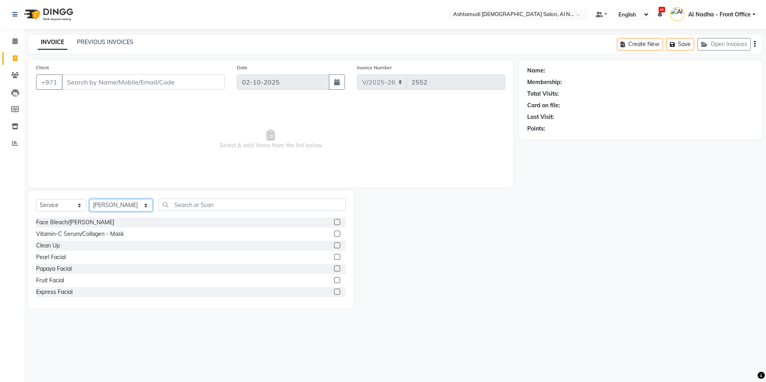
click at [109, 210] on select "Select Stylist Al Nadha - Front Office Archana Medonneiteu Tero Mehwish Mubeen …" at bounding box center [120, 205] width 63 height 12
select select "60031"
click at [89, 199] on select "Select Stylist Al Nadha - Front Office Archana Medonneiteu Tero Mehwish Mubeen …" at bounding box center [120, 205] width 63 height 12
click at [175, 206] on input "text" at bounding box center [252, 205] width 187 height 12
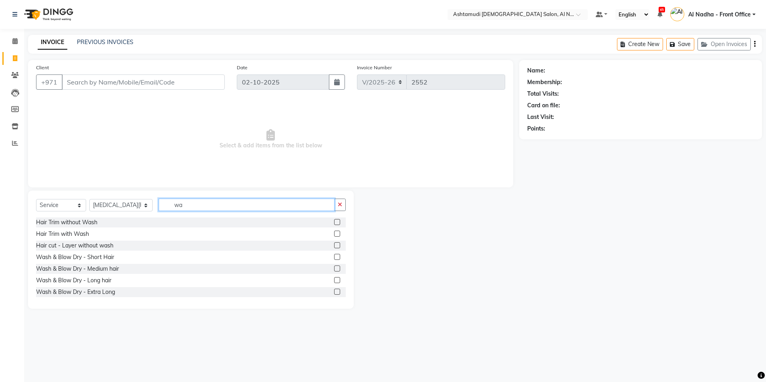
type input "w"
type input "cut"
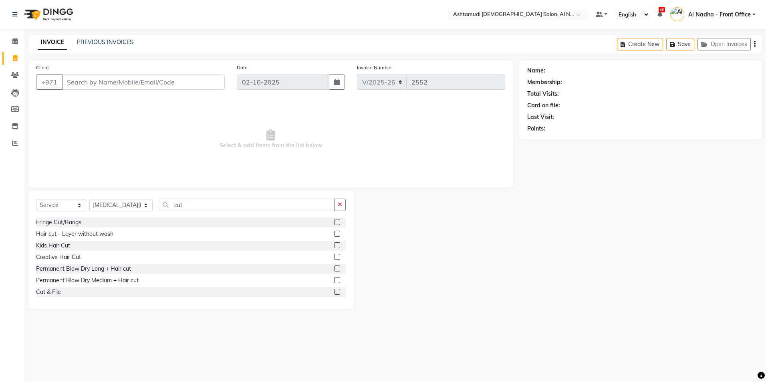
click at [334, 292] on label at bounding box center [337, 292] width 6 height 6
click at [334, 292] on input "checkbox" at bounding box center [336, 292] width 5 height 5
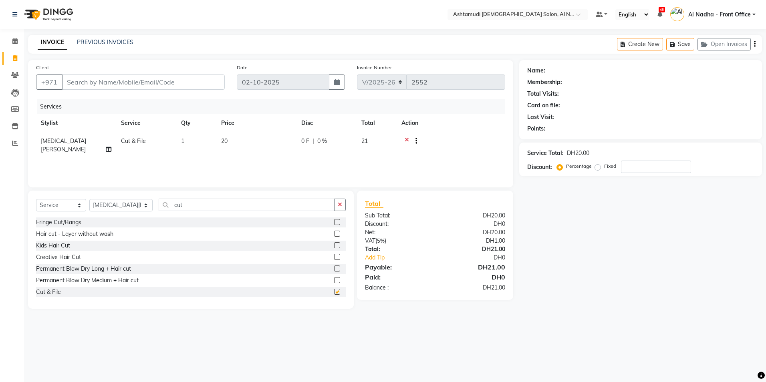
checkbox input "false"
click at [115, 204] on select "Select Stylist Al Nadha - Front Office Archana Medonneiteu Tero Mehwish Mubeen …" at bounding box center [120, 205] width 63 height 12
select select "88905"
click at [89, 199] on select "Select Stylist Al Nadha - Front Office Archana Medonneiteu Tero Mehwish Mubeen …" at bounding box center [120, 205] width 63 height 12
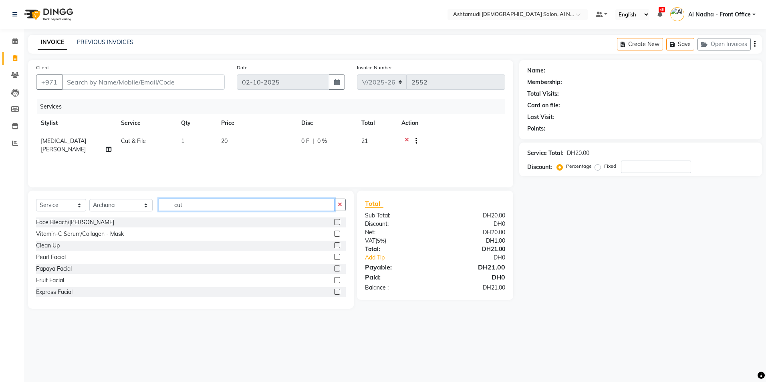
click at [190, 204] on input "cut" at bounding box center [247, 205] width 176 height 12
type input "c"
click at [59, 143] on span "[MEDICAL_DATA][PERSON_NAME]" at bounding box center [63, 145] width 45 height 16
select select "60031"
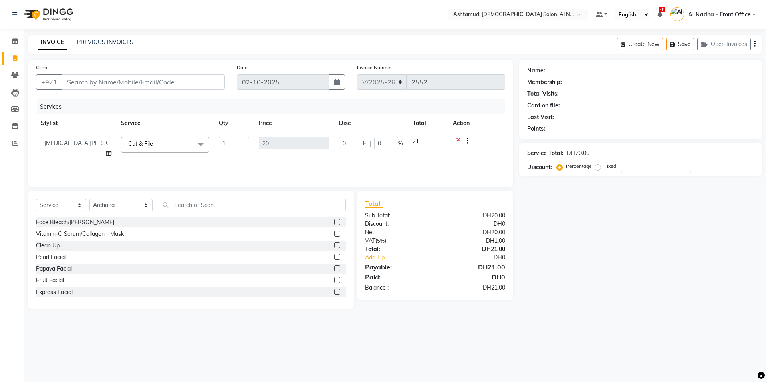
click at [60, 143] on select "Al Nadha - Front Office Archana Medonneiteu Tero Mehwish Mubeen Minu Khati Mumt…" at bounding box center [76, 143] width 71 height 12
select select "88905"
click at [171, 201] on input "text" at bounding box center [252, 205] width 187 height 12
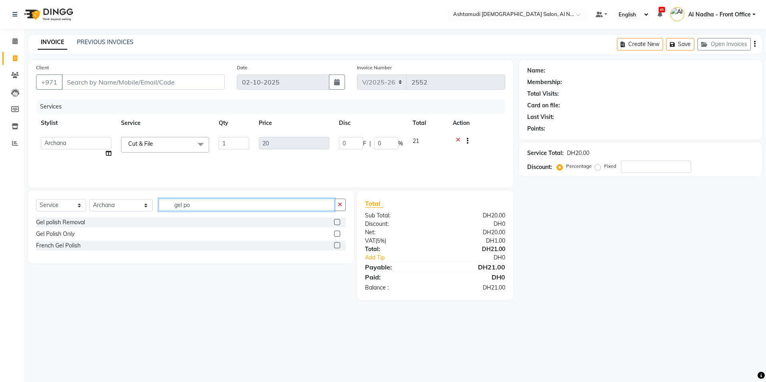
type input "gel po"
click at [335, 234] on label at bounding box center [337, 234] width 6 height 6
click at [335, 234] on input "checkbox" at bounding box center [336, 234] width 5 height 5
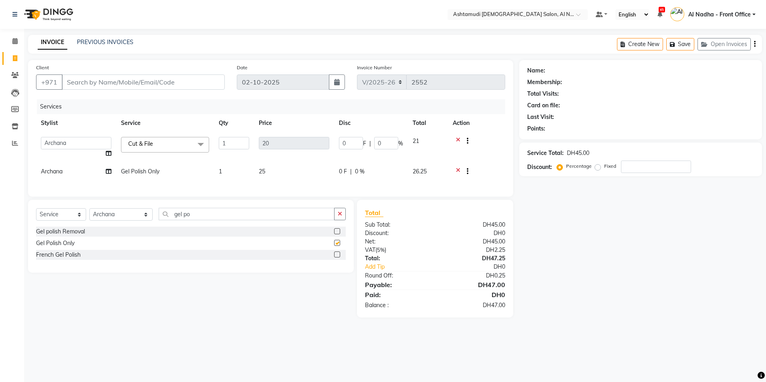
checkbox input "false"
click at [109, 221] on select "Select Stylist Al Nadha - Front Office Archana Medonneiteu Tero Mehwish Mubeen …" at bounding box center [120, 214] width 63 height 12
select select "59179"
click at [89, 214] on select "Select Stylist Al Nadha - Front Office Archana Medonneiteu Tero Mehwish Mubeen …" at bounding box center [120, 214] width 63 height 12
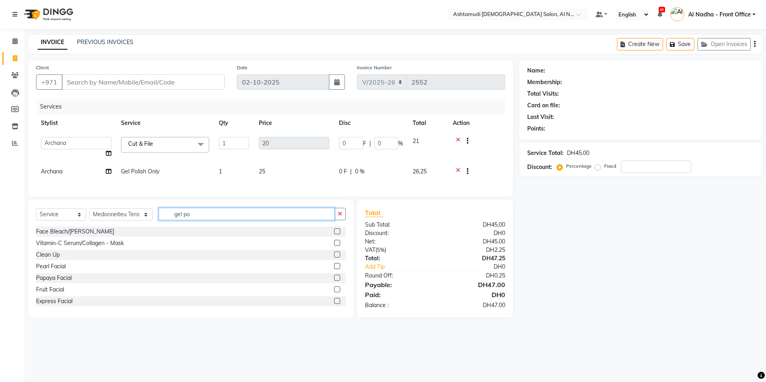
click at [187, 220] on input "gel po" at bounding box center [247, 214] width 176 height 12
type input "g"
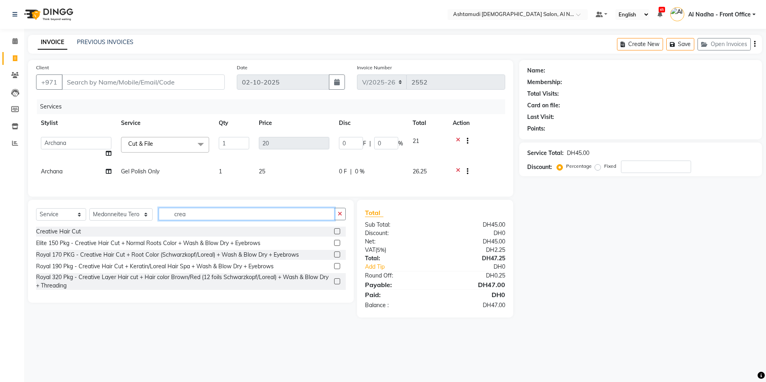
type input "crea"
click at [337, 234] on label at bounding box center [337, 231] width 6 height 6
click at [337, 234] on input "checkbox" at bounding box center [336, 231] width 5 height 5
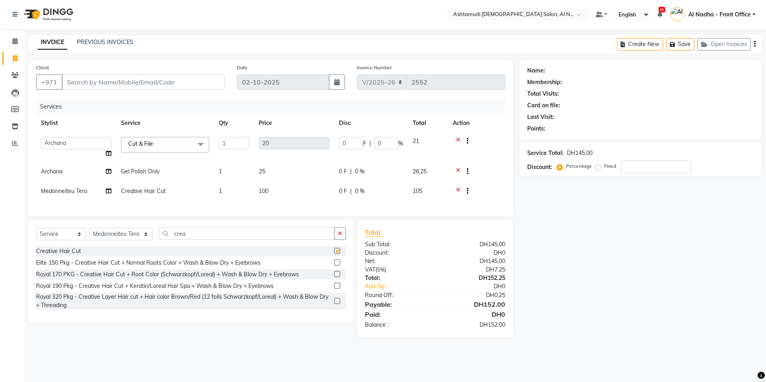
checkbox input "false"
click at [88, 86] on input "Client" at bounding box center [143, 82] width 163 height 15
type input "5"
type input "0"
click at [87, 101] on span "vanna" at bounding box center [80, 101] width 19 height 8
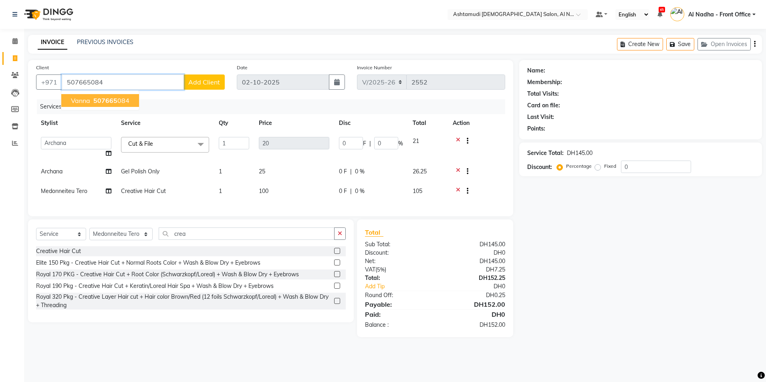
type input "507665084"
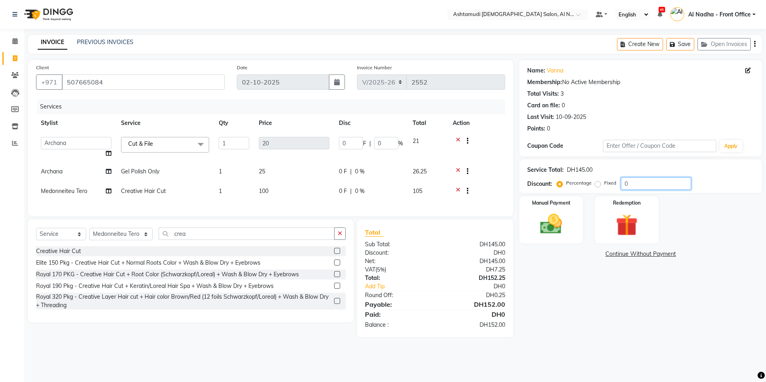
click at [638, 182] on input "0" at bounding box center [656, 184] width 70 height 12
type input "02"
type input "0.4"
type input "2"
type input "025"
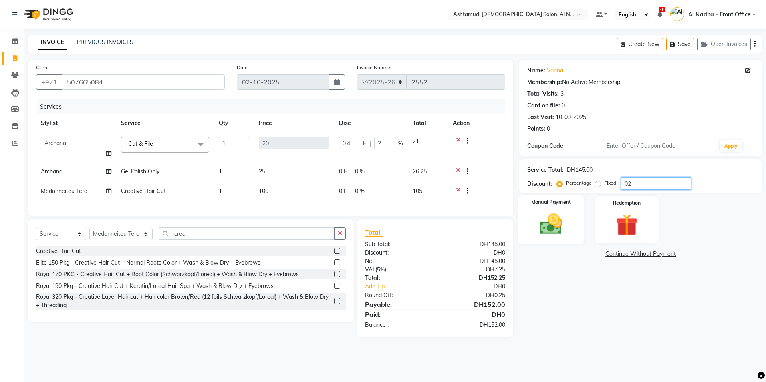
type input "5"
type input "25"
type input "025"
click at [550, 228] on img at bounding box center [551, 224] width 37 height 26
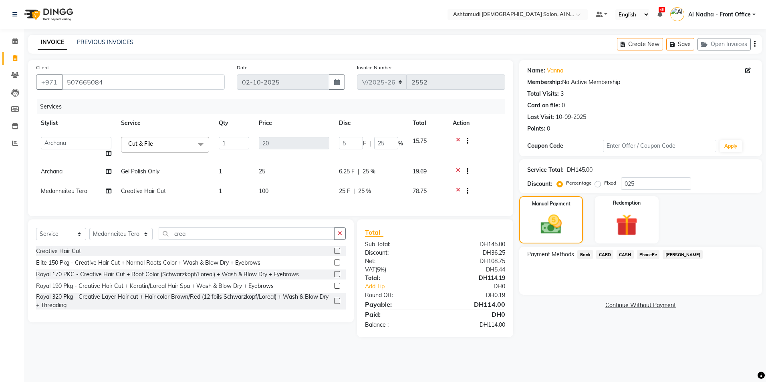
click at [608, 254] on span "CARD" at bounding box center [604, 254] width 17 height 9
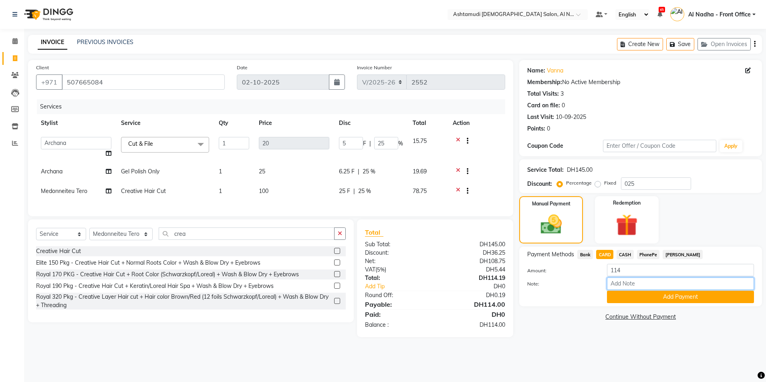
click at [634, 289] on input "Note:" at bounding box center [680, 284] width 147 height 12
type input "sreerenjini"
click at [634, 299] on button "Add Payment" at bounding box center [680, 297] width 147 height 12
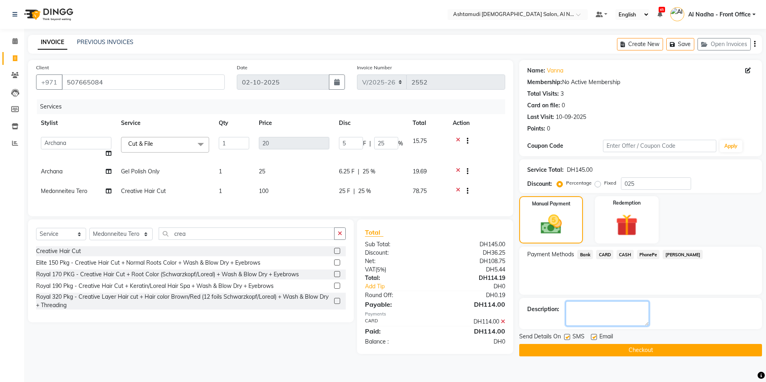
click at [630, 309] on textarea at bounding box center [607, 313] width 83 height 25
type textarea "6064"
click at [525, 346] on button "Checkout" at bounding box center [640, 350] width 243 height 12
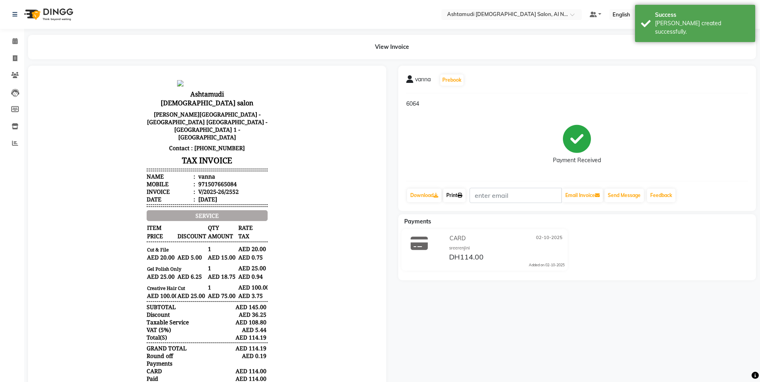
drag, startPoint x: 454, startPoint y: 192, endPoint x: 446, endPoint y: 207, distance: 17.2
click at [454, 192] on link "Print" at bounding box center [454, 196] width 22 height 14
click at [12, 41] on icon at bounding box center [14, 41] width 5 height 6
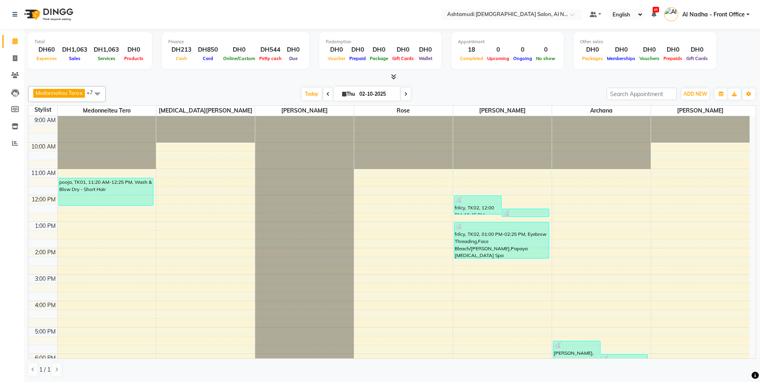
scroll to position [120, 0]
click at [16, 57] on icon at bounding box center [15, 58] width 4 height 6
select select "service"
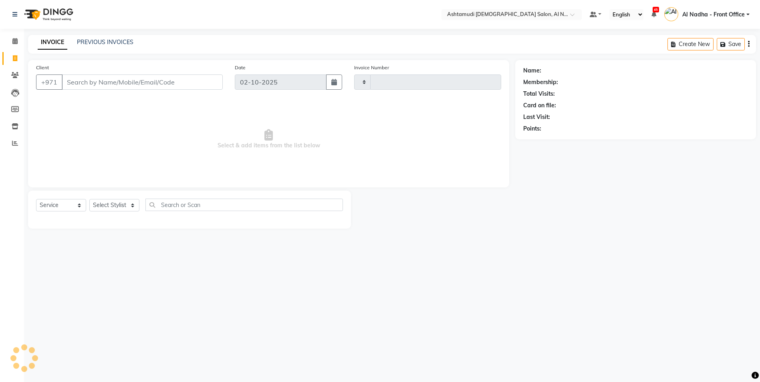
type input "2553"
select select "7088"
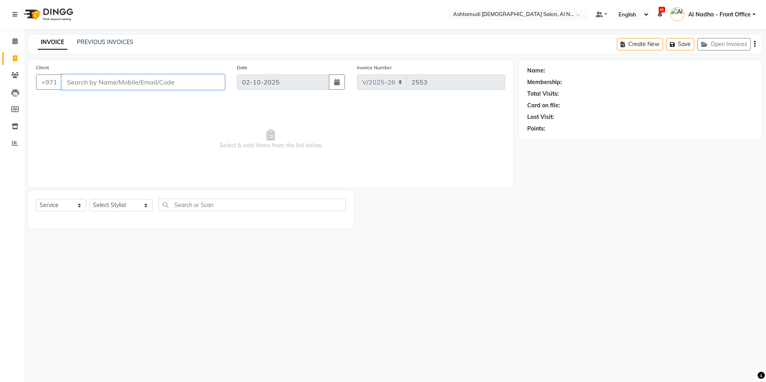
click at [114, 81] on input "Client" at bounding box center [143, 82] width 163 height 15
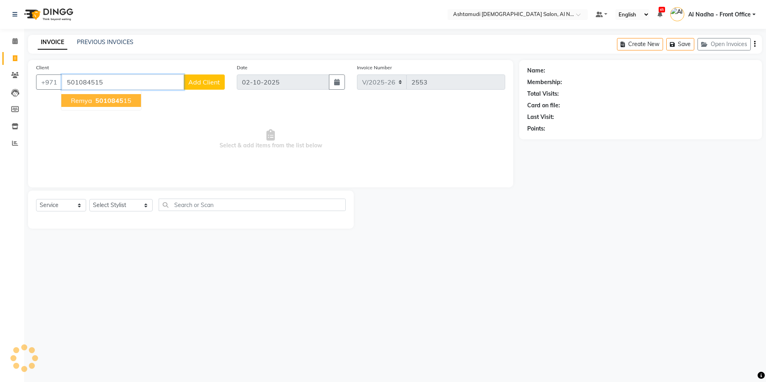
type input "501084515"
click at [115, 98] on span "5010845" at bounding box center [109, 101] width 28 height 8
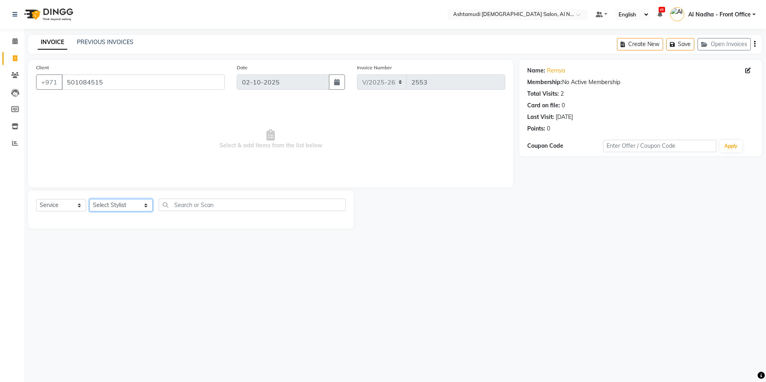
click at [103, 207] on select "Select Stylist Al Nadha - Front Office Archana Medonneiteu Tero [PERSON_NAME] […" at bounding box center [120, 205] width 63 height 12
select select "60031"
click at [89, 199] on select "Select Stylist Al Nadha - Front Office Archana Medonneiteu Tero [PERSON_NAME] […" at bounding box center [120, 205] width 63 height 12
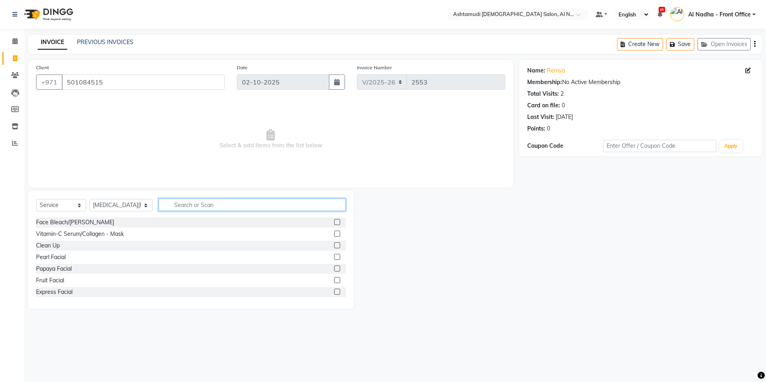
click at [176, 204] on input "text" at bounding box center [252, 205] width 187 height 12
type input "was"
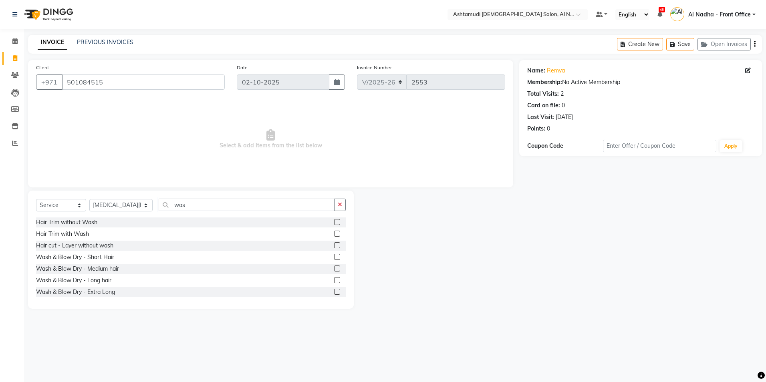
click at [334, 270] on label at bounding box center [337, 269] width 6 height 6
click at [334, 270] on input "checkbox" at bounding box center [336, 268] width 5 height 5
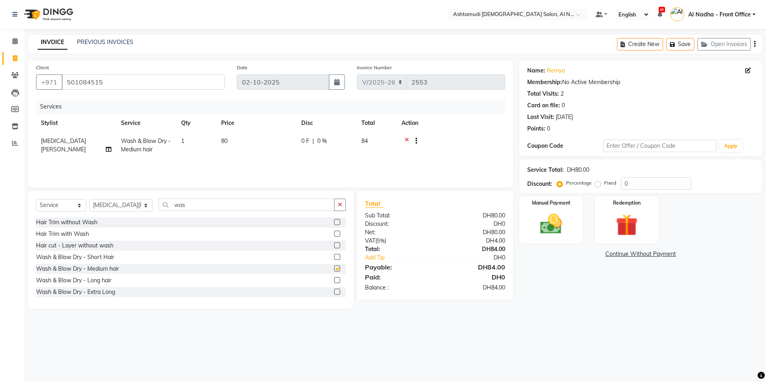
checkbox input "false"
click at [635, 185] on input "0" at bounding box center [656, 184] width 70 height 12
type input "025"
click at [187, 203] on input "was" at bounding box center [247, 205] width 176 height 12
type input "w"
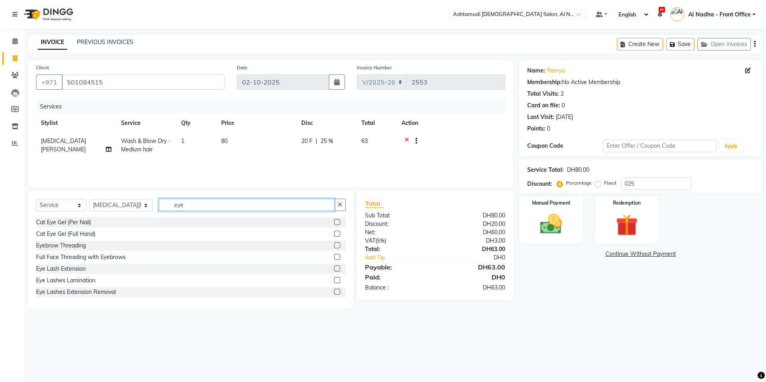
type input "eye"
click at [334, 245] on label at bounding box center [337, 245] width 6 height 6
click at [334, 245] on input "checkbox" at bounding box center [336, 245] width 5 height 5
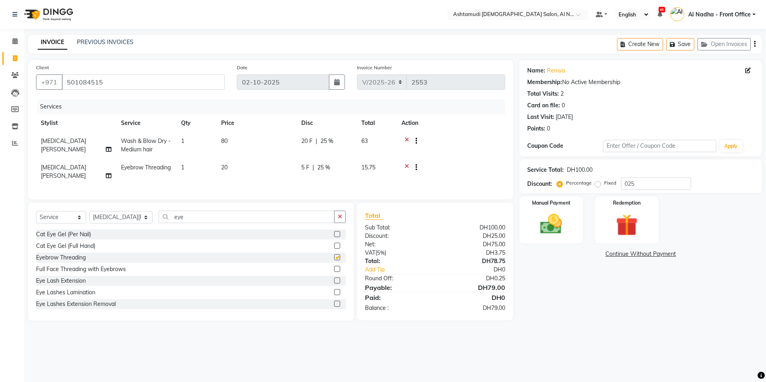
checkbox input "false"
click at [548, 226] on img at bounding box center [551, 224] width 37 height 26
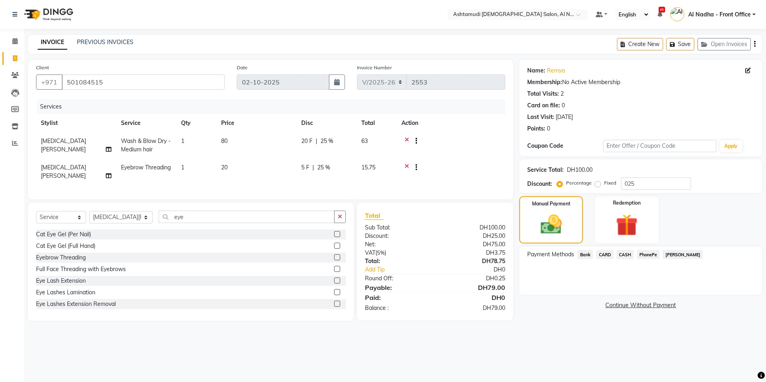
click at [607, 255] on span "CARD" at bounding box center [604, 254] width 17 height 9
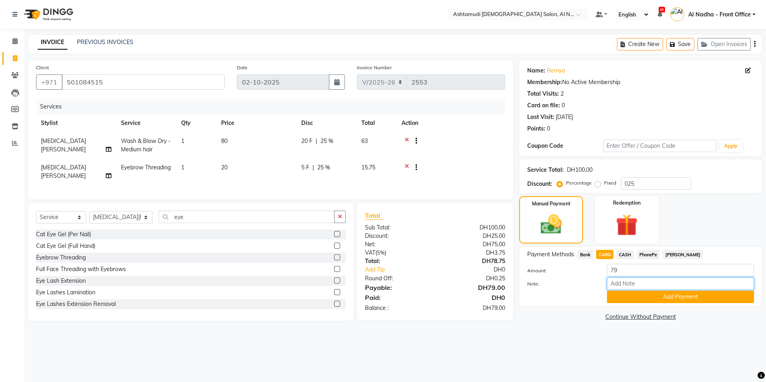
click at [632, 282] on input "Note:" at bounding box center [680, 284] width 147 height 12
type input "sreerenjini"
click at [646, 297] on button "Add Payment" at bounding box center [680, 297] width 147 height 12
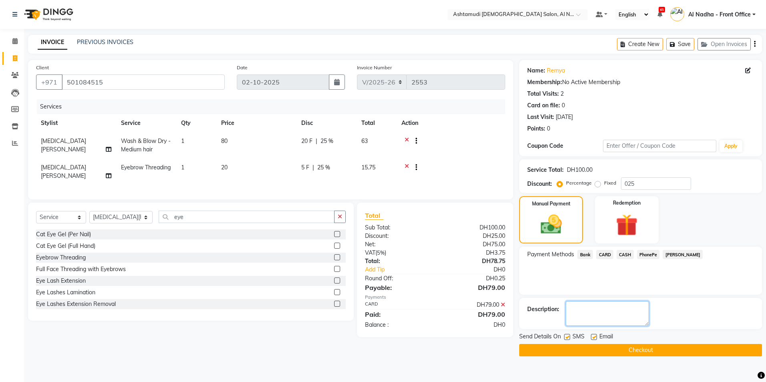
click at [632, 309] on textarea at bounding box center [607, 313] width 83 height 25
type textarea "4962"
click at [592, 349] on button "Checkout" at bounding box center [640, 350] width 243 height 12
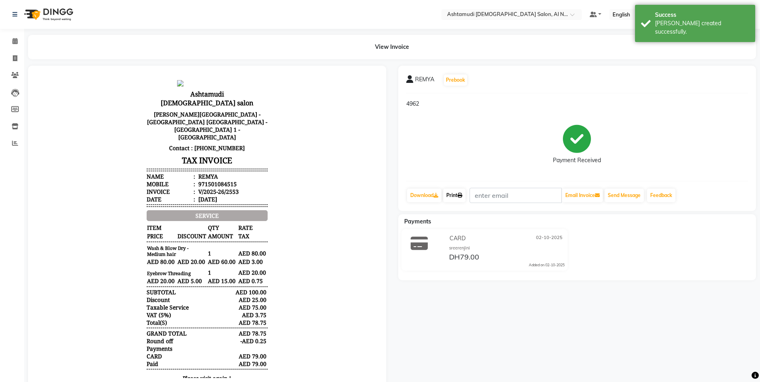
click at [458, 198] on link "Print" at bounding box center [454, 196] width 22 height 14
click at [15, 42] on icon at bounding box center [14, 41] width 5 height 6
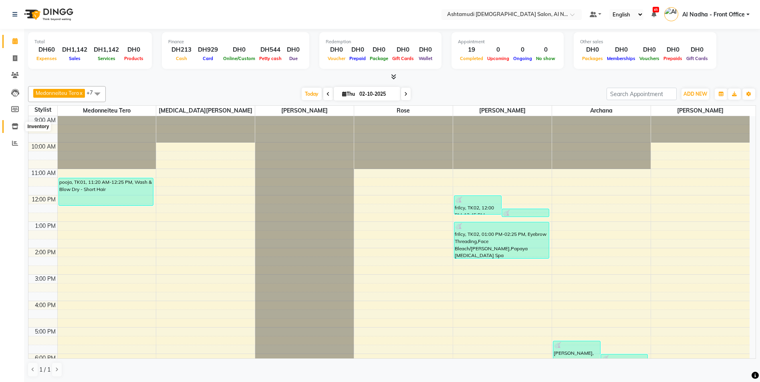
click at [12, 126] on icon at bounding box center [15, 126] width 7 height 6
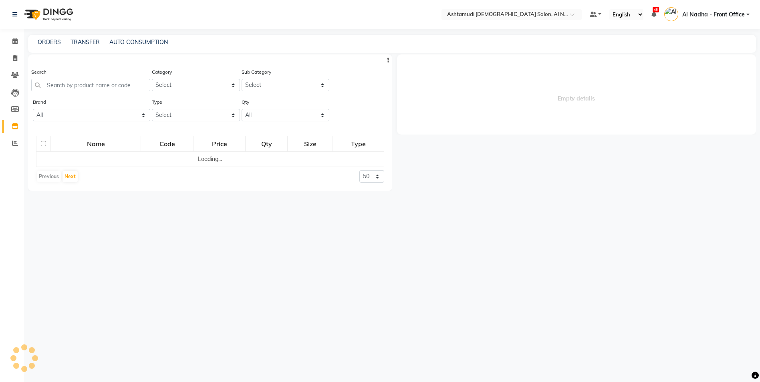
select select
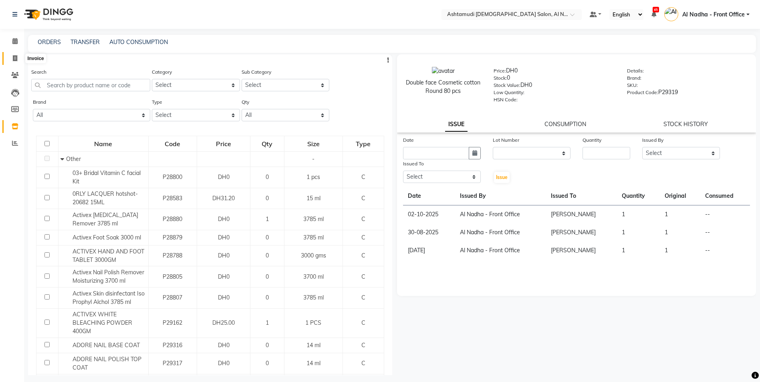
click at [14, 55] on icon at bounding box center [15, 58] width 4 height 6
select select "service"
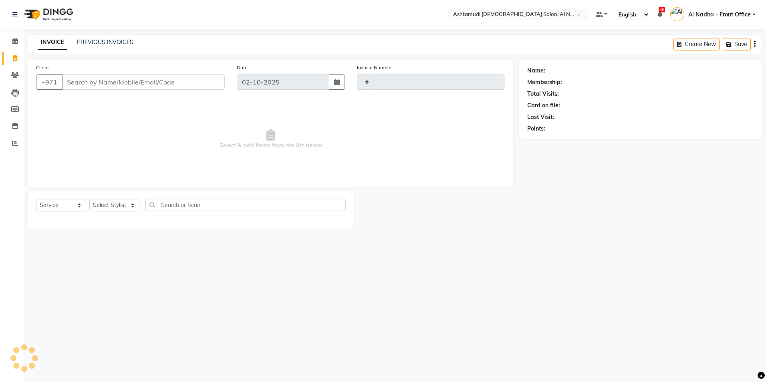
type input "2554"
select select "7088"
click at [12, 144] on icon at bounding box center [15, 143] width 6 height 6
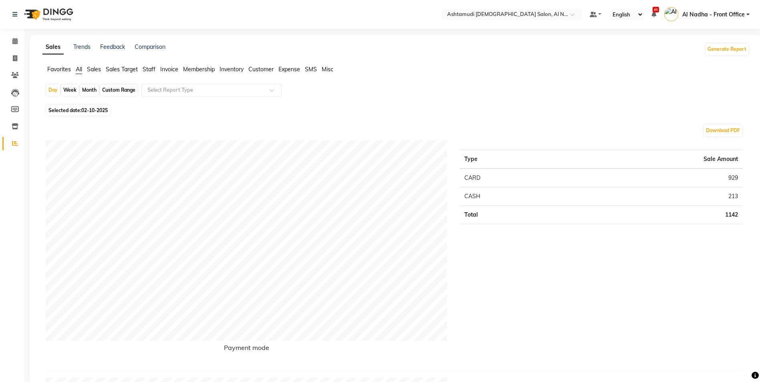
click at [91, 70] on span "Sales" at bounding box center [94, 69] width 14 height 7
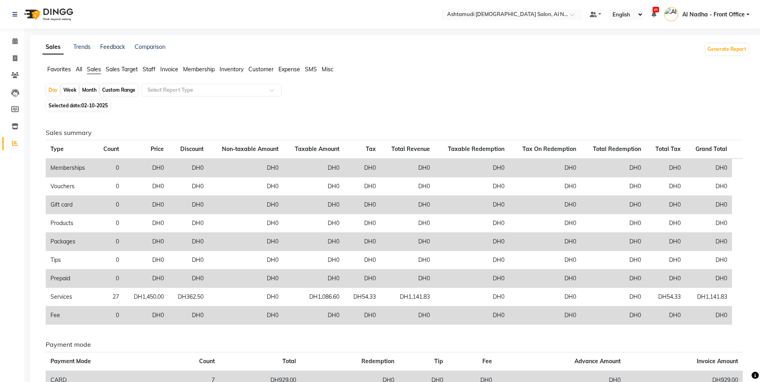
click at [89, 105] on span "02-10-2025" at bounding box center [94, 106] width 26 height 6
select select "10"
select select "2025"
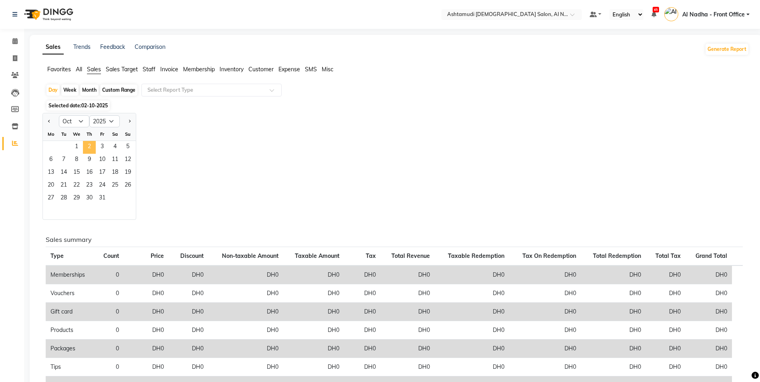
click at [89, 146] on span "2" at bounding box center [89, 147] width 13 height 13
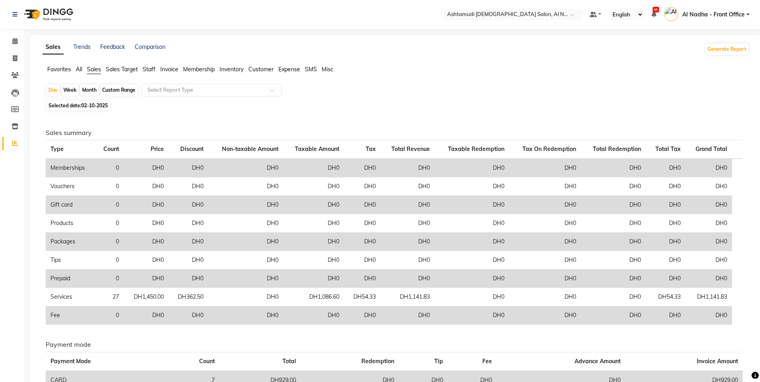
click at [152, 69] on span "Staff" at bounding box center [149, 69] width 13 height 7
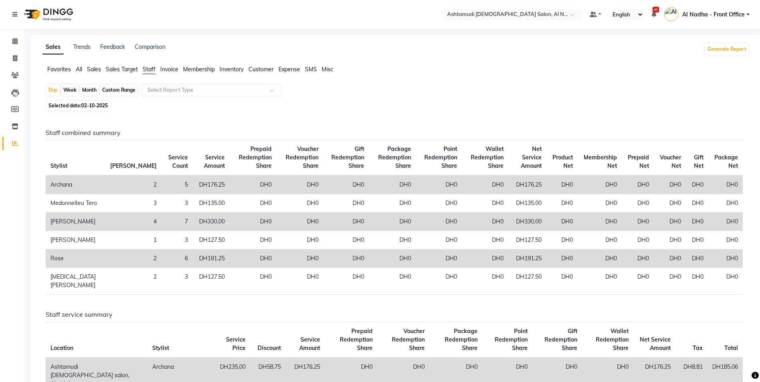
click at [63, 185] on td "Archana" at bounding box center [76, 185] width 60 height 19
click at [93, 70] on span "Sales" at bounding box center [94, 69] width 14 height 7
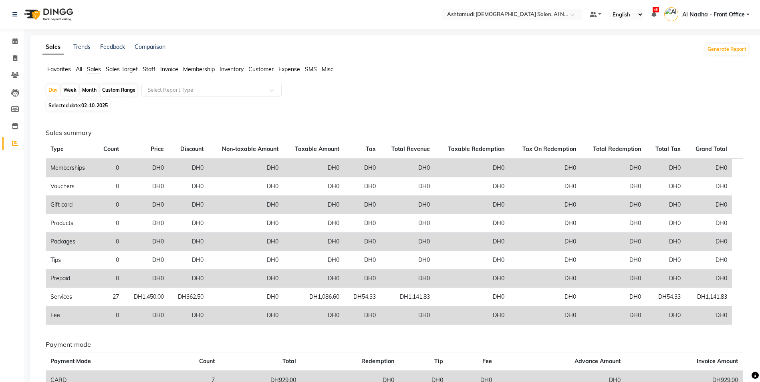
click at [149, 67] on span "Staff" at bounding box center [149, 69] width 13 height 7
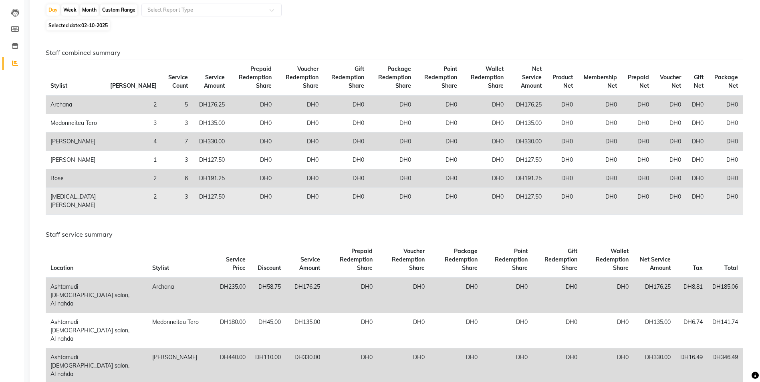
scroll to position [120, 0]
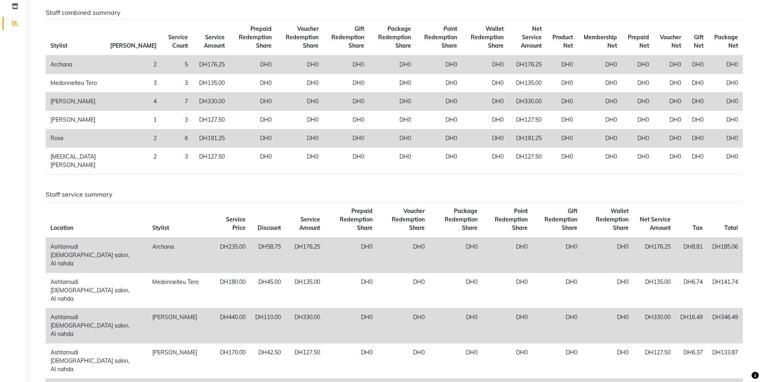
click at [147, 266] on td "Archana" at bounding box center [180, 256] width 66 height 36
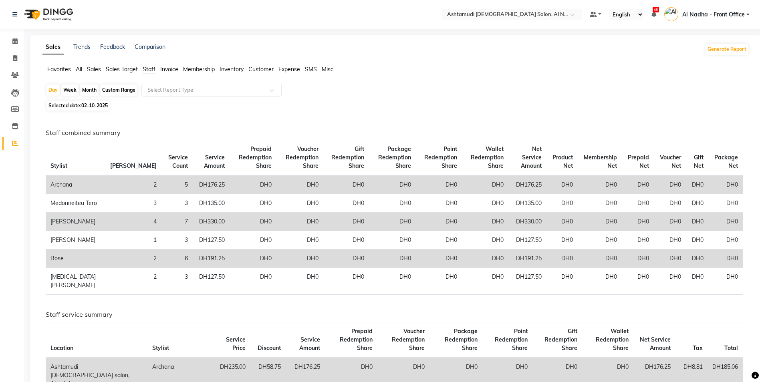
click at [69, 89] on div "Week" at bounding box center [69, 90] width 17 height 11
select select "10"
select select "2025"
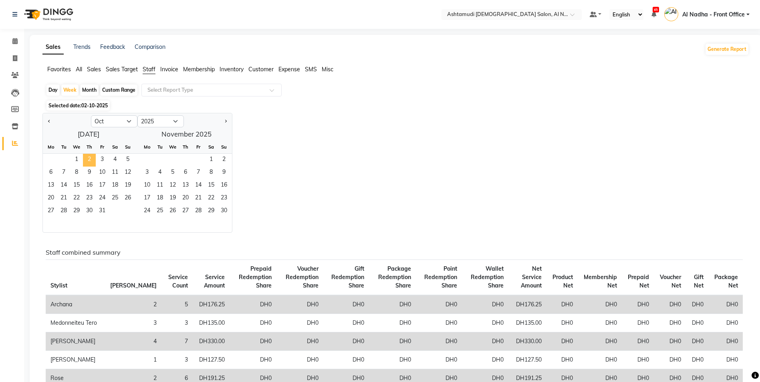
click at [90, 160] on span "2" at bounding box center [89, 160] width 13 height 13
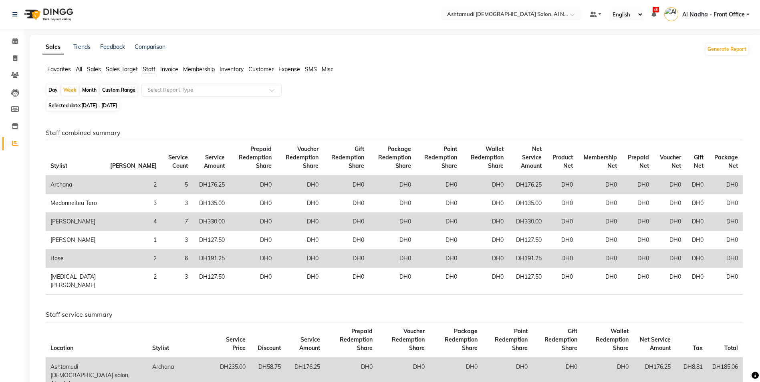
click at [114, 182] on td "2" at bounding box center [133, 185] width 56 height 19
click at [111, 185] on td "2" at bounding box center [133, 185] width 56 height 19
click at [55, 89] on div "Day" at bounding box center [52, 90] width 13 height 11
select select "10"
select select "2025"
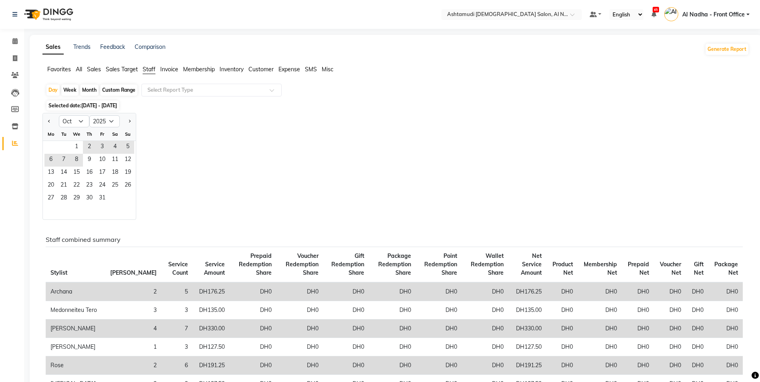
click at [149, 69] on span "Staff" at bounding box center [149, 69] width 13 height 7
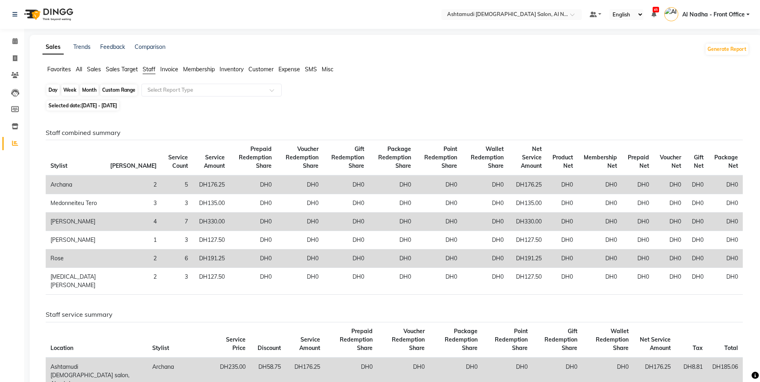
click at [53, 90] on div "Day" at bounding box center [52, 90] width 13 height 11
select select "10"
select select "2025"
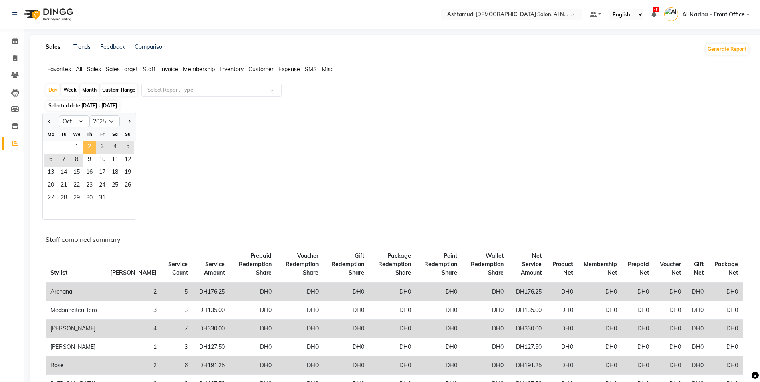
click at [89, 145] on span "2" at bounding box center [89, 147] width 13 height 13
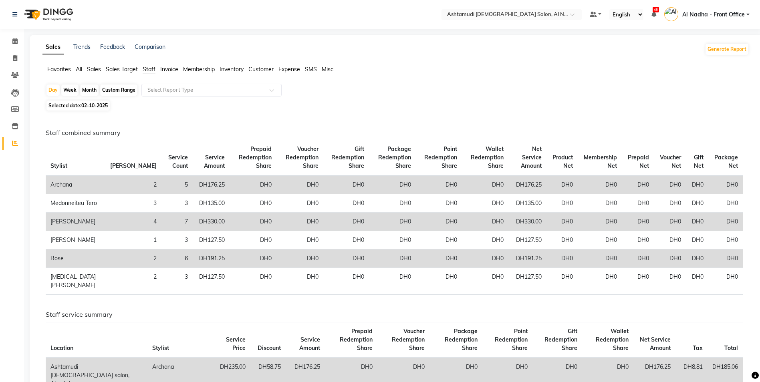
click at [150, 69] on span "Staff" at bounding box center [149, 69] width 13 height 7
click at [160, 90] on input "text" at bounding box center [203, 90] width 115 height 8
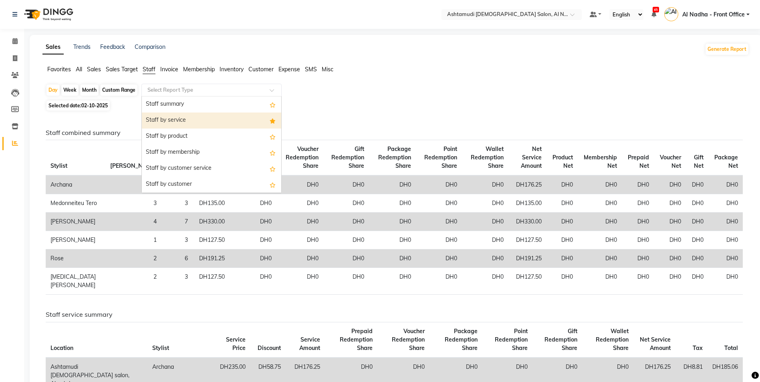
click at [167, 120] on div "Staff by service" at bounding box center [211, 121] width 139 height 16
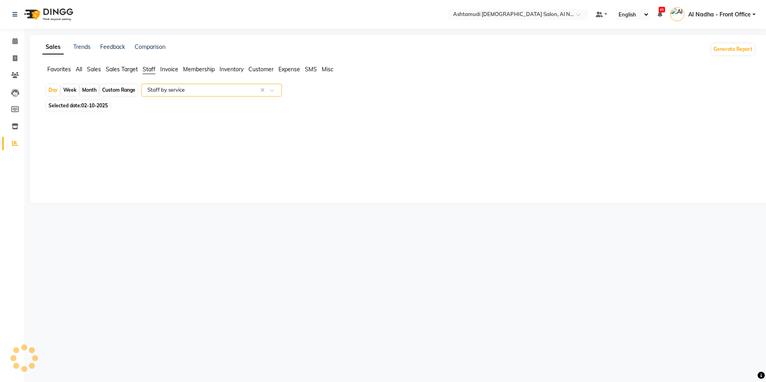
select select "full_report"
select select "csv"
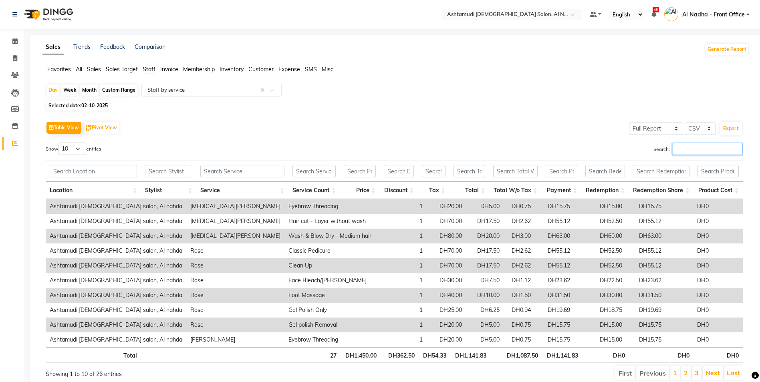
click at [698, 150] on input "Search:" at bounding box center [708, 149] width 70 height 12
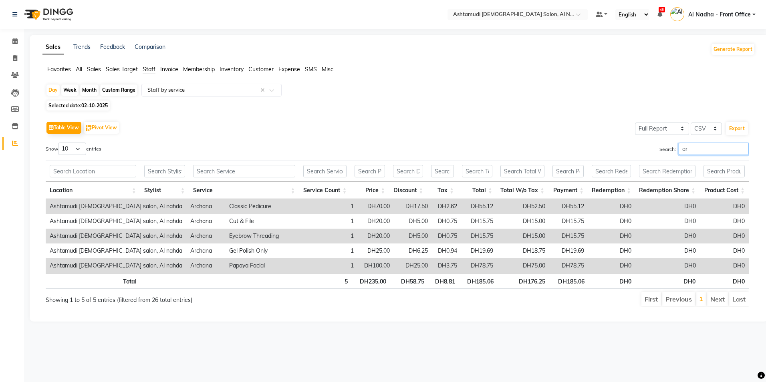
type input "a"
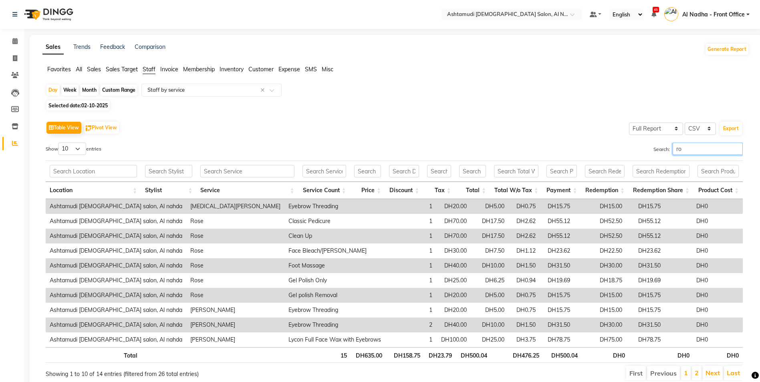
type input "r"
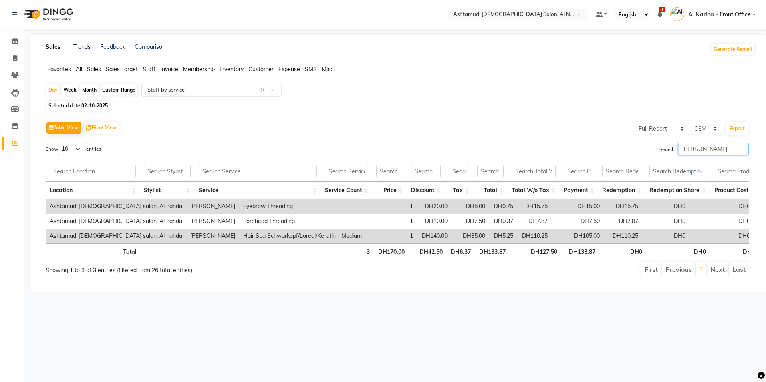
type input "nafees"
click at [16, 15] on icon at bounding box center [14, 15] width 5 height 6
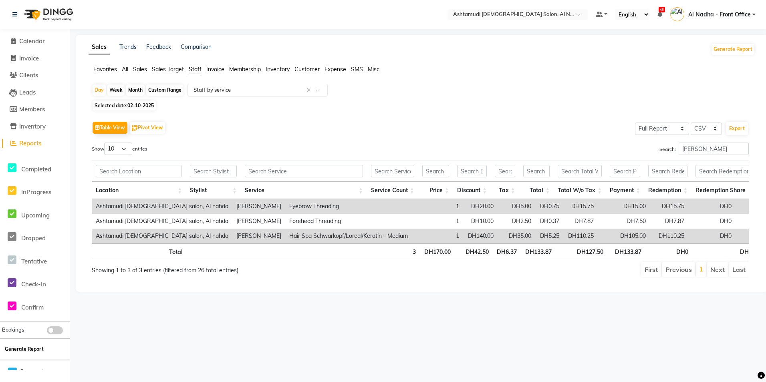
click at [22, 349] on button "Generate Report" at bounding box center [24, 349] width 43 height 11
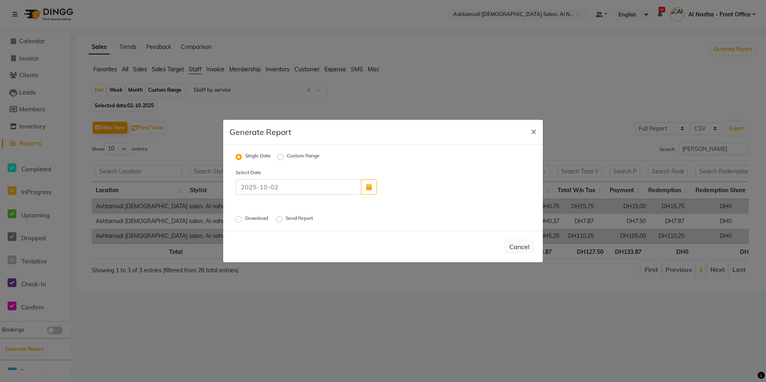
click at [245, 219] on label "Download" at bounding box center [257, 220] width 24 height 10
click at [239, 219] on input "Download" at bounding box center [240, 220] width 6 height 6
radio input "true"
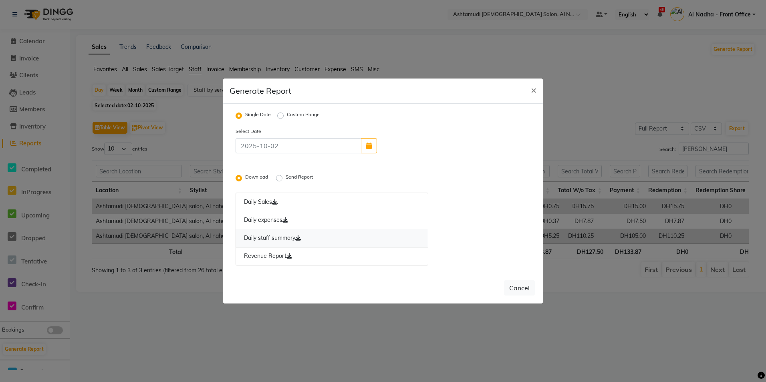
click at [301, 238] on icon at bounding box center [298, 238] width 6 height 6
click at [291, 256] on icon at bounding box center [290, 256] width 6 height 6
click at [532, 91] on span "×" at bounding box center [534, 90] width 6 height 12
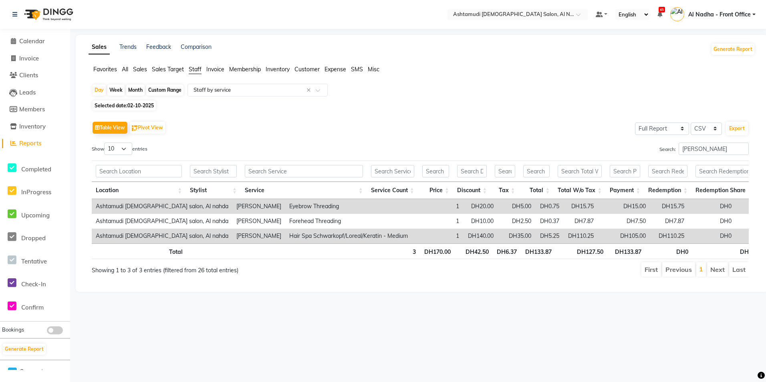
click at [309, 73] on span "Customer" at bounding box center [307, 69] width 25 height 7
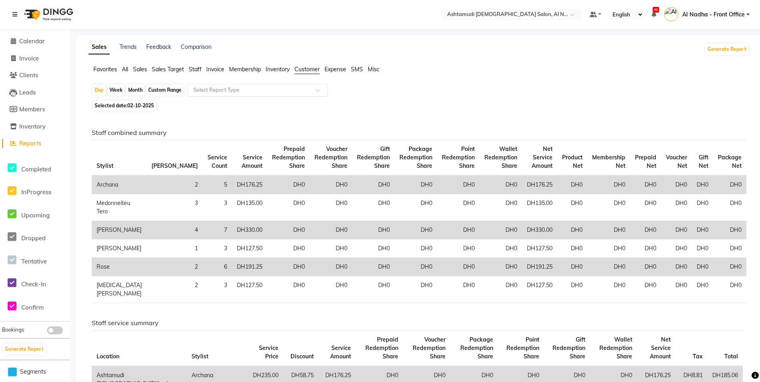
click at [275, 92] on input "text" at bounding box center [249, 90] width 115 height 8
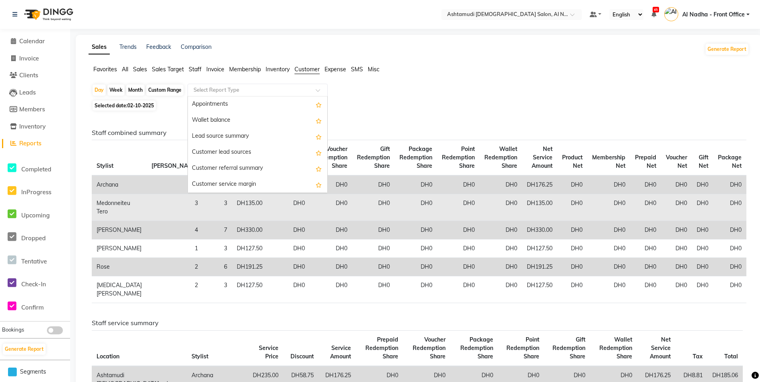
scroll to position [64, 0]
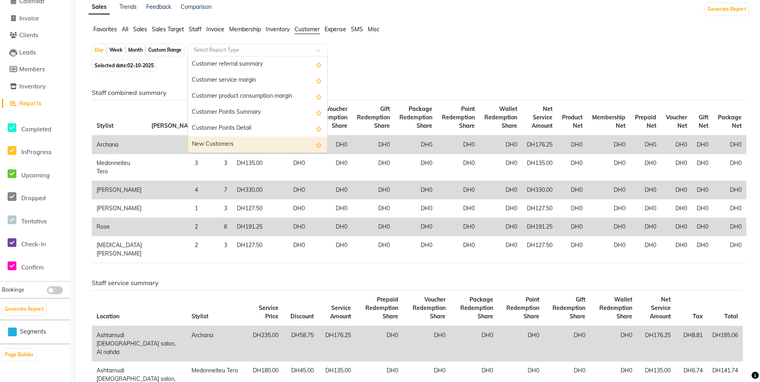
click at [246, 141] on div "New Customers" at bounding box center [257, 145] width 139 height 16
select select "full_report"
select select "csv"
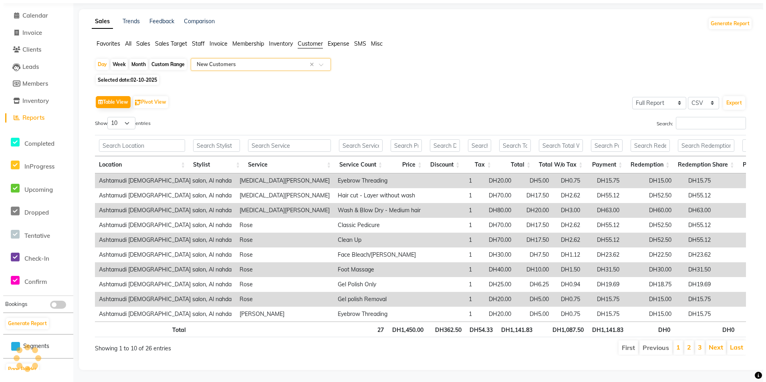
scroll to position [0, 0]
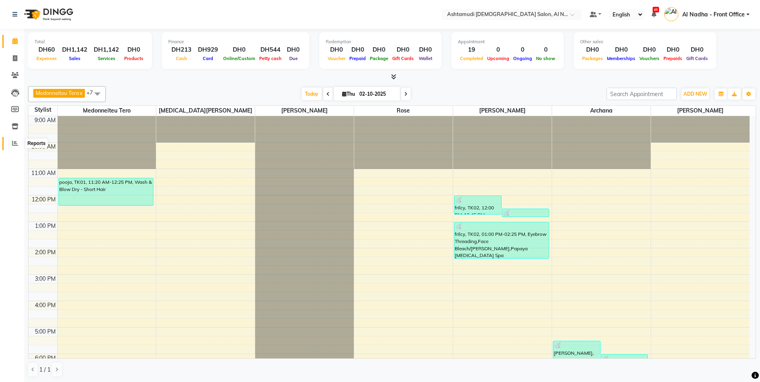
click at [15, 143] on icon at bounding box center [15, 143] width 6 height 6
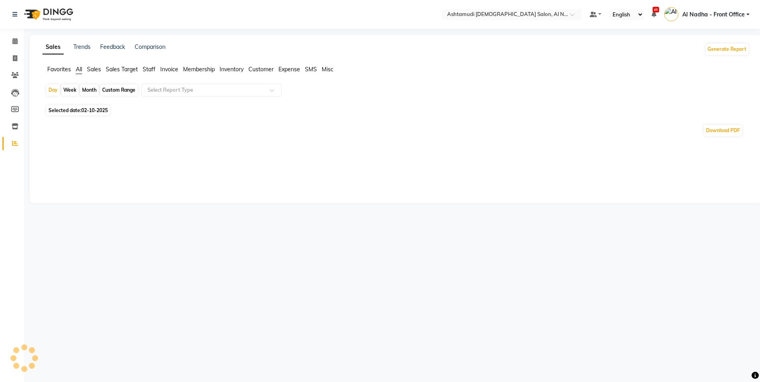
click at [99, 70] on span "Sales" at bounding box center [94, 69] width 14 height 7
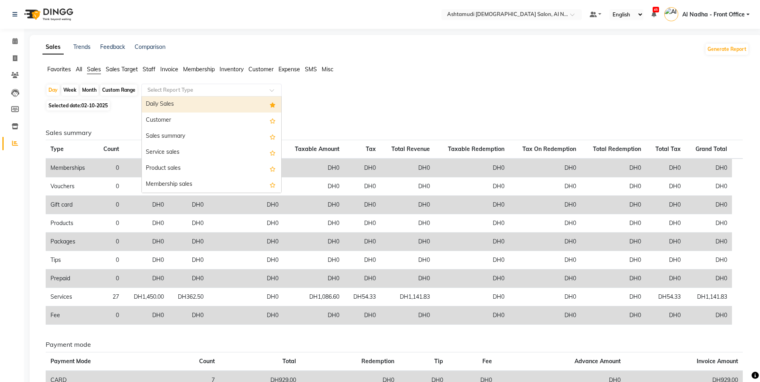
click at [159, 89] on input "text" at bounding box center [203, 90] width 115 height 8
click at [164, 103] on div "Daily Sales" at bounding box center [211, 105] width 139 height 16
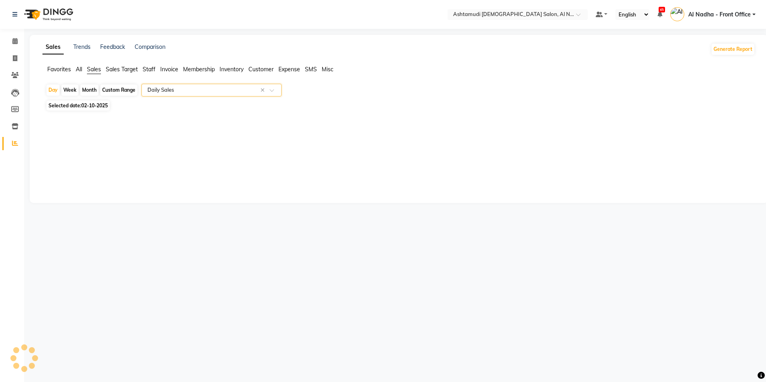
select select "full_report"
select select "csv"
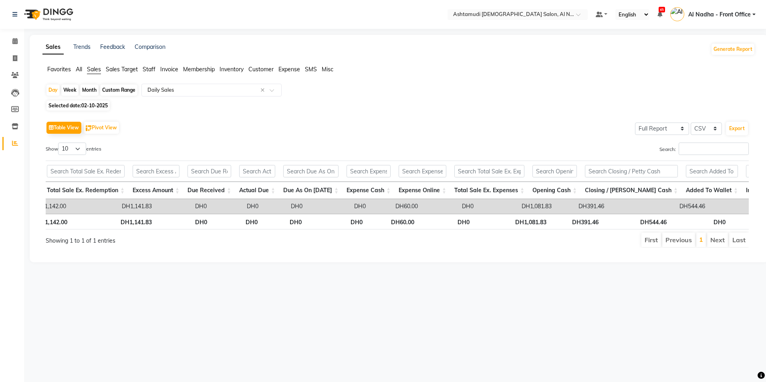
click at [288, 67] on span "Expense" at bounding box center [290, 69] width 22 height 7
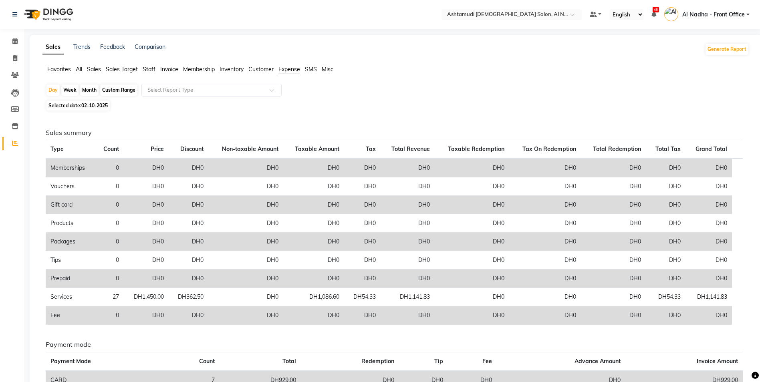
click at [292, 66] on span "Expense" at bounding box center [290, 69] width 22 height 7
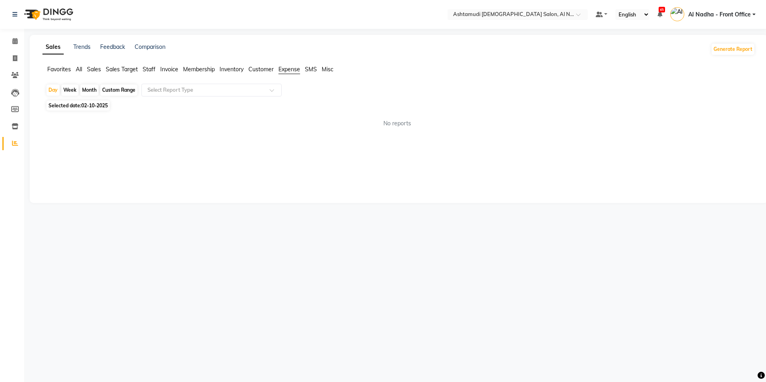
click at [292, 73] on li "Expense" at bounding box center [290, 69] width 22 height 9
click at [259, 85] on div "Select Report Type" at bounding box center [211, 90] width 140 height 13
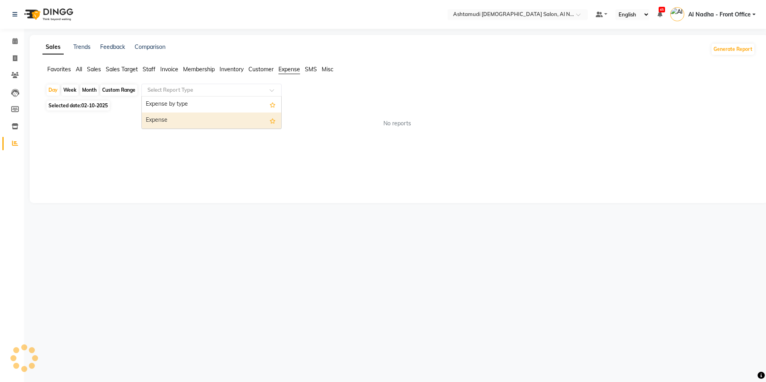
click at [244, 118] on div "Expense" at bounding box center [211, 121] width 139 height 16
select select "full_report"
select select "csv"
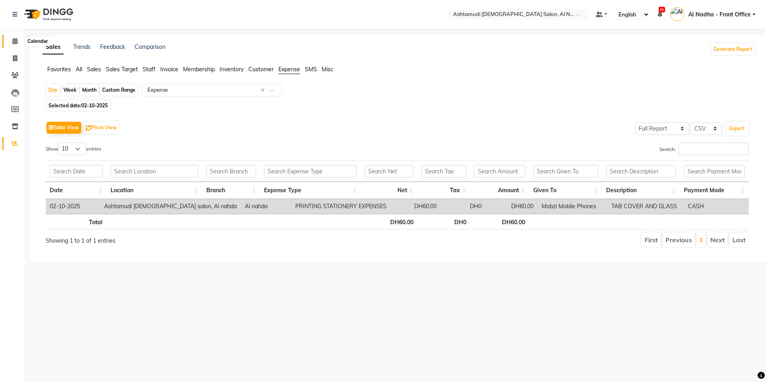
click at [14, 38] on span at bounding box center [15, 41] width 14 height 9
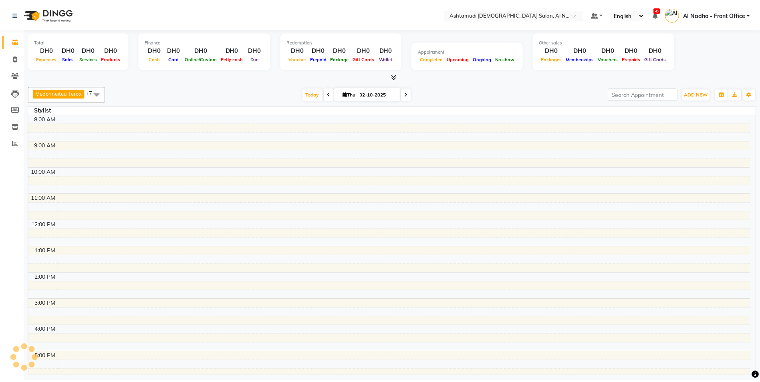
scroll to position [112, 0]
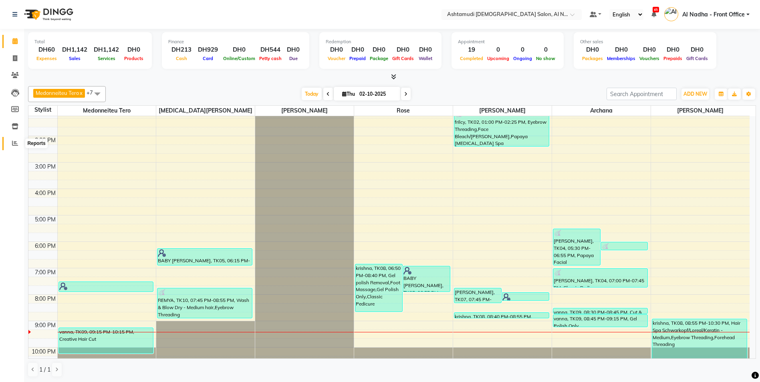
click at [15, 141] on icon at bounding box center [15, 143] width 6 height 6
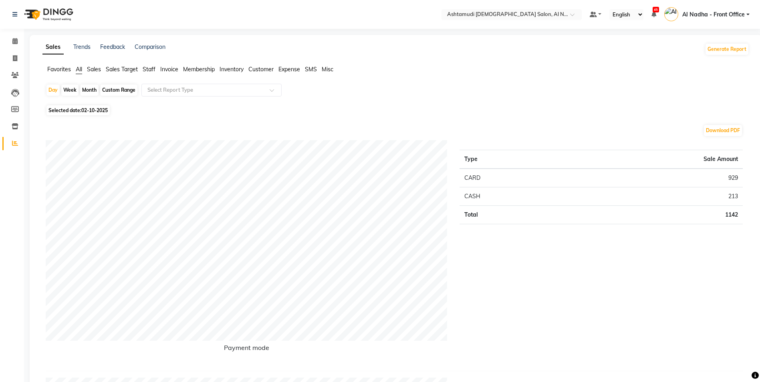
click at [284, 69] on span "Expense" at bounding box center [290, 69] width 22 height 7
click at [254, 89] on input "text" at bounding box center [203, 90] width 115 height 8
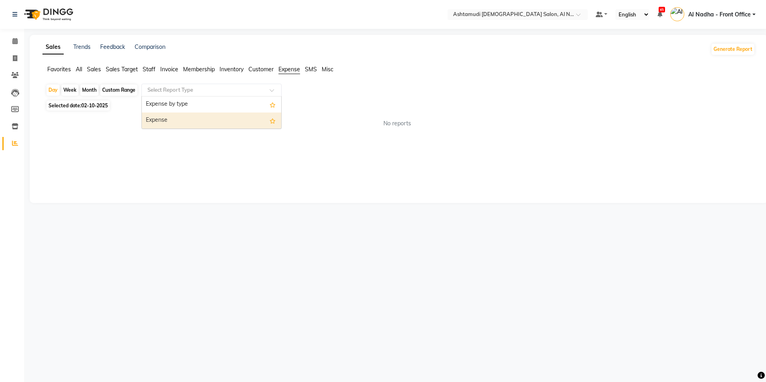
click at [239, 121] on div "Expense" at bounding box center [211, 121] width 139 height 16
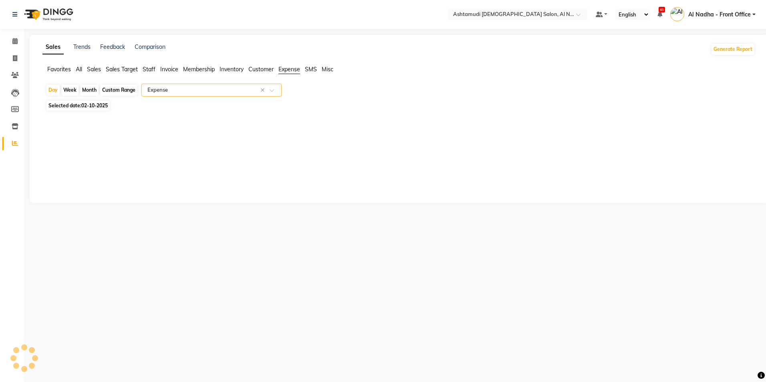
select select "full_report"
select select "csv"
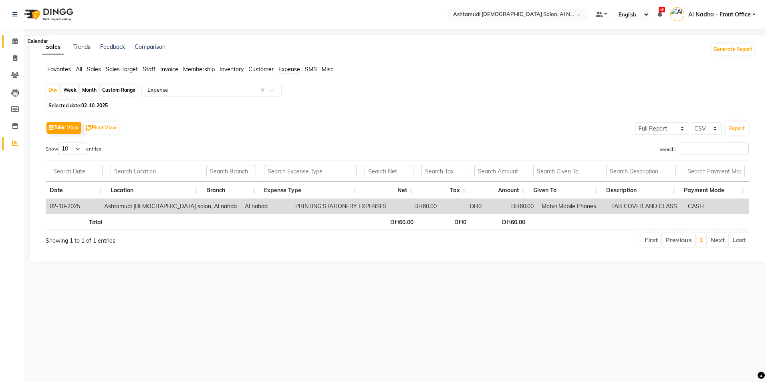
click at [12, 42] on icon at bounding box center [14, 41] width 5 height 6
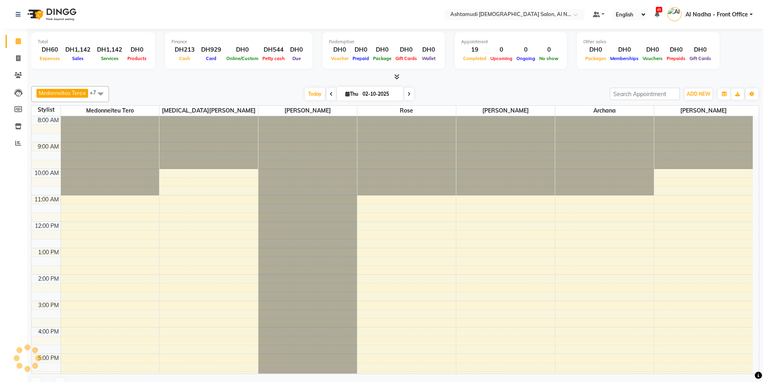
scroll to position [112, 0]
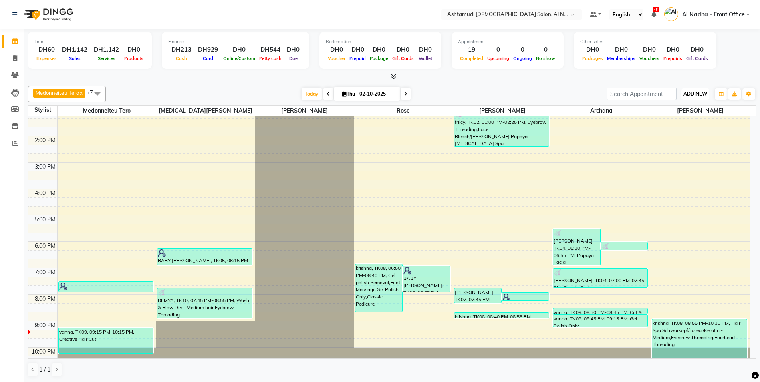
click at [696, 91] on span "ADD NEW" at bounding box center [696, 94] width 24 height 6
click at [677, 139] on link "Add Attendance" at bounding box center [677, 140] width 63 height 10
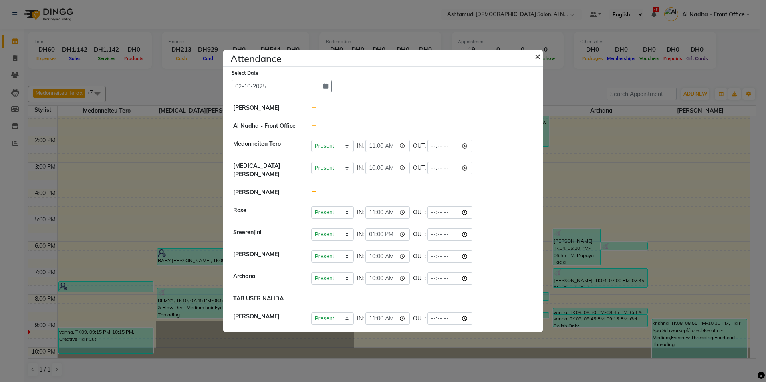
click at [539, 57] on span "×" at bounding box center [538, 56] width 6 height 12
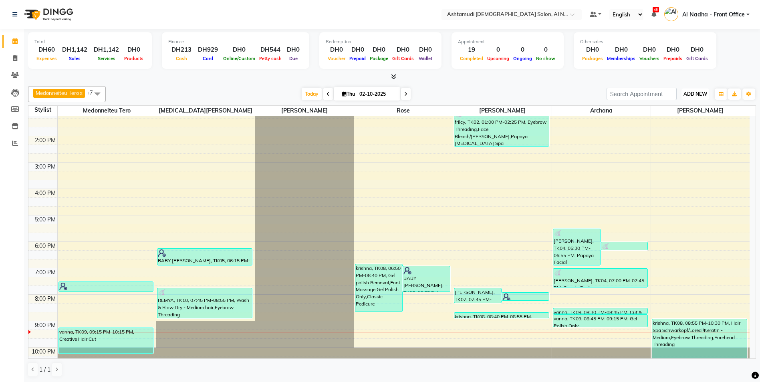
click at [698, 92] on span "ADD NEW" at bounding box center [696, 94] width 24 height 6
click at [688, 128] on link "Add Expense" at bounding box center [677, 130] width 63 height 10
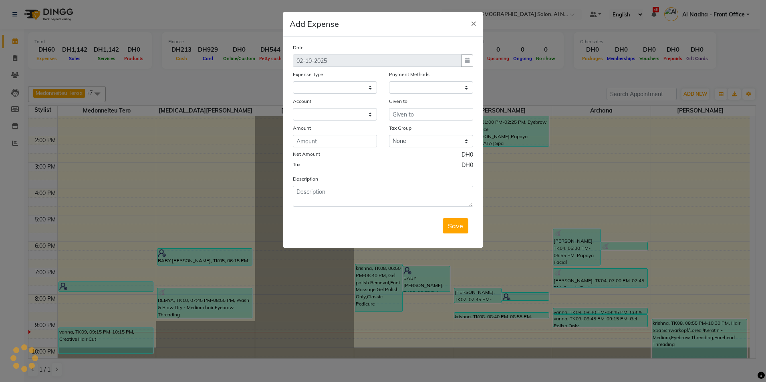
select select
select select "1"
select select "6165"
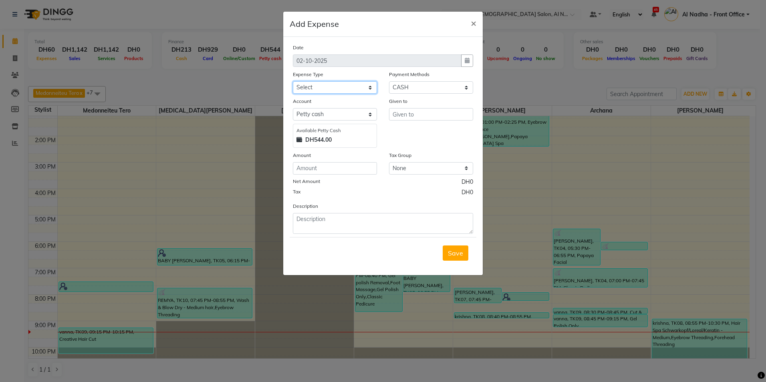
click at [347, 87] on select "Select ACCOMODATION EXPENSES ADVERTISEMENT SALES PROMOTIONAL EXPENSES Bonus BRI…" at bounding box center [335, 87] width 84 height 12
select select "6187"
click at [293, 81] on select "Select ACCOMODATION EXPENSES ADVERTISEMENT SALES PROMOTIONAL EXPENSES Bonus BRI…" at bounding box center [335, 87] width 84 height 12
click at [340, 168] on input "number" at bounding box center [335, 168] width 84 height 12
type input "20"
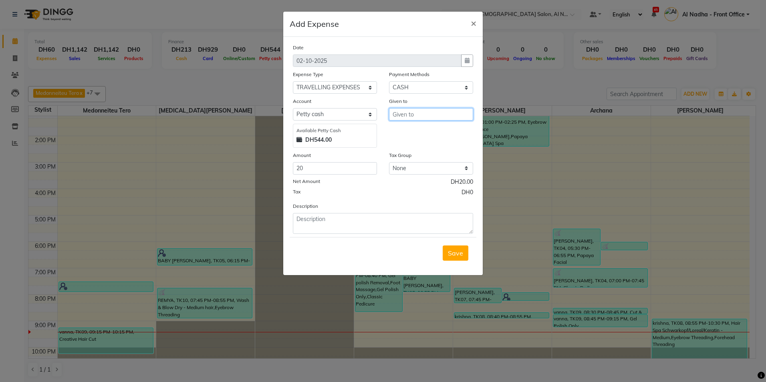
click at [426, 117] on input "text" at bounding box center [431, 114] width 84 height 12
type input "taxi"
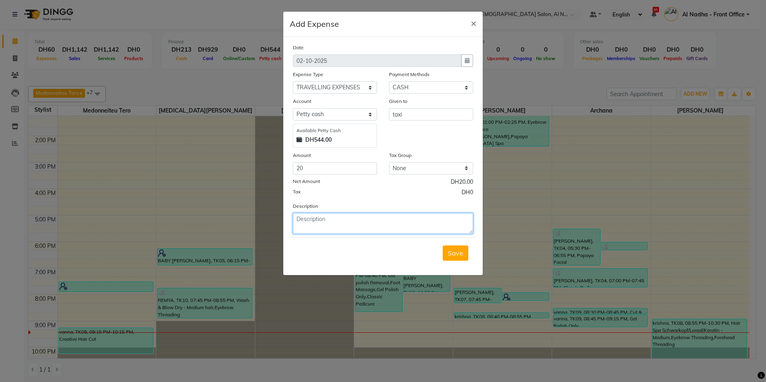
click at [355, 227] on textarea at bounding box center [383, 223] width 180 height 21
type textarea "sreerenjini and amala"
click at [461, 256] on span "Save" at bounding box center [455, 253] width 15 height 8
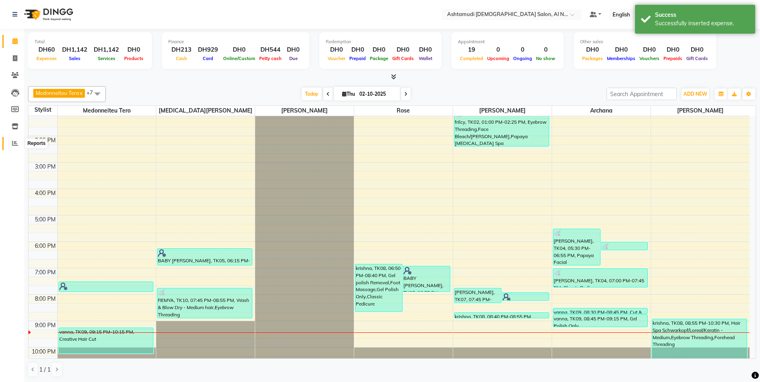
click at [16, 144] on icon at bounding box center [15, 143] width 6 height 6
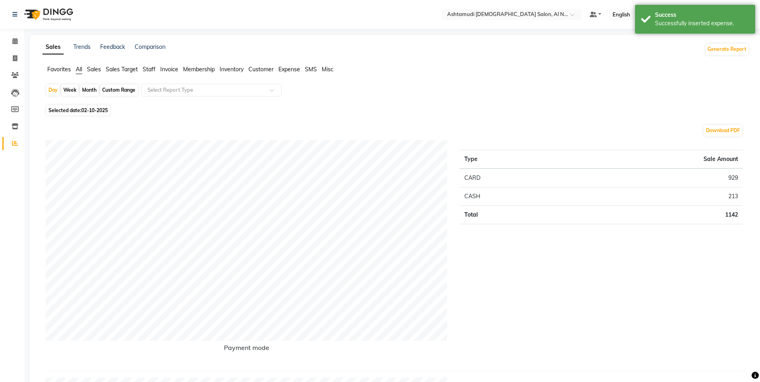
click at [146, 69] on span "Staff" at bounding box center [149, 69] width 13 height 7
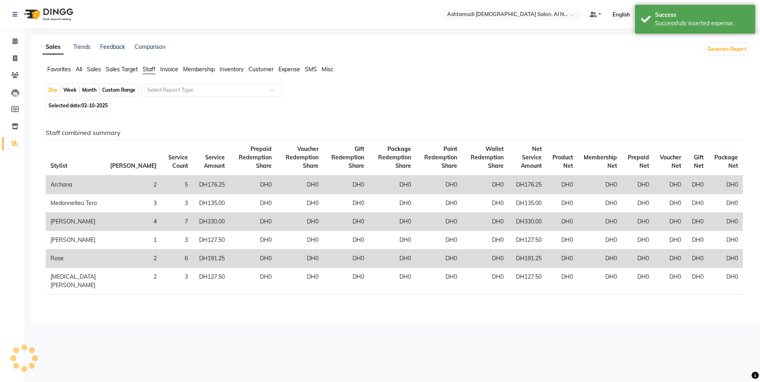
click at [156, 86] on div "Select Report Type" at bounding box center [211, 90] width 140 height 13
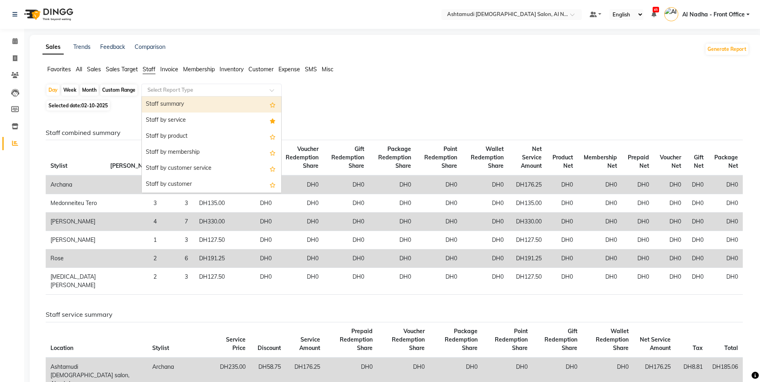
click at [99, 71] on span "Sales" at bounding box center [94, 69] width 14 height 7
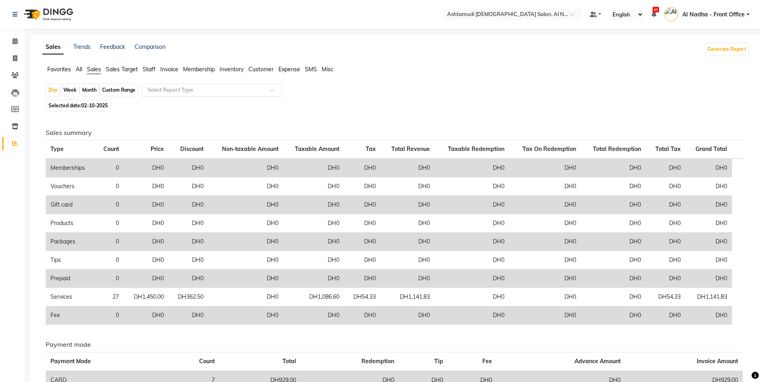
click at [157, 85] on div "Select Report Type" at bounding box center [211, 90] width 140 height 13
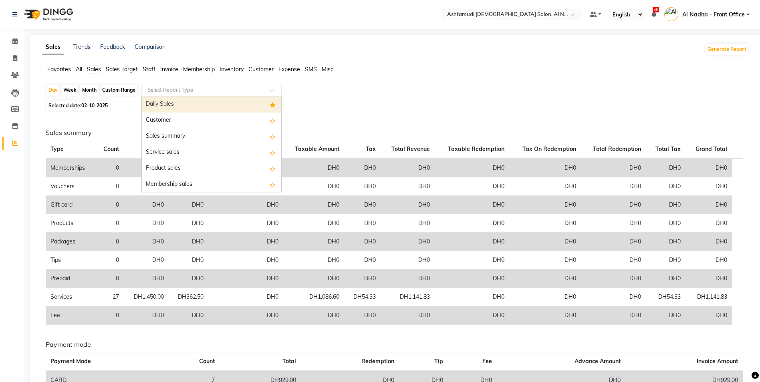
click at [164, 103] on div "Daily Sales" at bounding box center [211, 105] width 139 height 16
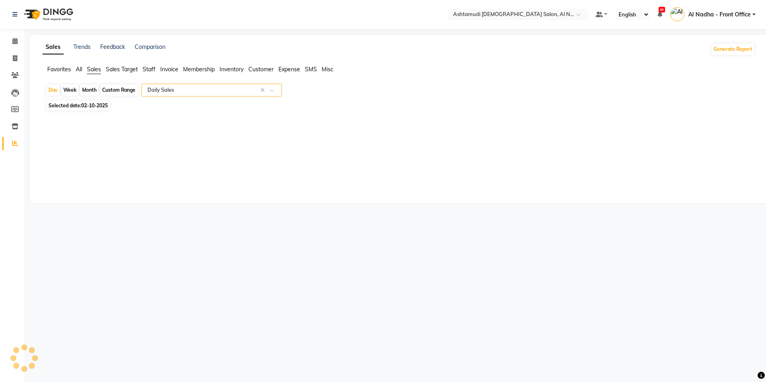
select select "full_report"
select select "csv"
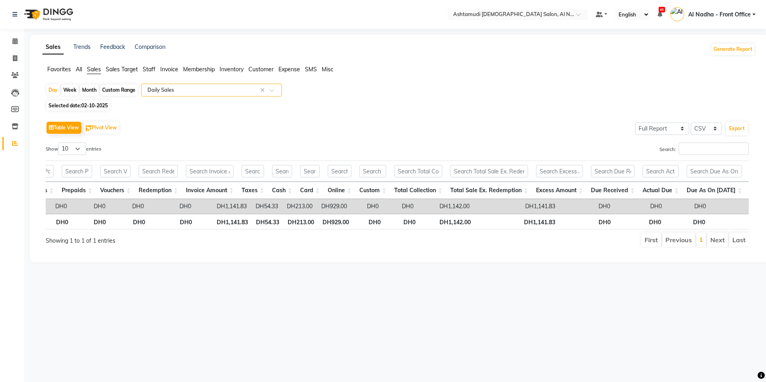
scroll to position [0, 225]
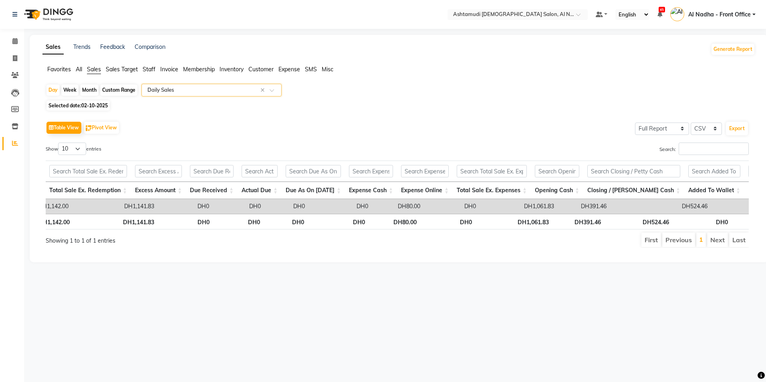
click at [115, 86] on div "Custom Range" at bounding box center [118, 90] width 37 height 11
select select "10"
select select "2025"
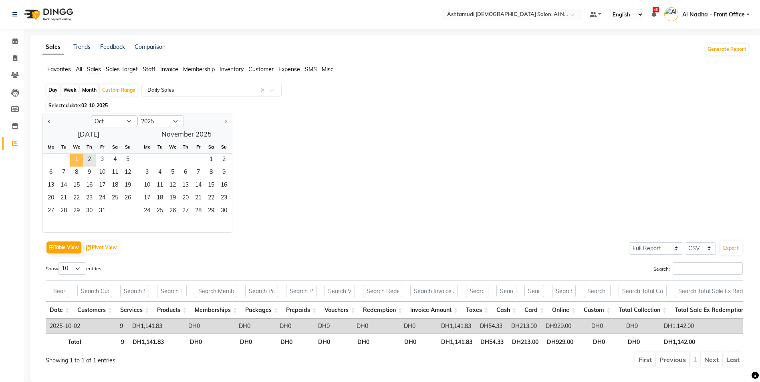
click at [76, 156] on span "1" at bounding box center [76, 160] width 13 height 13
click at [90, 159] on span "2" at bounding box center [89, 160] width 13 height 13
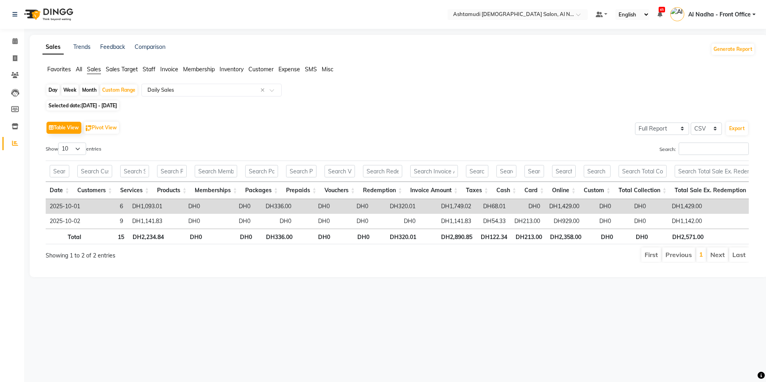
click at [290, 67] on span "Expense" at bounding box center [290, 69] width 22 height 7
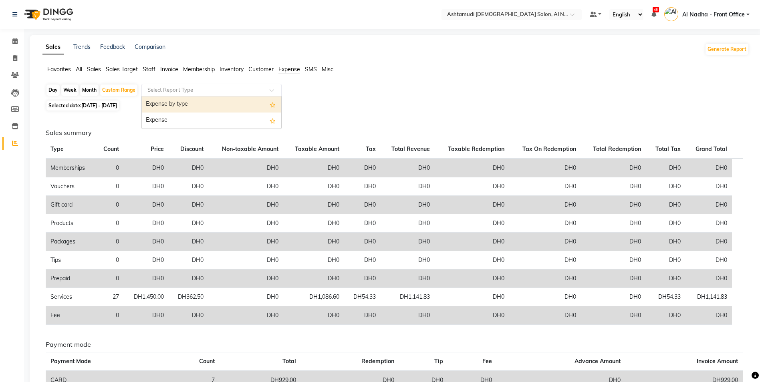
click at [241, 89] on input "text" at bounding box center [203, 90] width 115 height 8
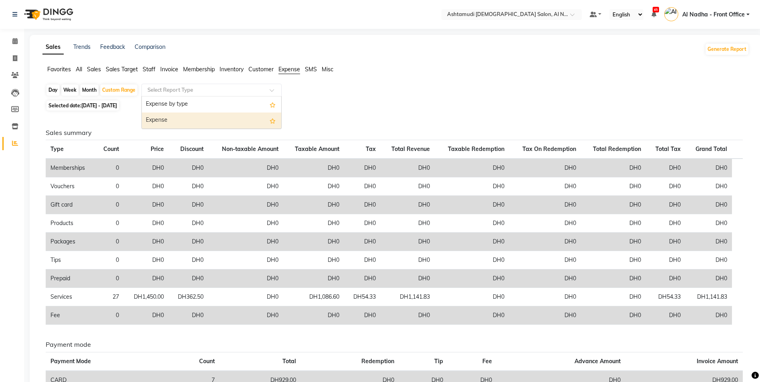
click at [228, 116] on div "Expense" at bounding box center [211, 121] width 139 height 16
select select "full_report"
select select "csv"
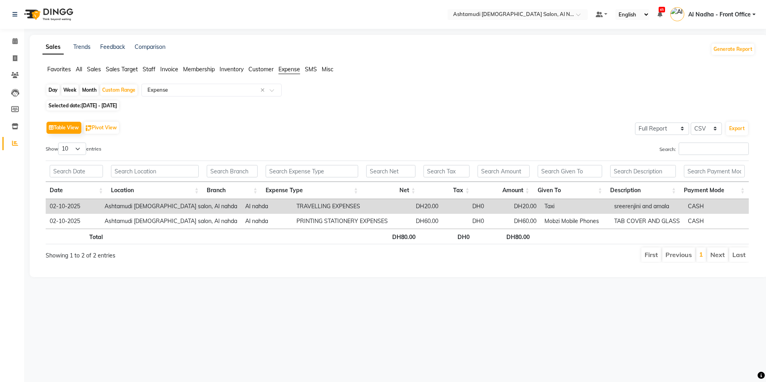
click at [149, 69] on span "Staff" at bounding box center [149, 69] width 13 height 7
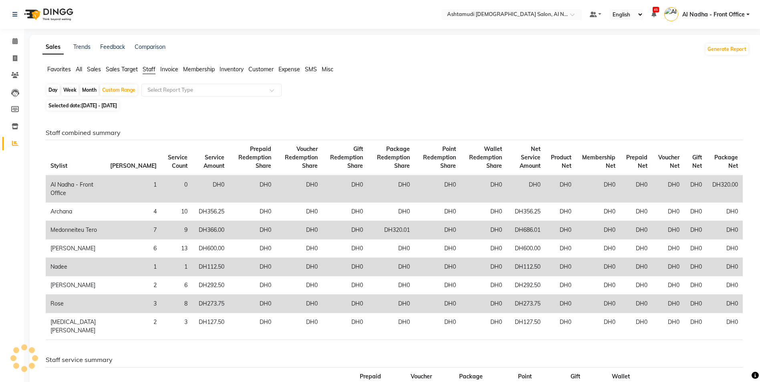
click at [54, 90] on div "Day" at bounding box center [52, 90] width 13 height 11
select select "10"
select select "2025"
click at [54, 91] on div "Day" at bounding box center [52, 90] width 13 height 11
select select "10"
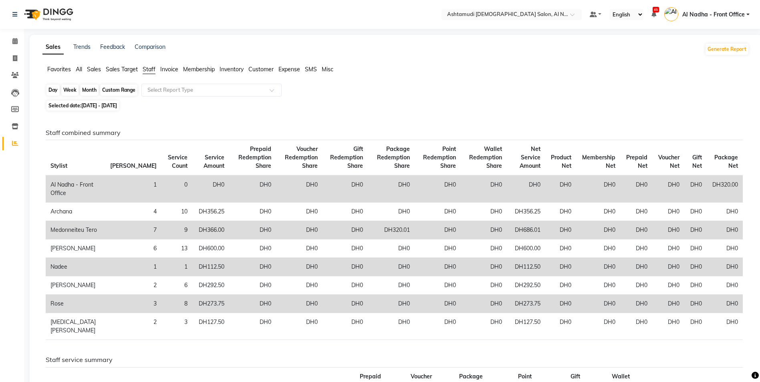
select select "2025"
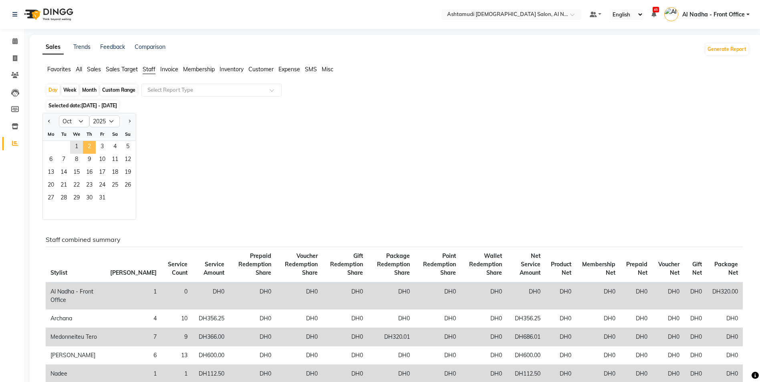
click at [89, 144] on span "2" at bounding box center [89, 147] width 13 height 13
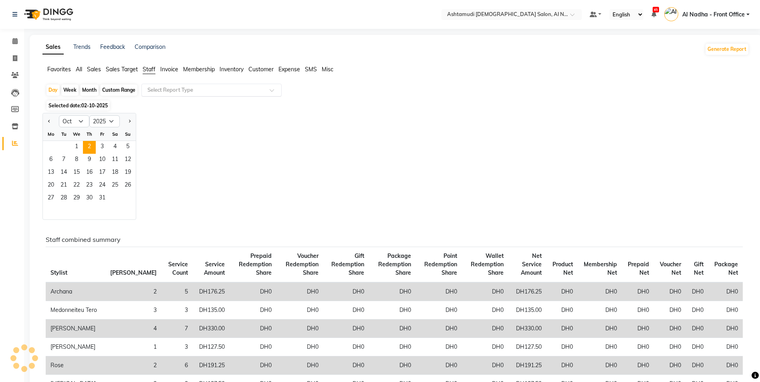
click at [174, 87] on input "text" at bounding box center [203, 90] width 115 height 8
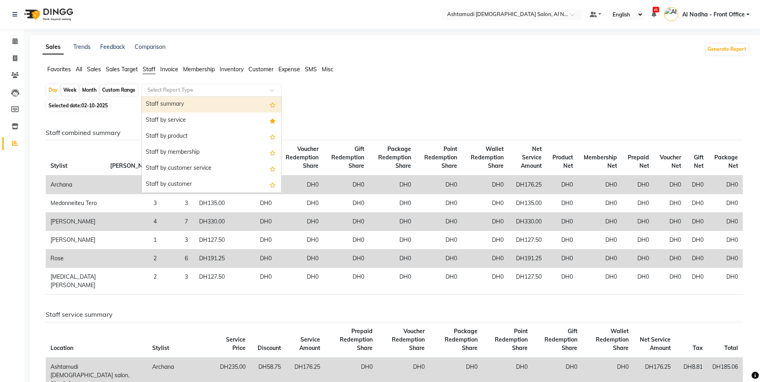
click at [174, 101] on div "Staff summary" at bounding box center [211, 105] width 139 height 16
select select "full_report"
select select "csv"
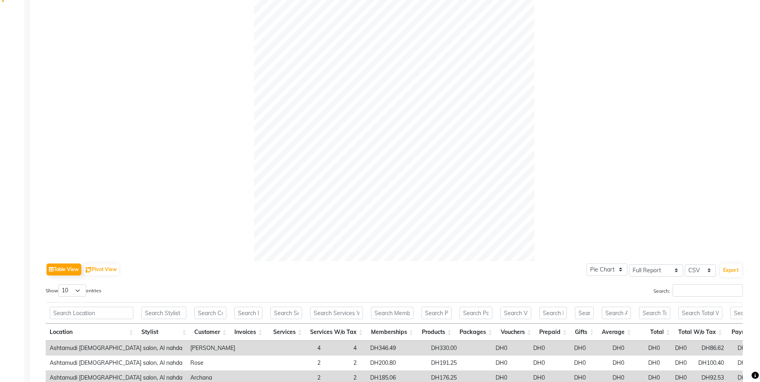
scroll to position [0, 0]
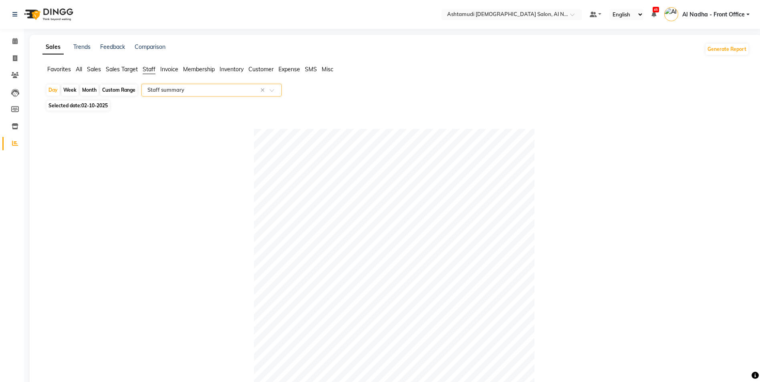
click at [190, 94] on div "Select Report Type × Staff summary ×" at bounding box center [211, 90] width 140 height 13
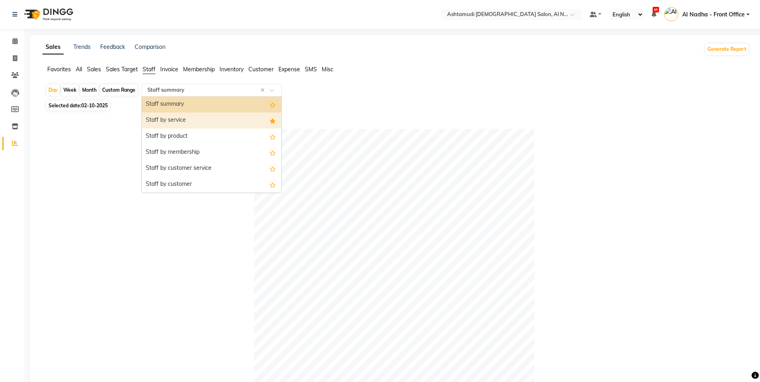
click at [193, 119] on div "Staff by service" at bounding box center [211, 121] width 139 height 16
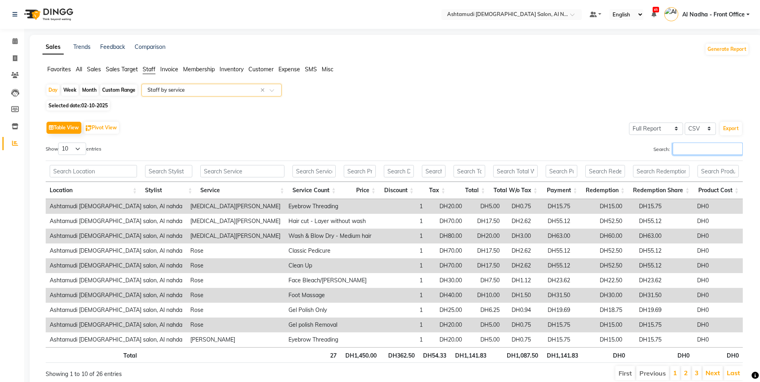
click at [687, 150] on input "Search:" at bounding box center [708, 149] width 70 height 12
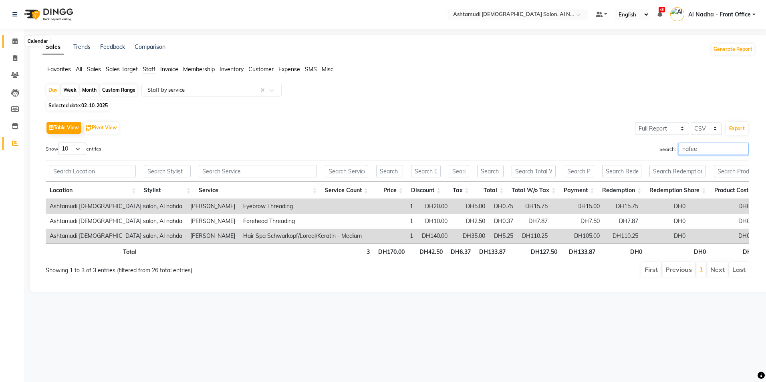
type input "nafee"
click at [15, 41] on icon at bounding box center [14, 41] width 5 height 6
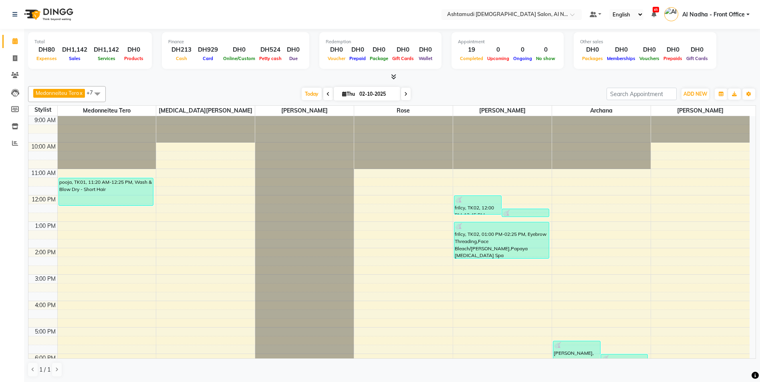
click at [327, 92] on icon at bounding box center [328, 94] width 3 height 5
type input "01-10-2025"
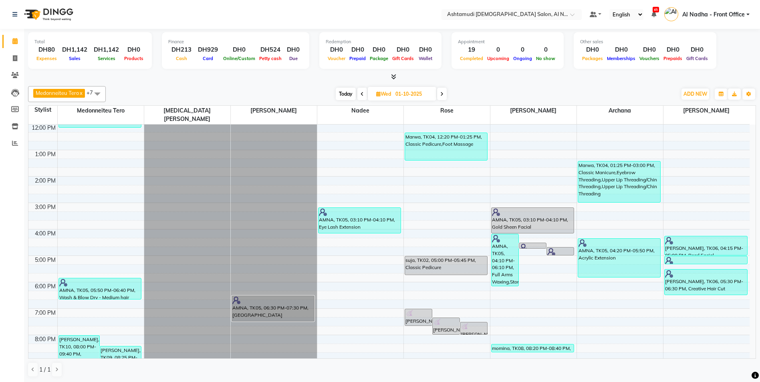
scroll to position [127, 0]
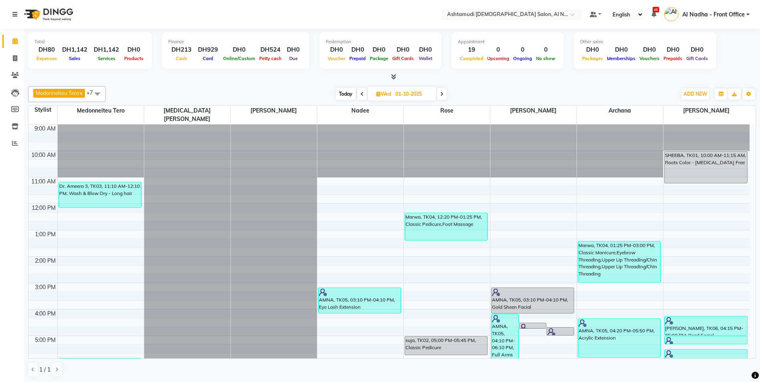
scroll to position [80, 0]
